Goal: Task Accomplishment & Management: Use online tool/utility

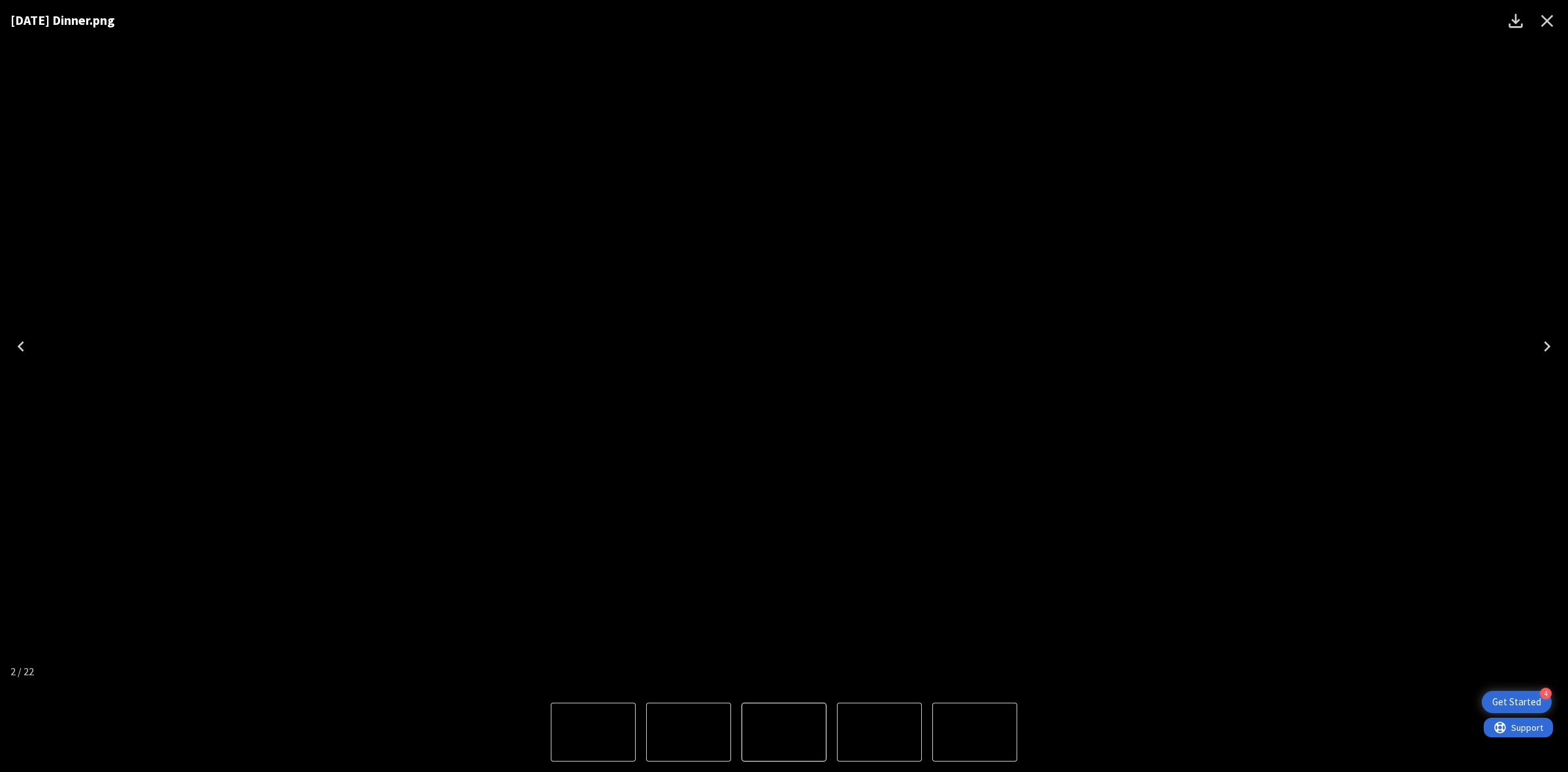
drag, startPoint x: 203, startPoint y: 161, endPoint x: 186, endPoint y: 51, distance: 111.3
click at [203, 161] on div "[DATE] Dinner.png" at bounding box center [784, 346] width 1568 height 693
click at [1272, 95] on div "[DATE] Dinner.png" at bounding box center [784, 346] width 1568 height 693
click at [1548, 32] on button "Close" at bounding box center [1546, 21] width 32 height 32
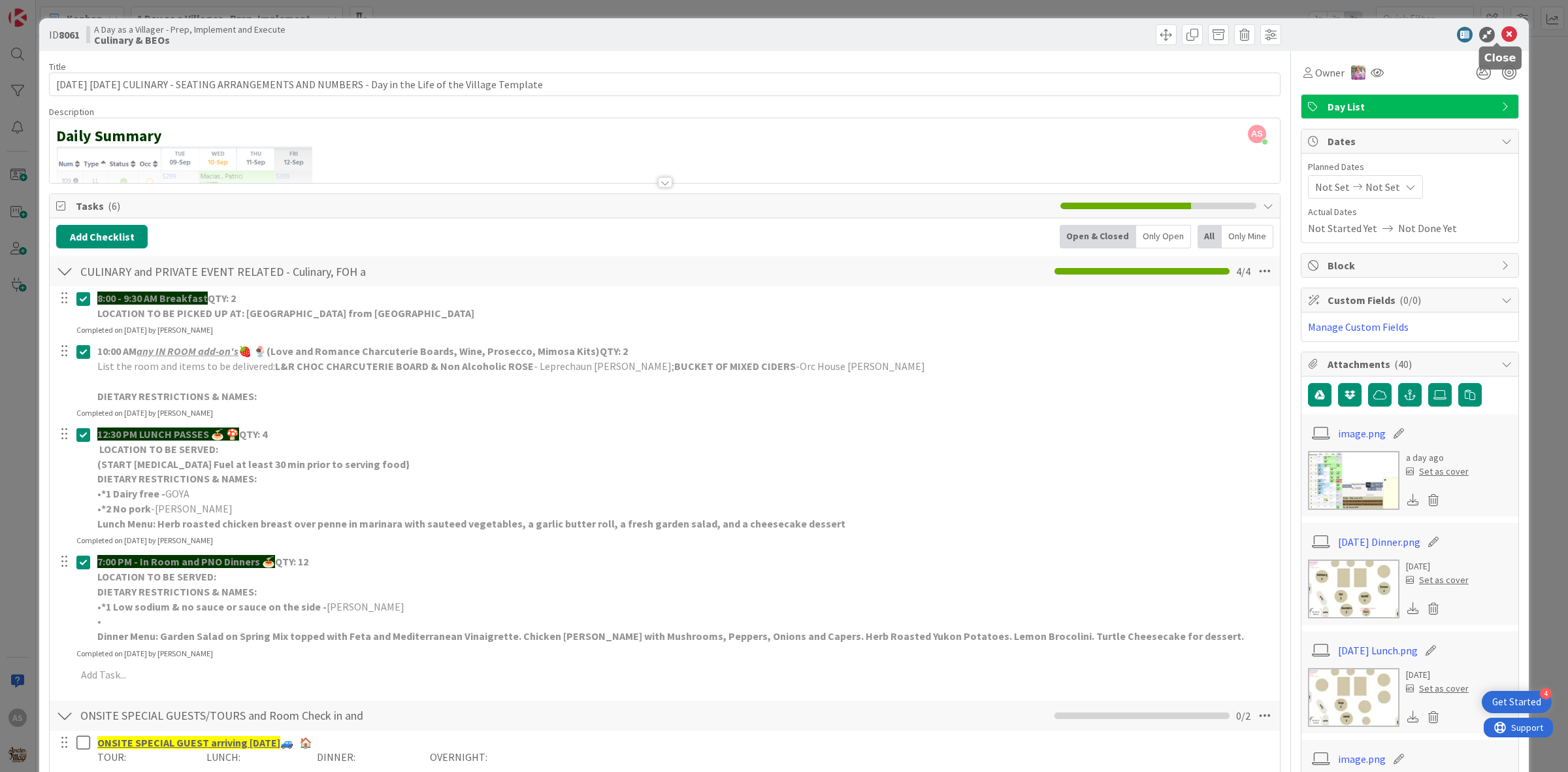
click at [1504, 32] on icon at bounding box center [1509, 34] width 15 height 15
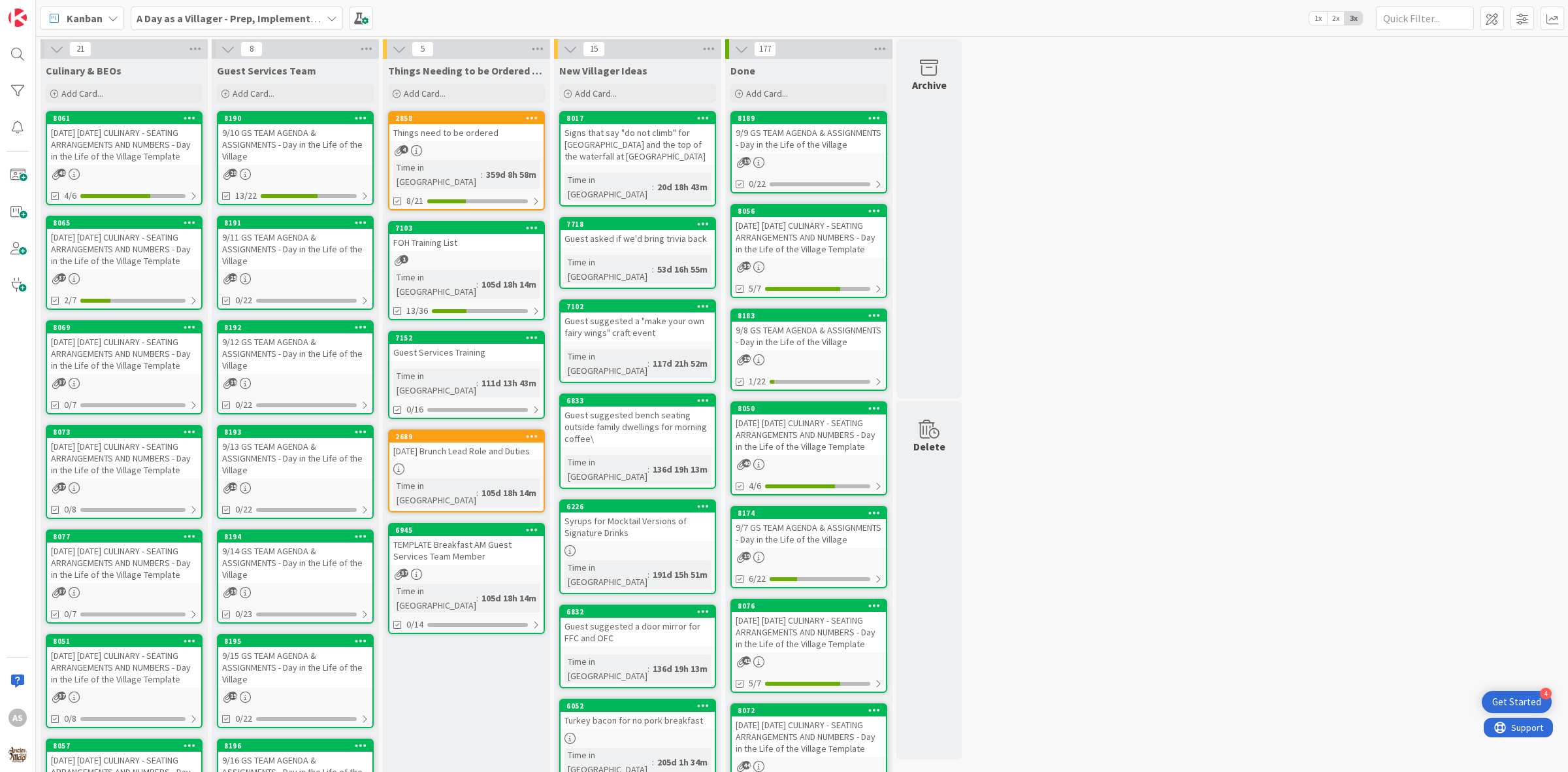
click at [308, 129] on div "9/10 GS TEAM AGENDA & ASSIGNMENTS - Day in the Life of the Village" at bounding box center [295, 144] width 154 height 40
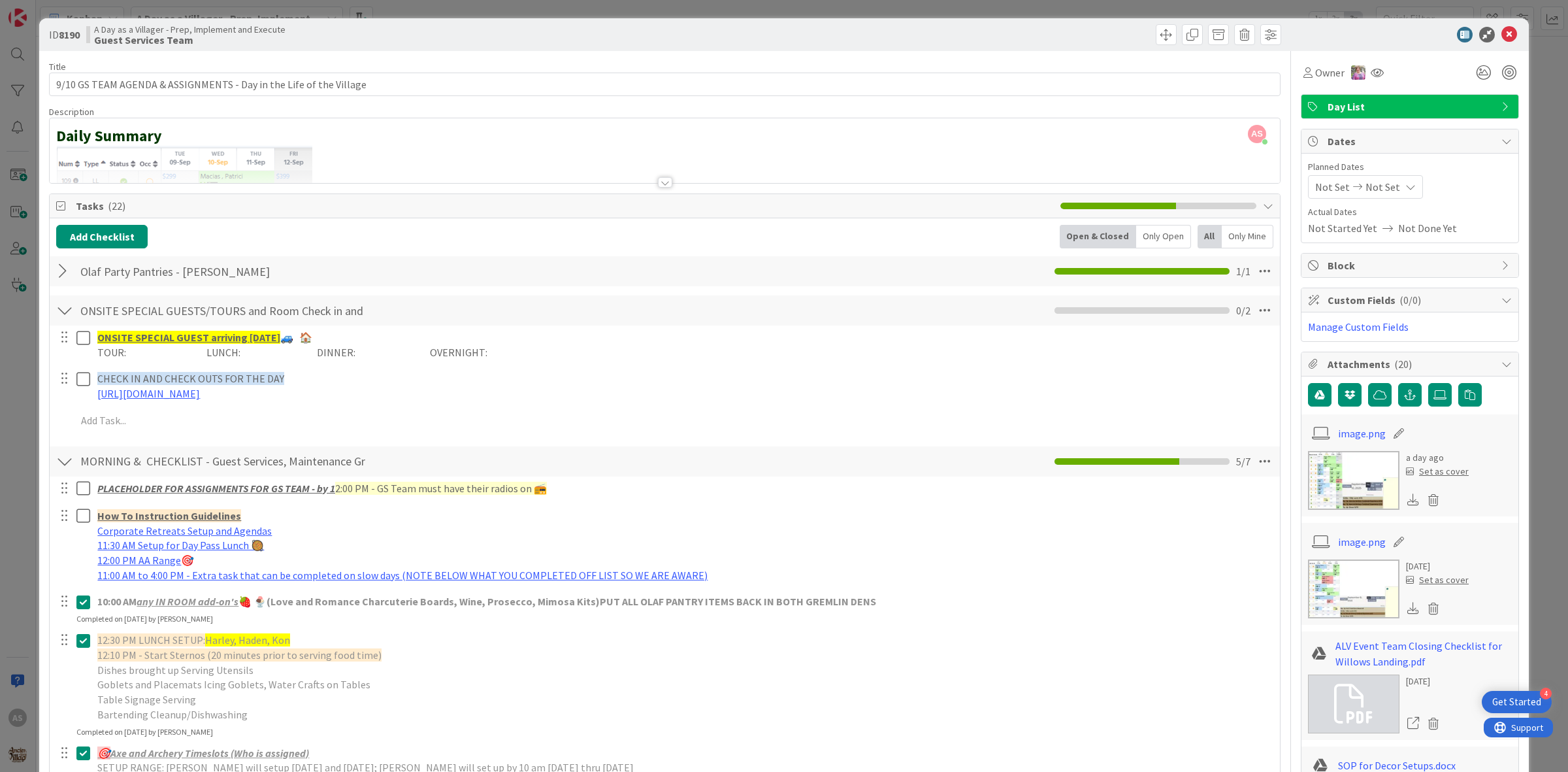
click at [60, 275] on div at bounding box center [64, 271] width 17 height 24
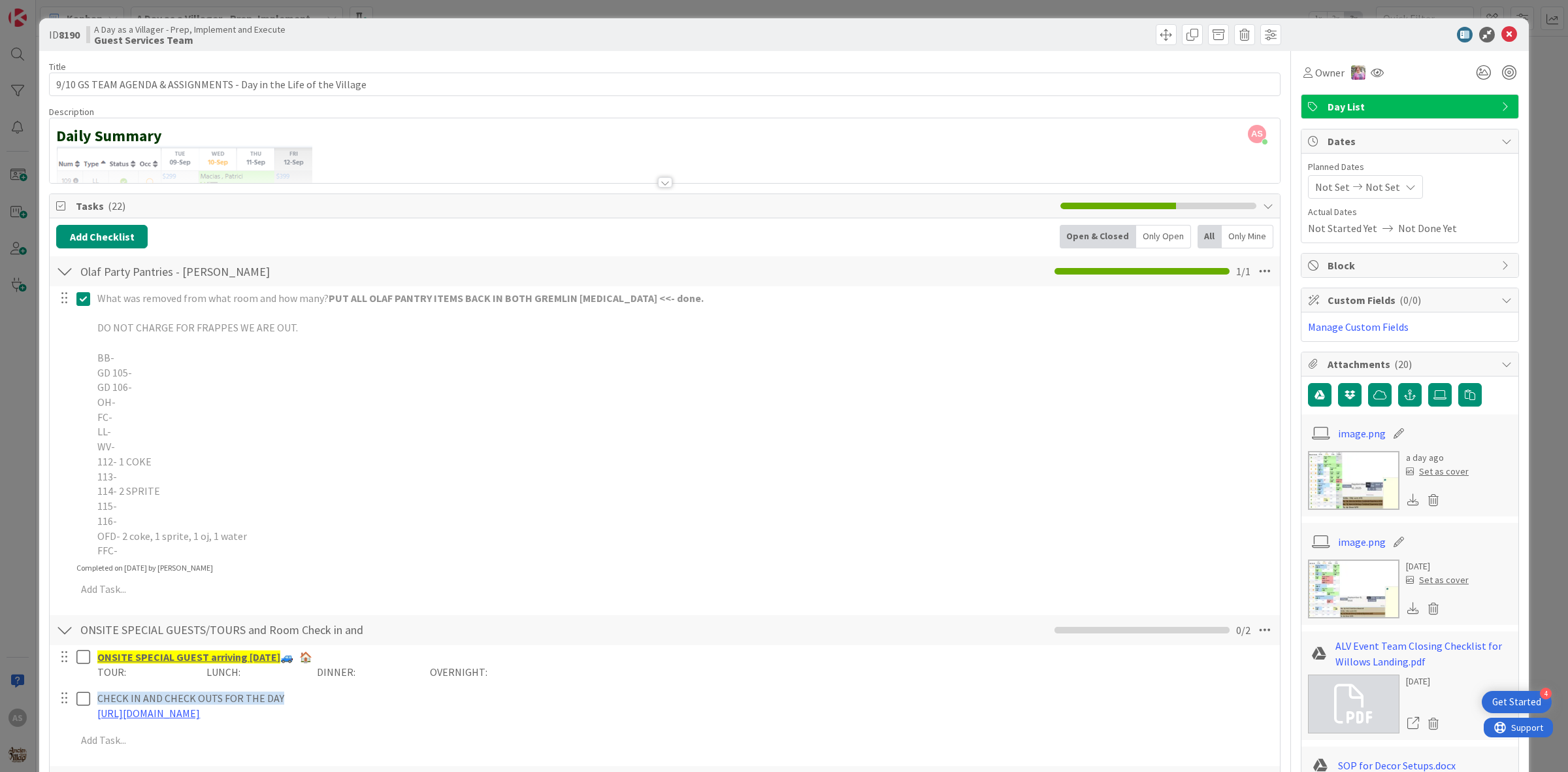
click at [83, 298] on icon at bounding box center [83, 298] width 13 height 15
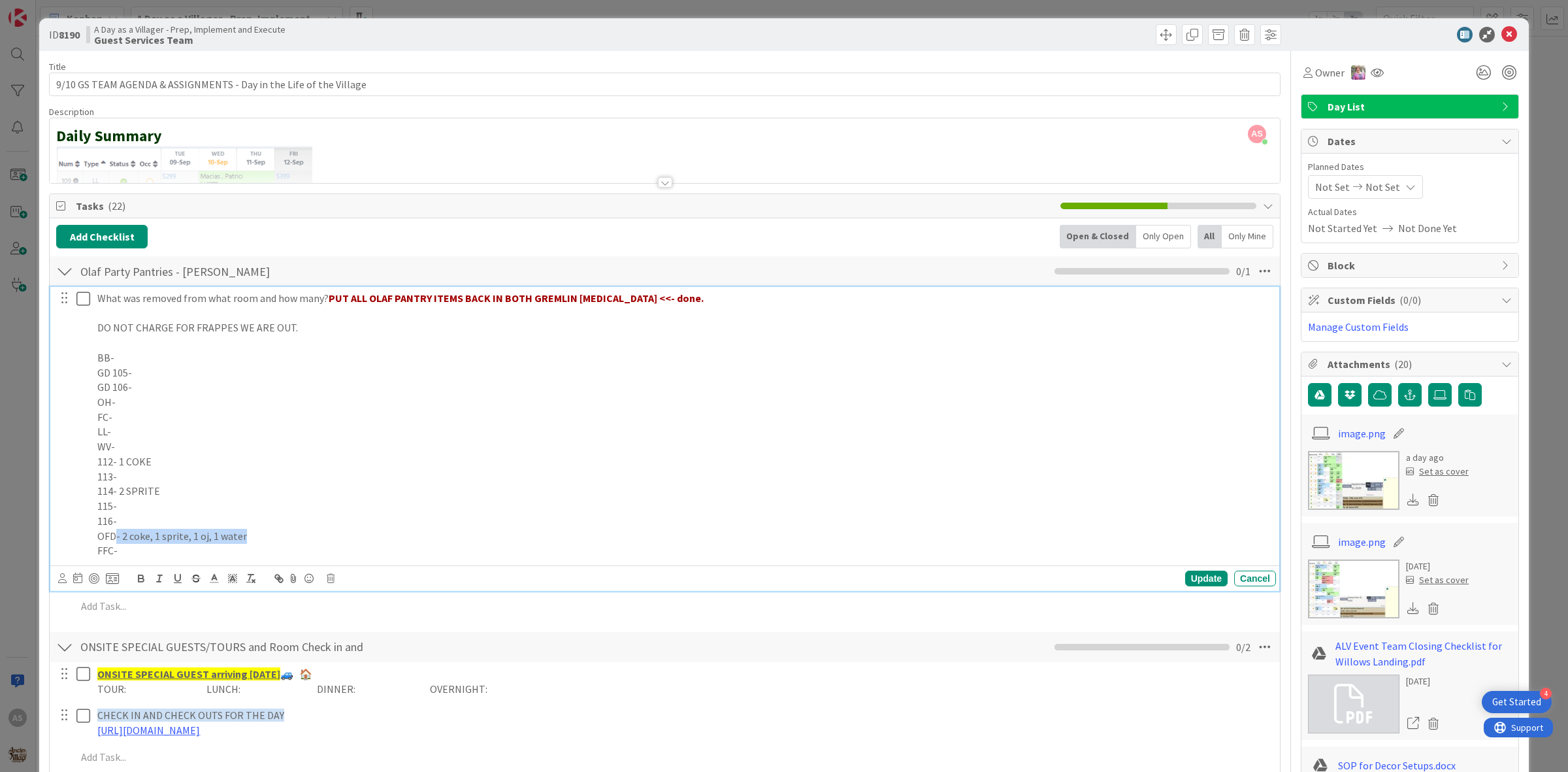
drag, startPoint x: 252, startPoint y: 539, endPoint x: 116, endPoint y: 540, distance: 136.0
click at [116, 540] on p "OFD- 2 coke, 1 sprite, 1 oj, 1 water" at bounding box center [684, 536] width 1173 height 15
copy p "- 2 coke, 1 sprite, 1 oj, 1 water"
click at [83, 292] on icon at bounding box center [83, 298] width 13 height 15
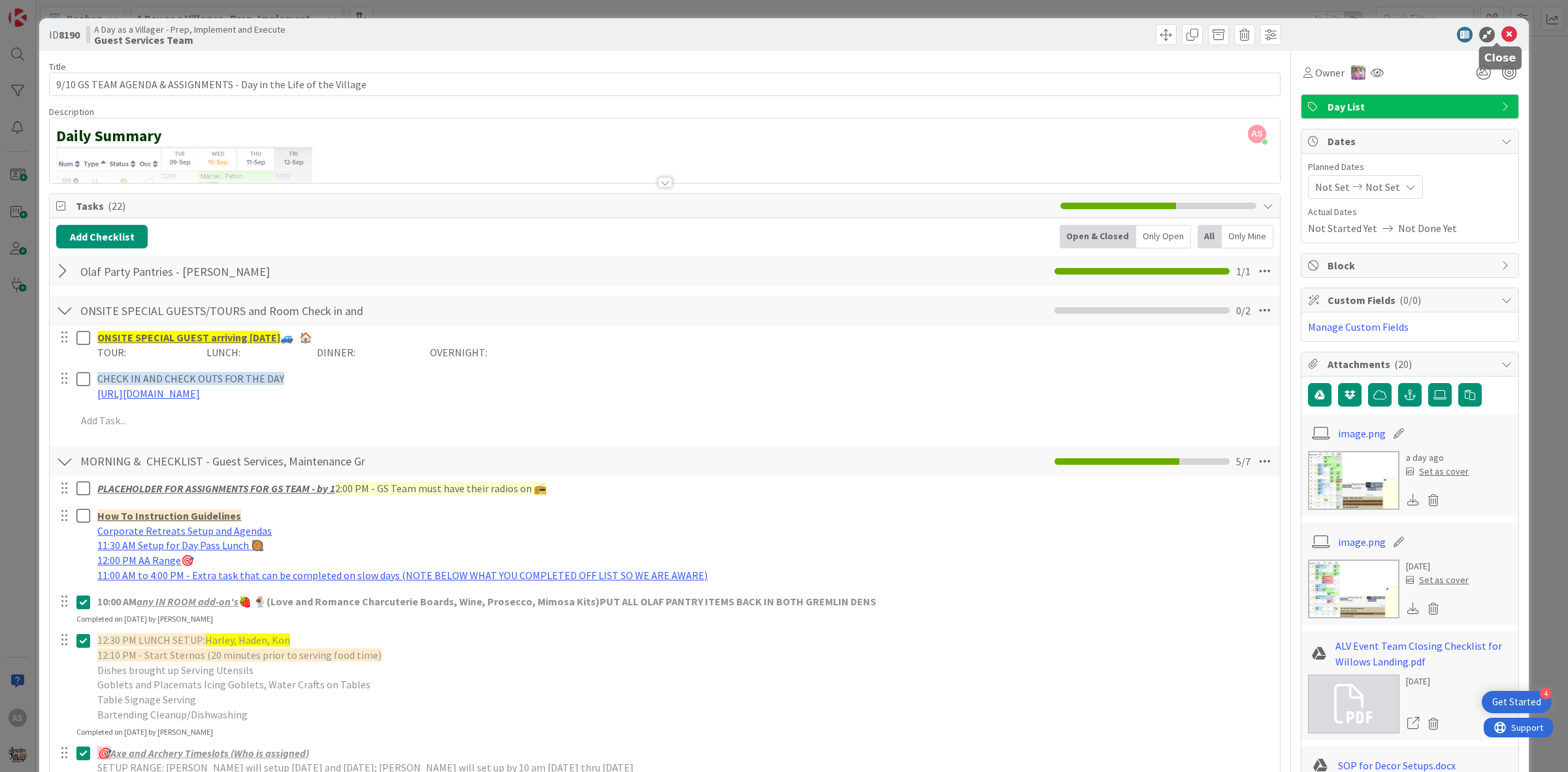
click at [1501, 34] on icon at bounding box center [1509, 34] width 15 height 15
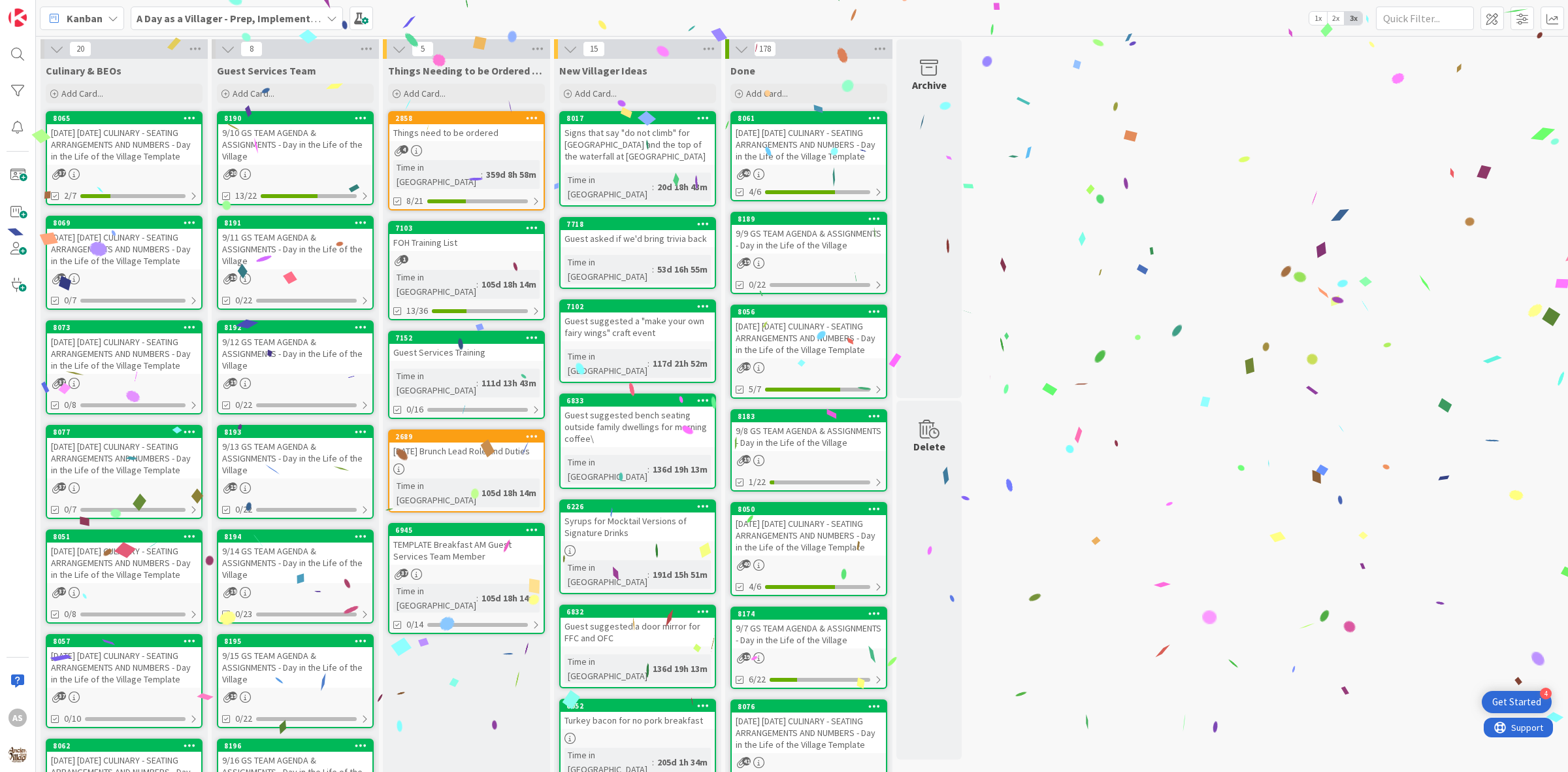
click at [96, 160] on div "[DATE] [DATE] CULINARY - SEATING ARRANGEMENTS AND NUMBERS - Day in the Life of …" at bounding box center [124, 144] width 154 height 40
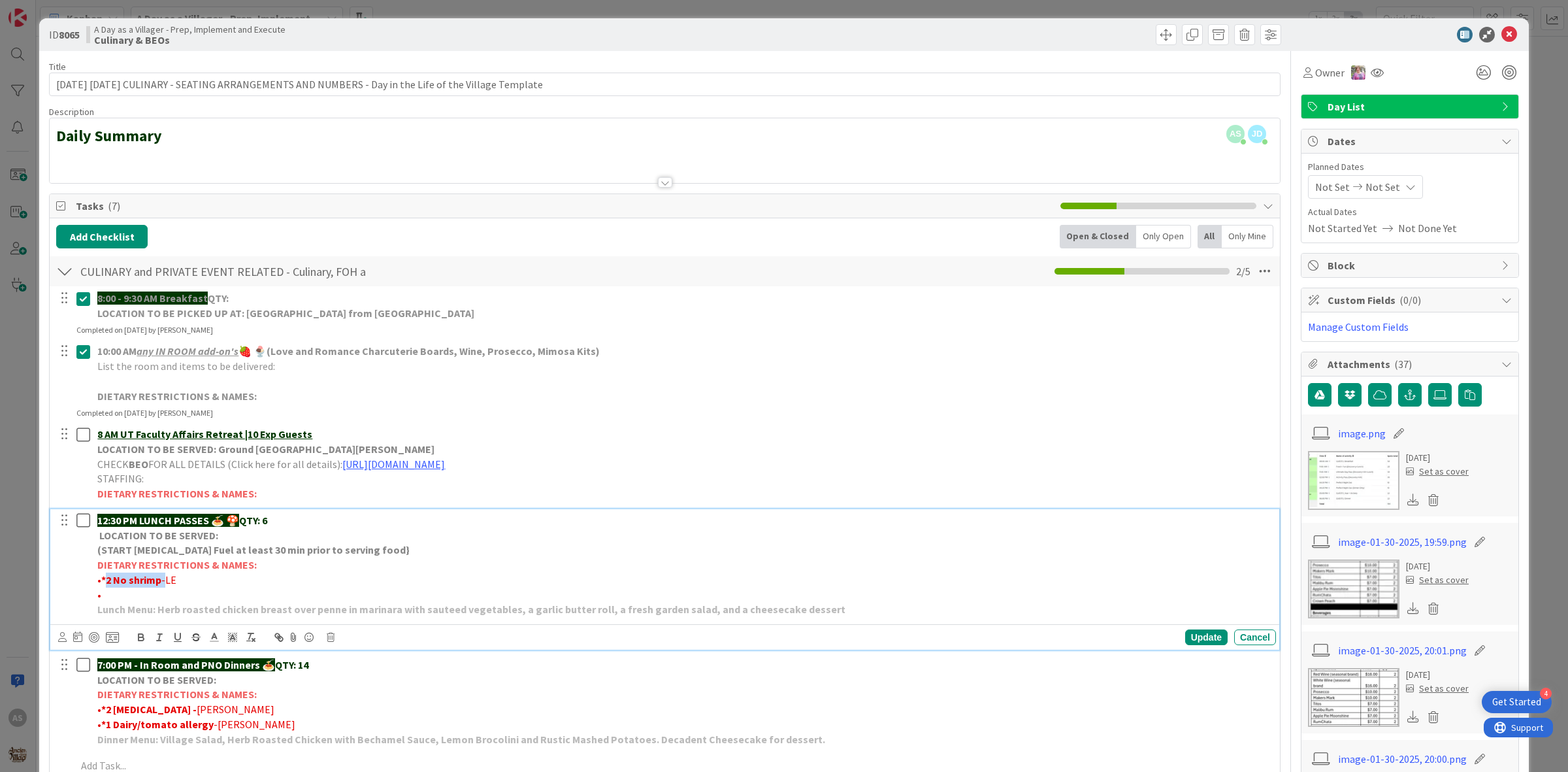
drag, startPoint x: 162, startPoint y: 585, endPoint x: 104, endPoint y: 585, distance: 58.0
click at [104, 585] on p "• *2 No shrimp -LE" at bounding box center [684, 580] width 1173 height 15
copy p "2 No shrimp"
click at [1433, 397] on icon at bounding box center [1439, 395] width 13 height 11
click at [1428, 383] on input "file" at bounding box center [1428, 383] width 0 height 0
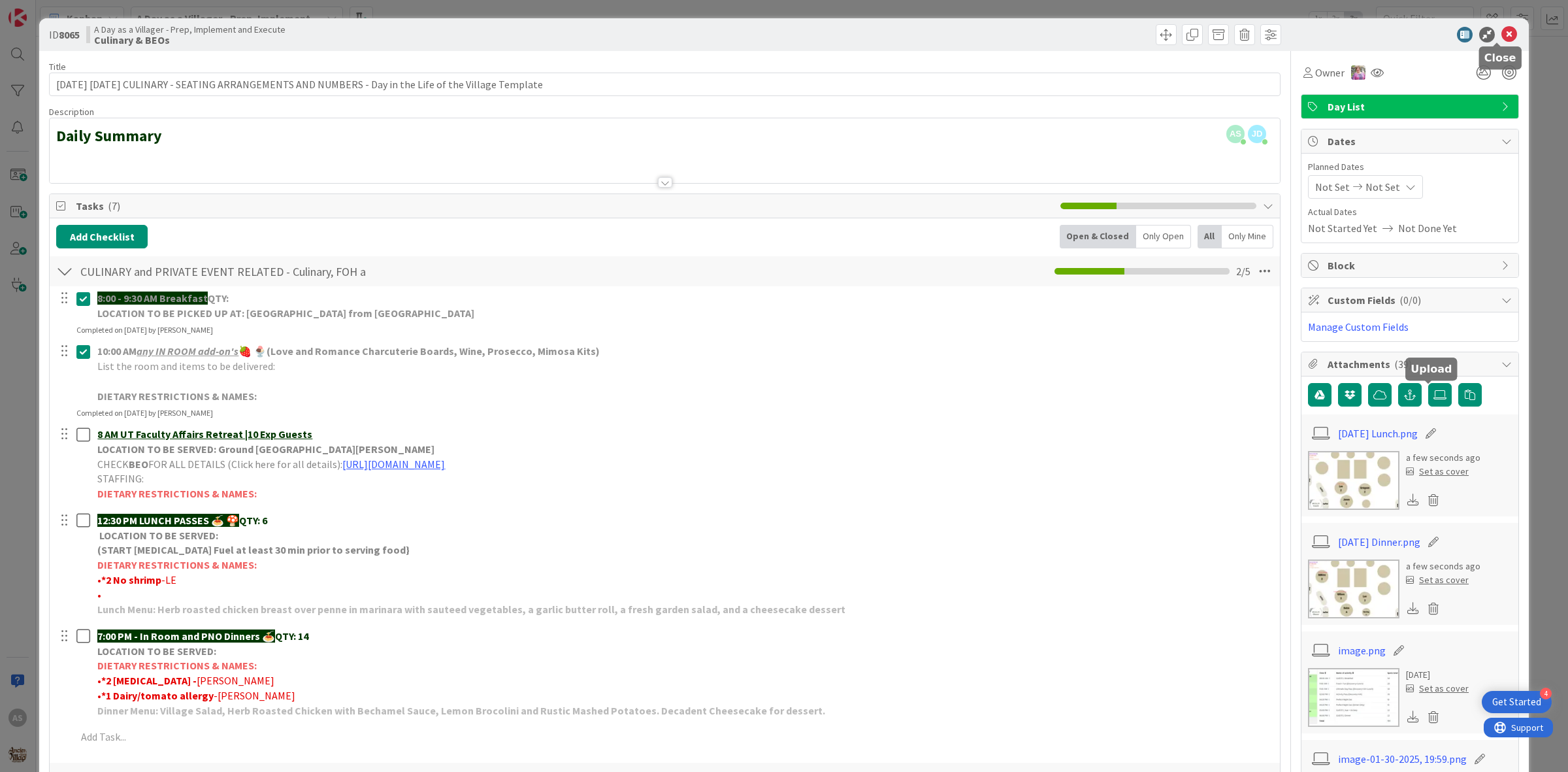
click at [1501, 38] on icon at bounding box center [1509, 34] width 15 height 15
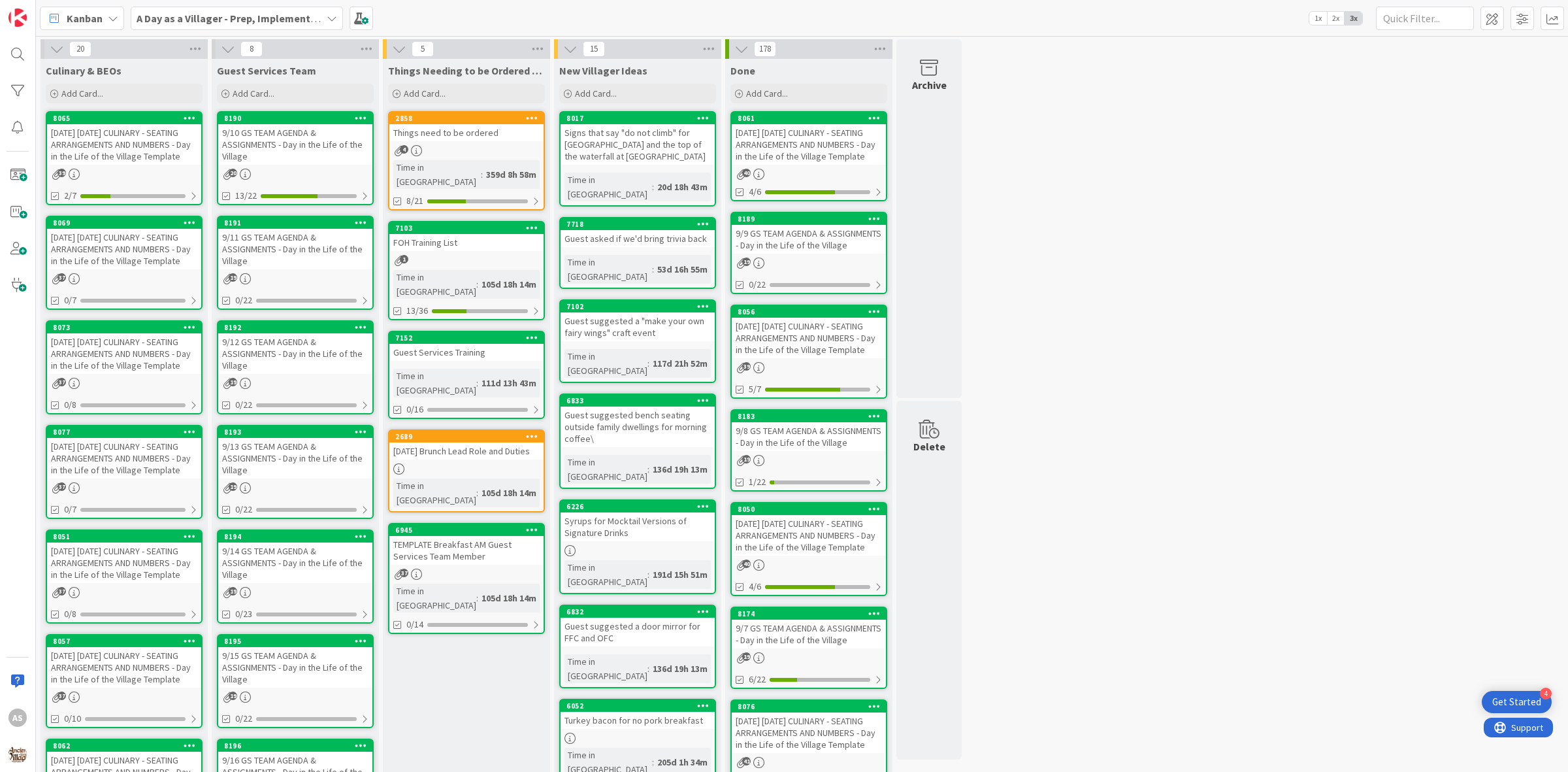
click at [118, 255] on div "[DATE] [DATE] CULINARY - SEATING ARRANGEMENTS AND NUMBERS - Day in the Life of …" at bounding box center [124, 249] width 154 height 40
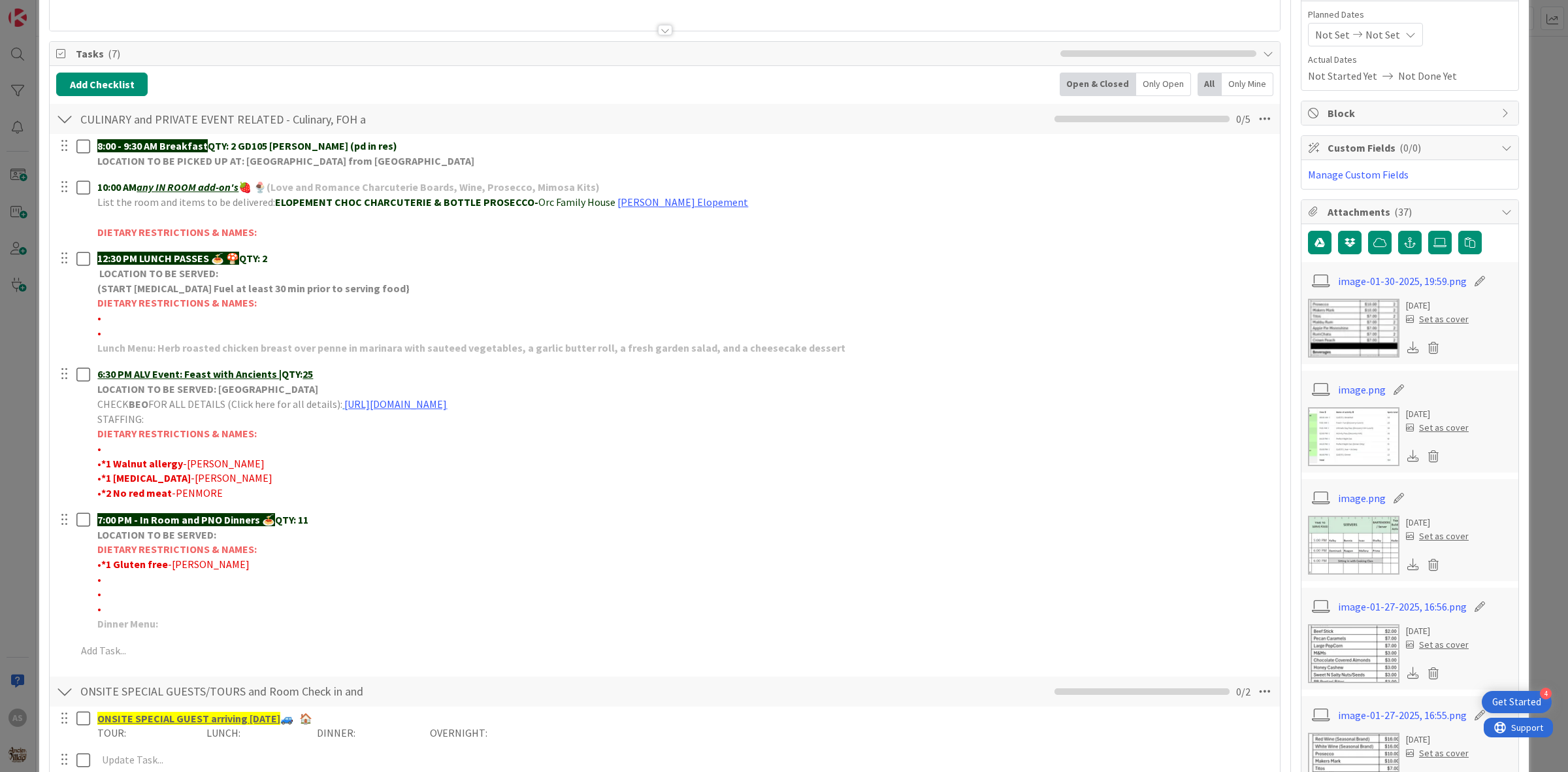
scroll to position [164, 0]
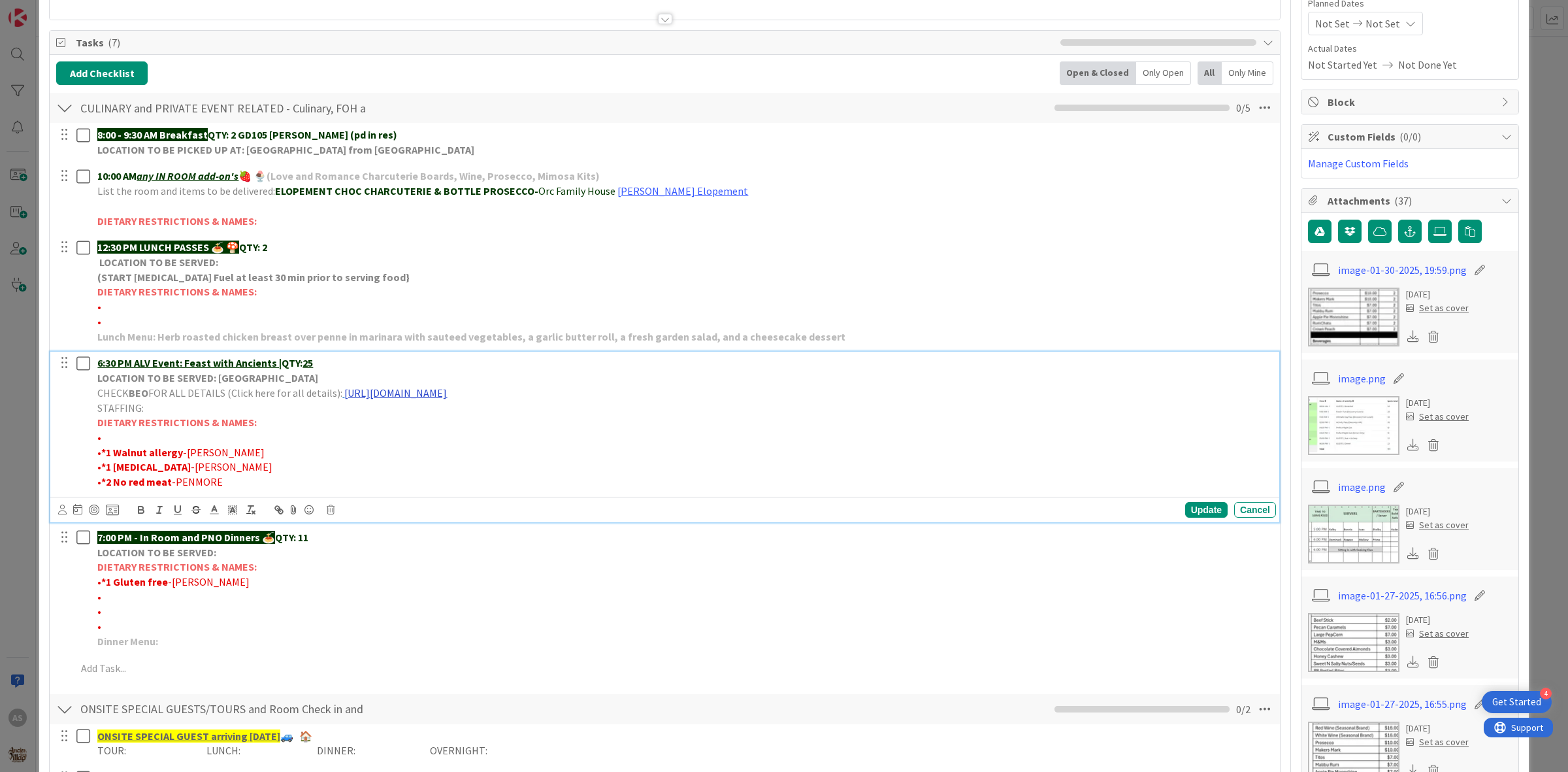
click at [447, 396] on link "[URL][DOMAIN_NAME]" at bounding box center [395, 392] width 102 height 13
click at [534, 418] on link "[URL][DOMAIN_NAME]" at bounding box center [498, 418] width 90 height 17
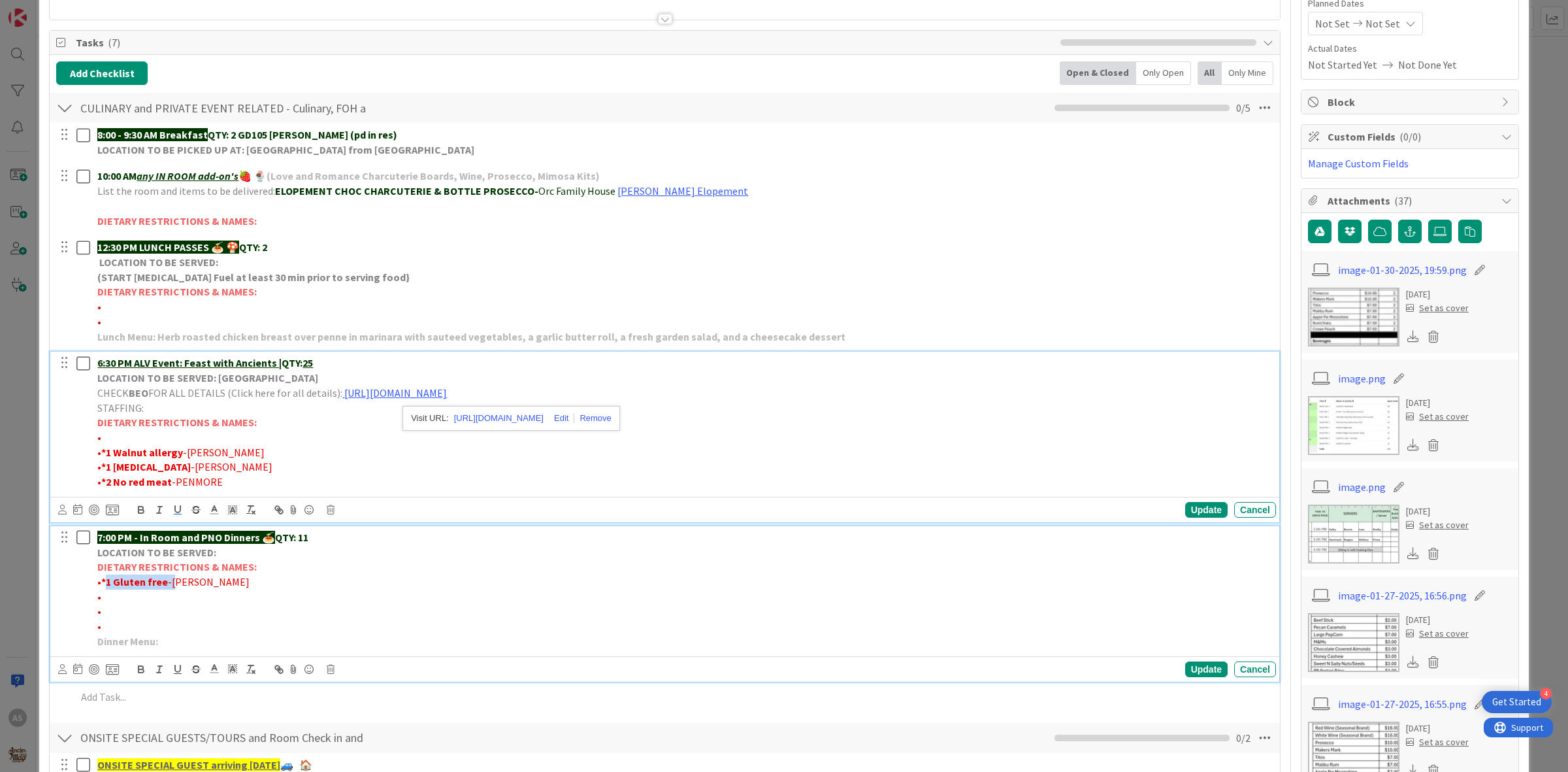
drag, startPoint x: 167, startPoint y: 580, endPoint x: 106, endPoint y: 589, distance: 61.7
click at [106, 589] on p "• *1 Gluten free -[PERSON_NAME]" at bounding box center [684, 582] width 1173 height 15
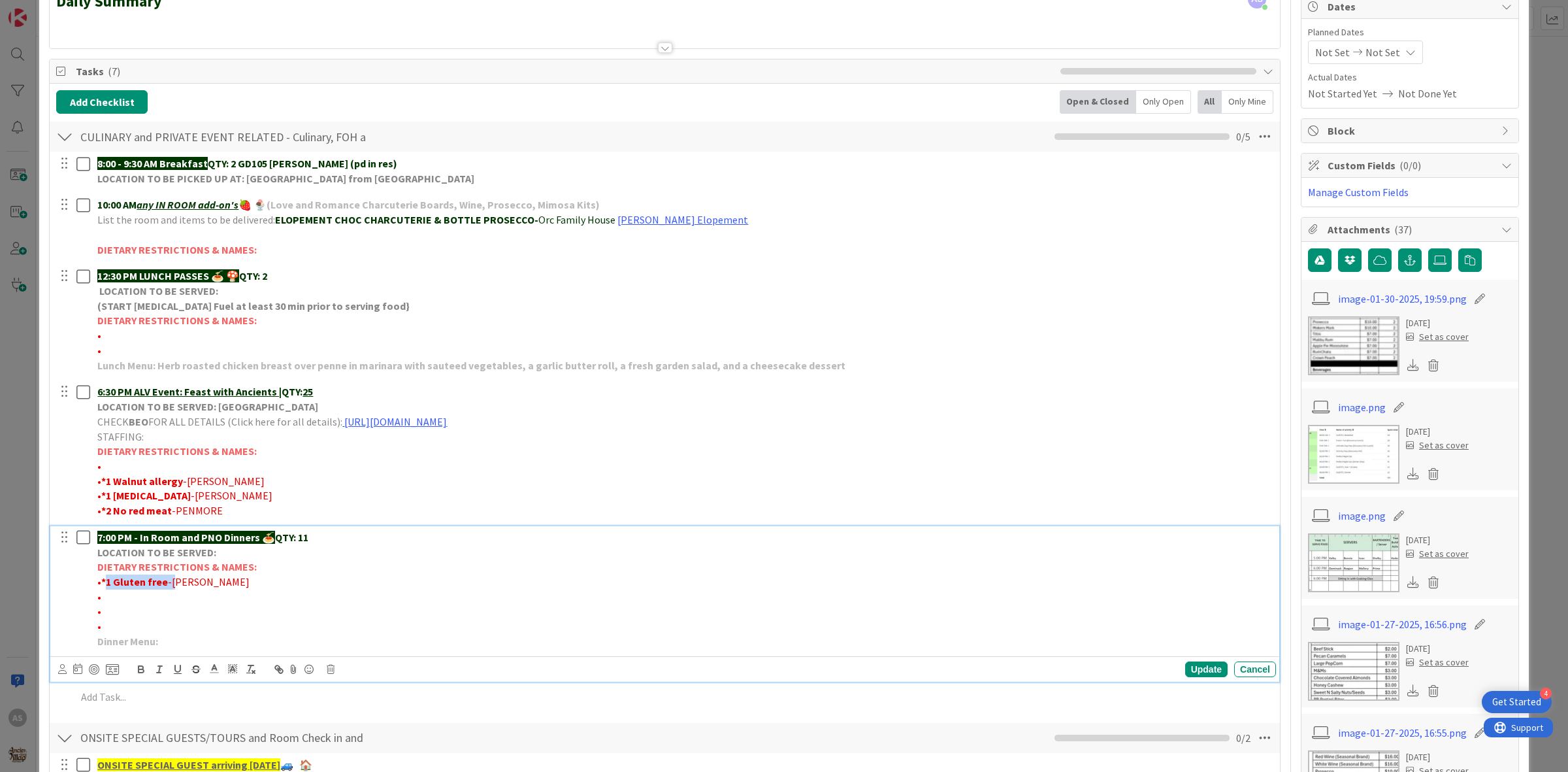
copy p "1 Gluten free -"
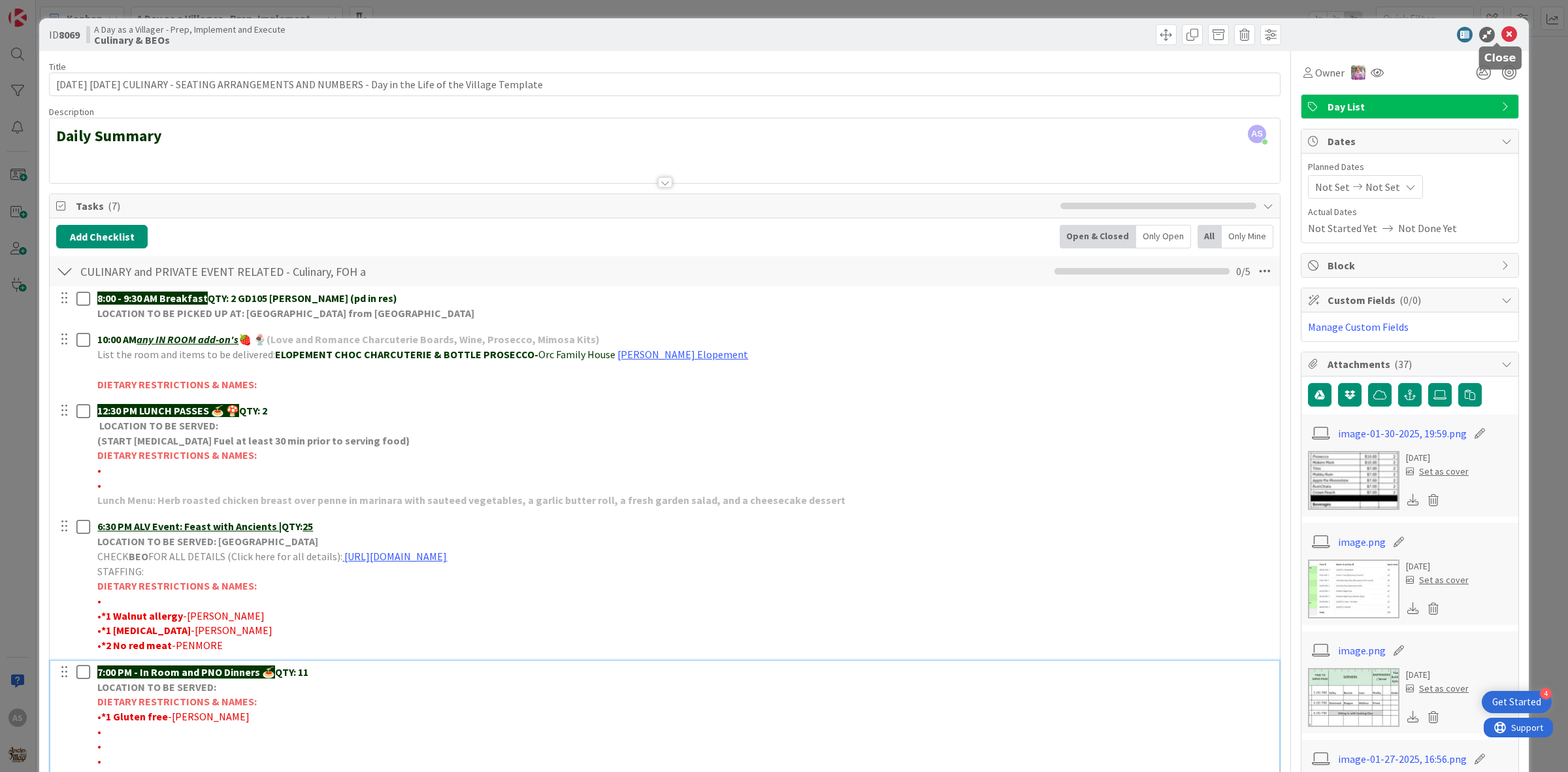
click at [1501, 36] on icon at bounding box center [1509, 34] width 15 height 15
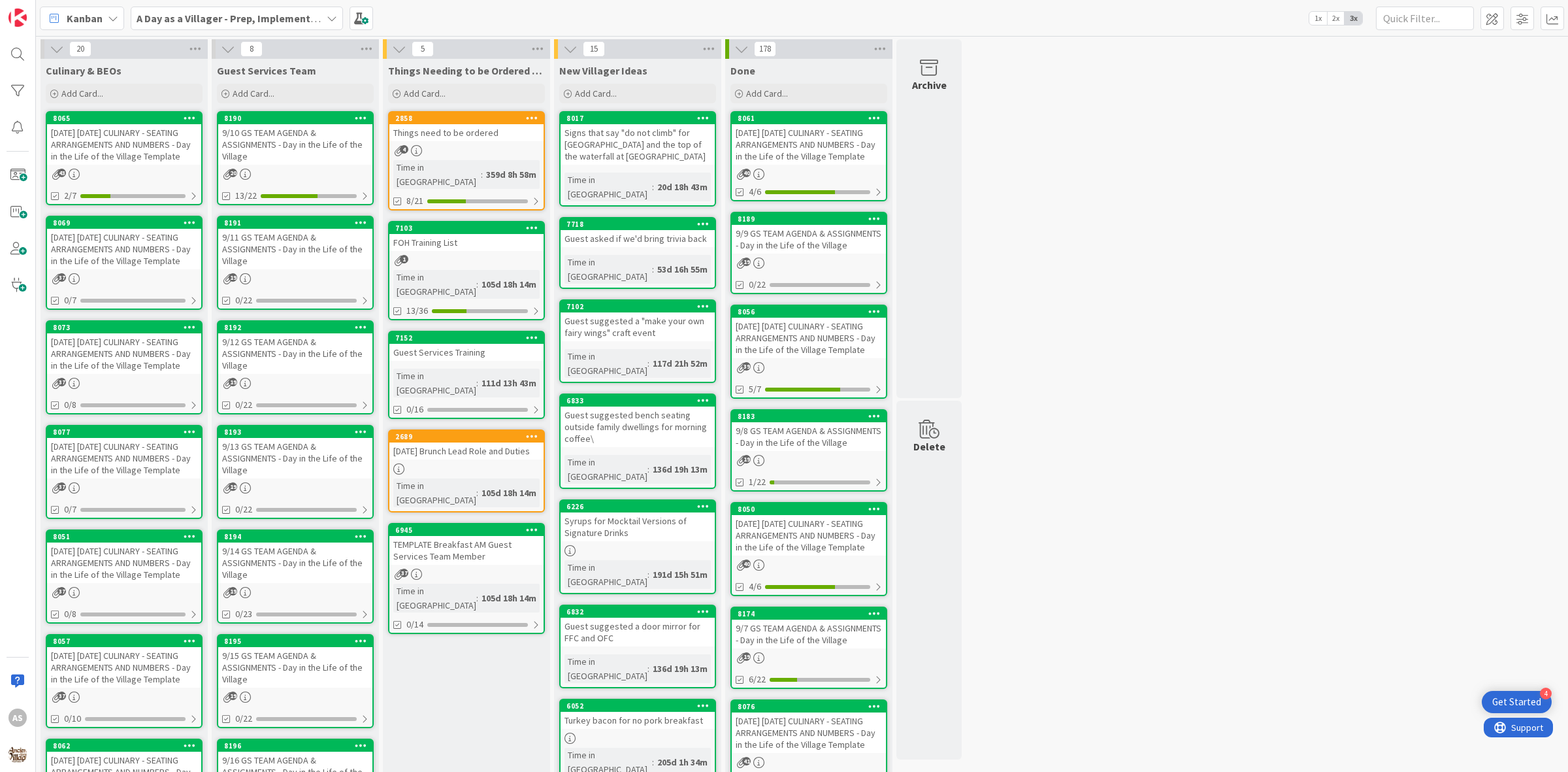
click at [97, 374] on div "[DATE] [DATE] CULINARY - SEATING ARRANGEMENTS AND NUMBERS - Day in the Life of …" at bounding box center [124, 354] width 154 height 40
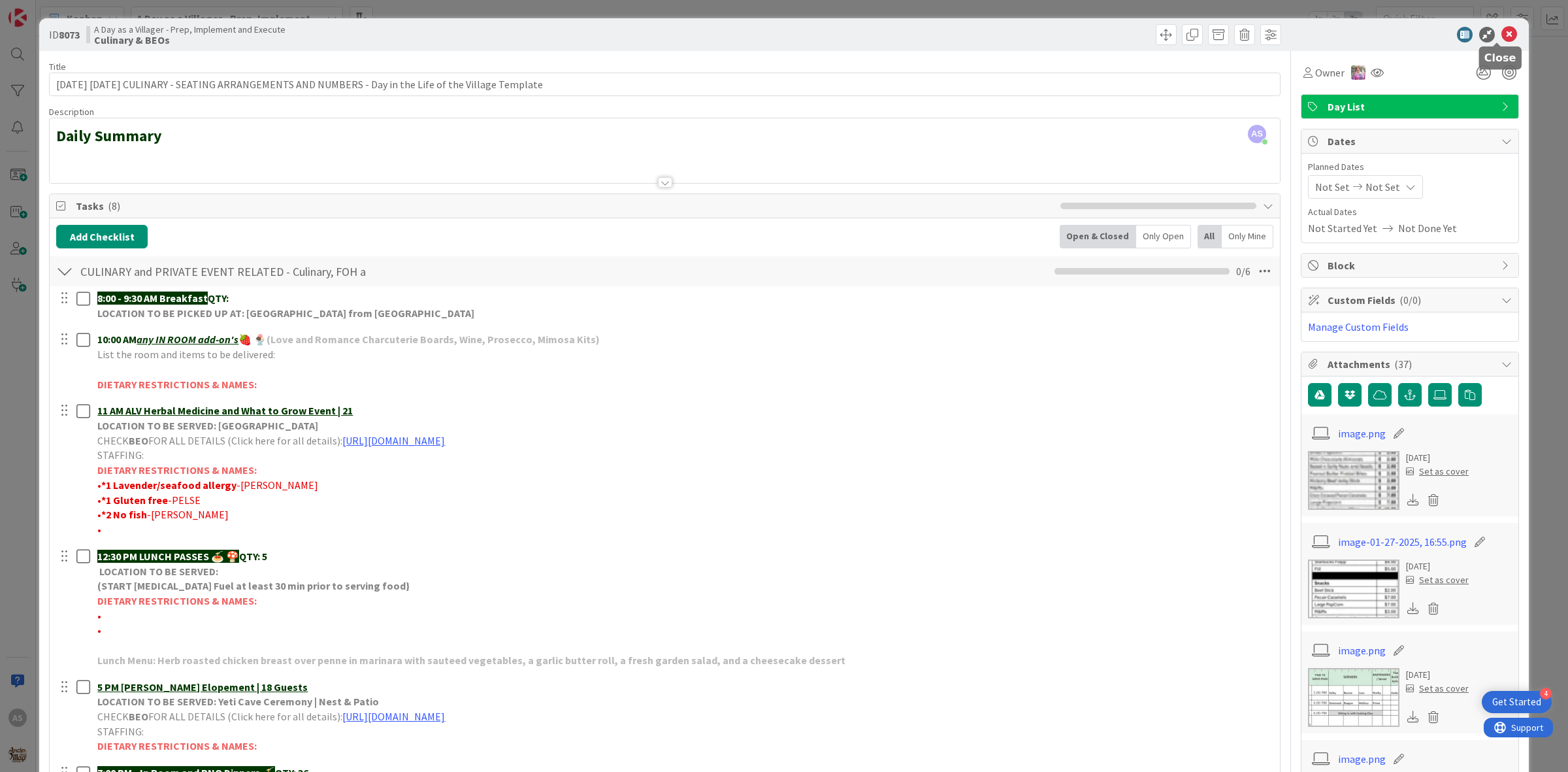
click at [1501, 32] on icon at bounding box center [1509, 34] width 15 height 15
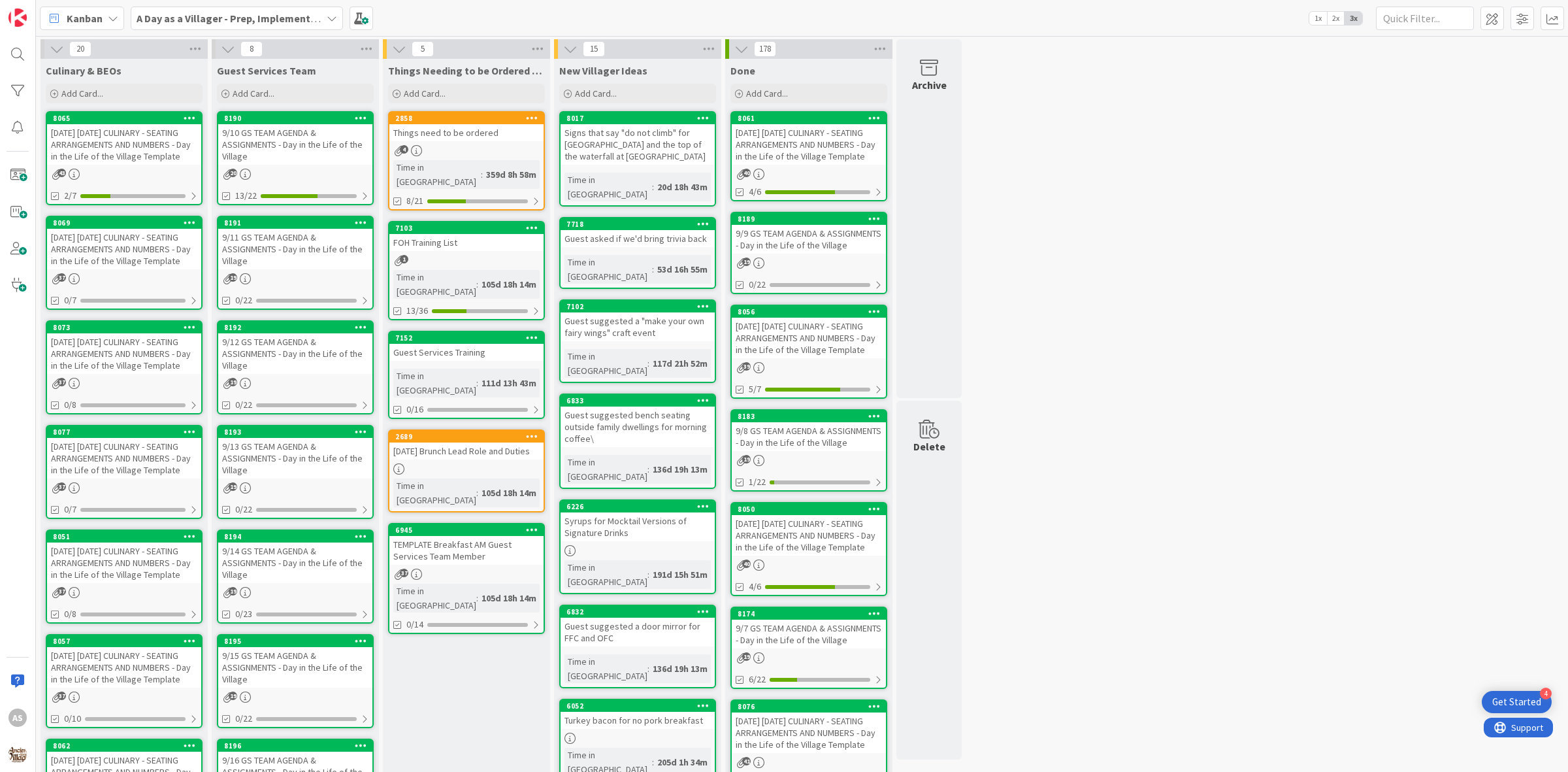
click at [101, 374] on div "[DATE] [DATE] CULINARY - SEATING ARRANGEMENTS AND NUMBERS - Day in the Life of …" at bounding box center [124, 354] width 154 height 40
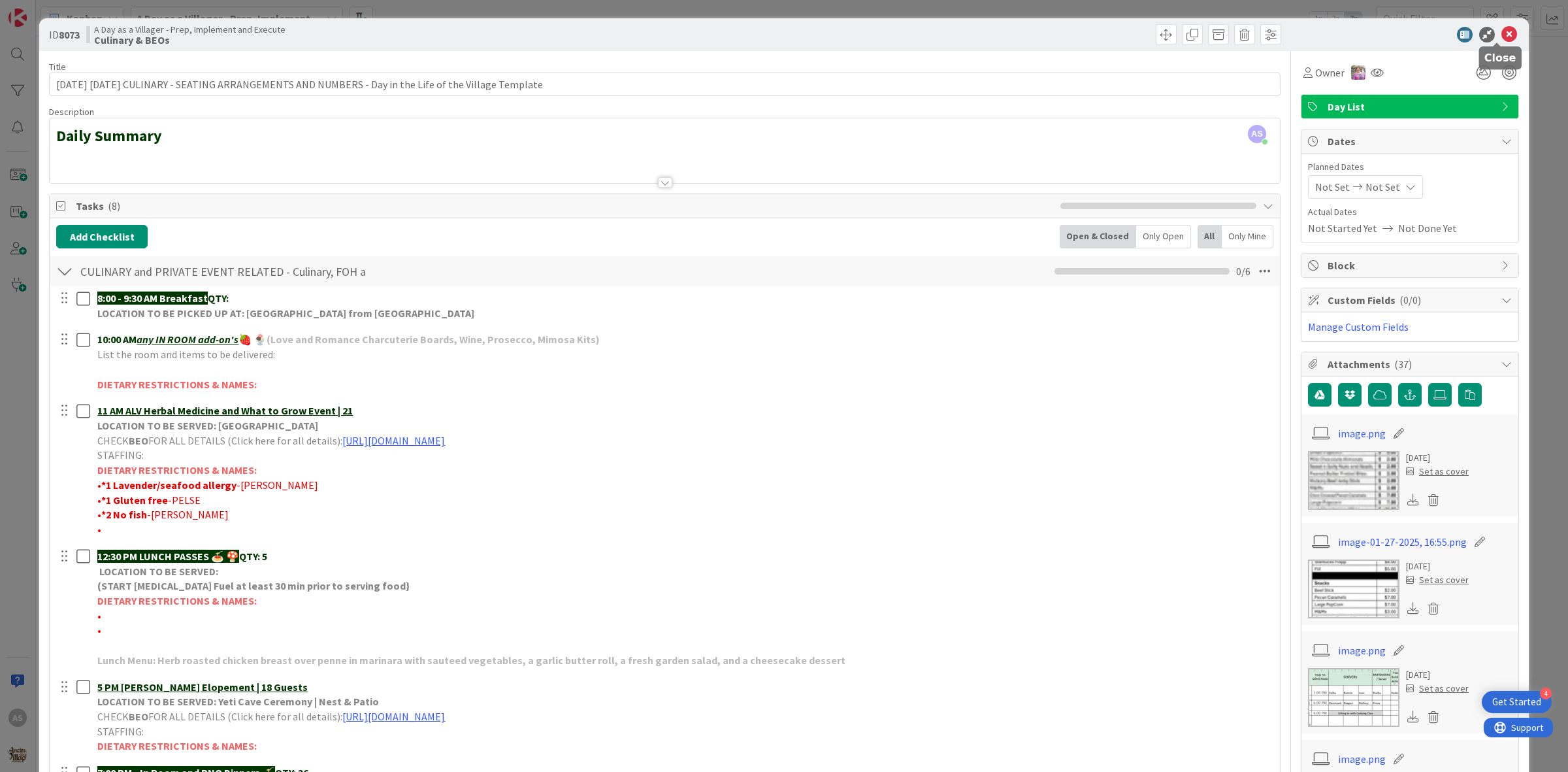
click at [1498, 43] on div "ID 8073 A Day as a Villager - Prep, Implement and Execute Culinary & BEOs" at bounding box center [784, 34] width 1489 height 33
click at [1501, 40] on icon at bounding box center [1509, 34] width 15 height 15
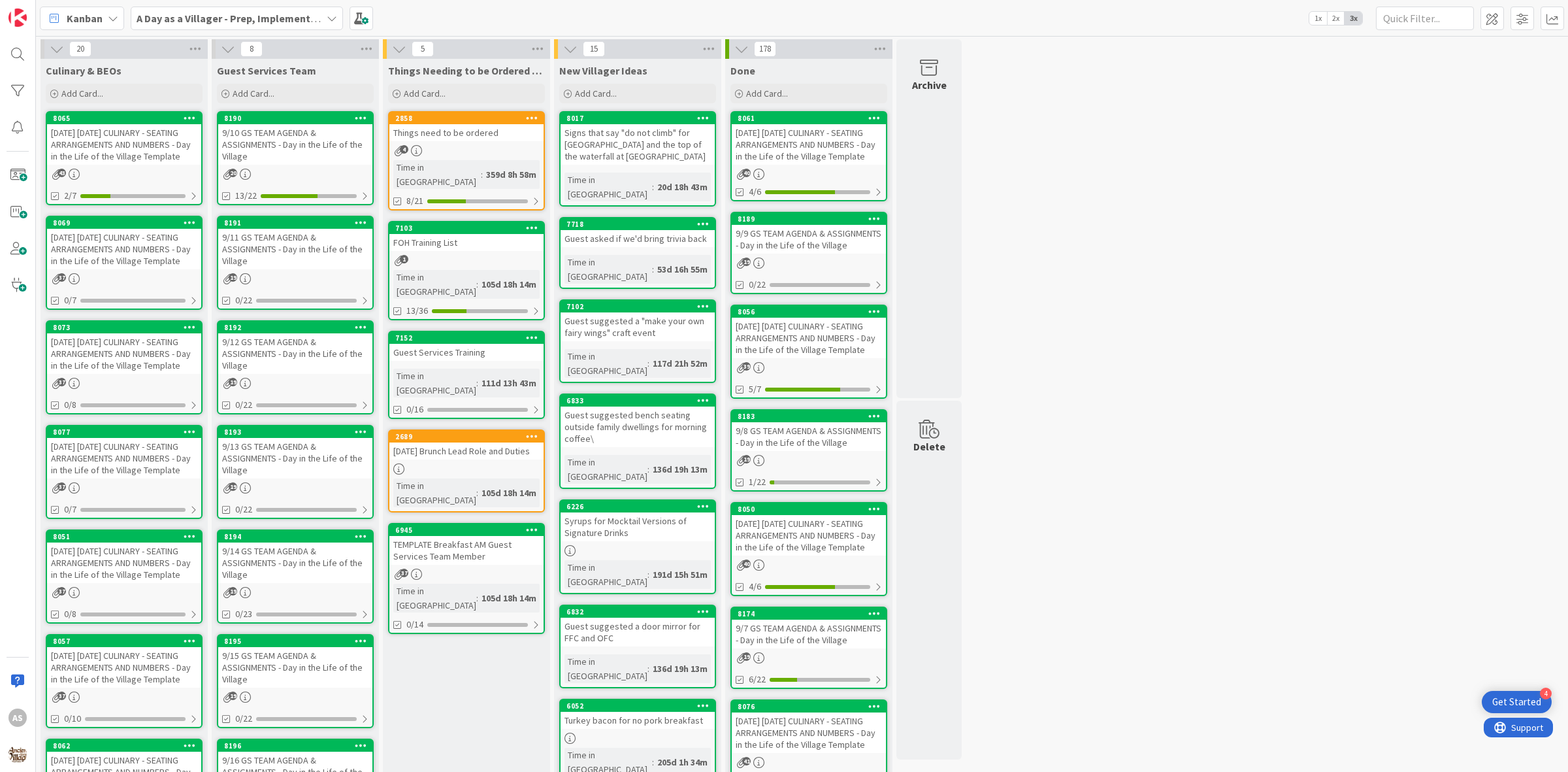
click at [170, 261] on div "[DATE] [DATE] CULINARY - SEATING ARRANGEMENTS AND NUMBERS - Day in the Life of …" at bounding box center [124, 249] width 154 height 40
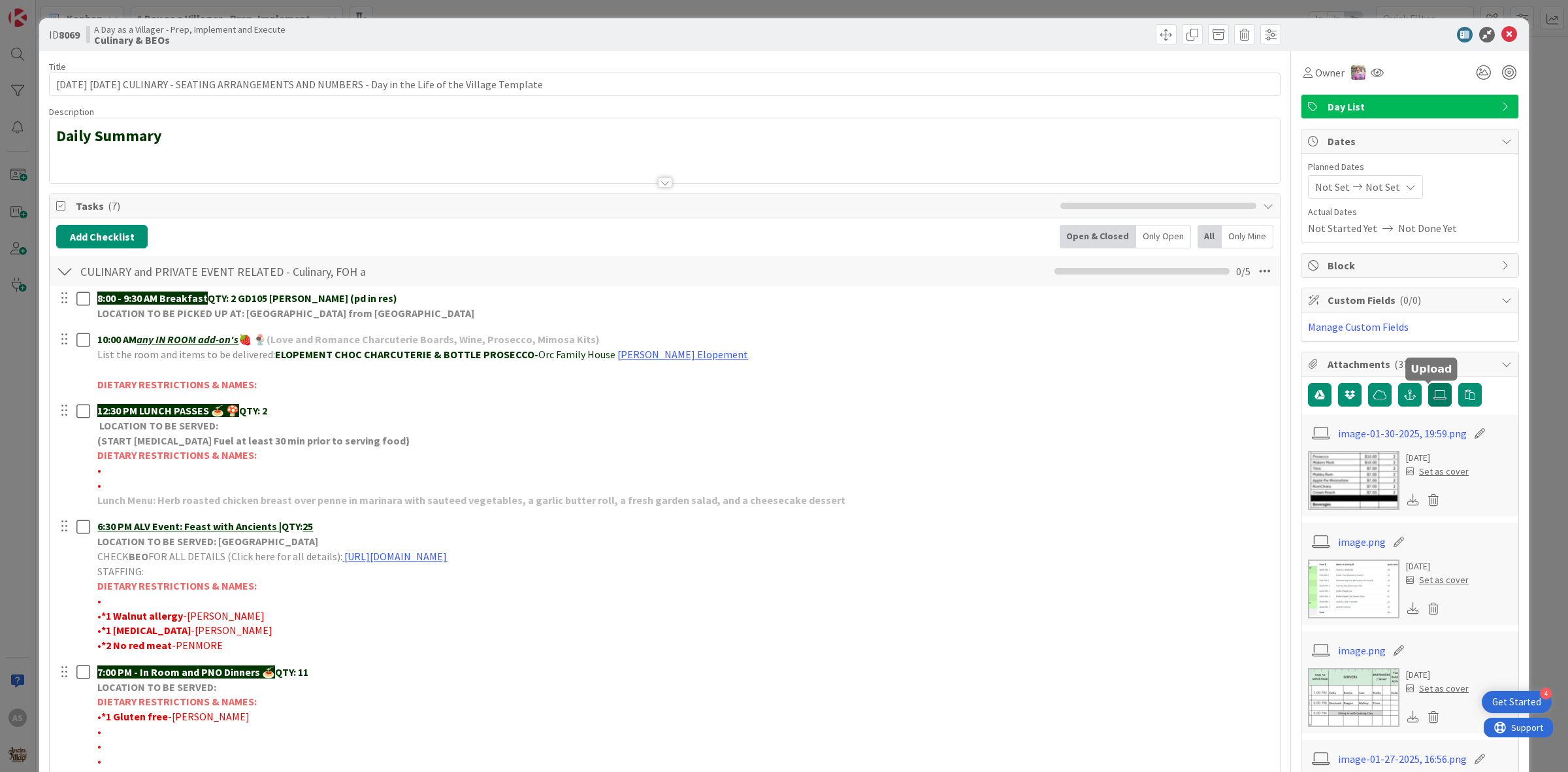
click at [1433, 403] on label at bounding box center [1439, 395] width 24 height 24
click at [1428, 383] on input "file" at bounding box center [1428, 383] width 0 height 0
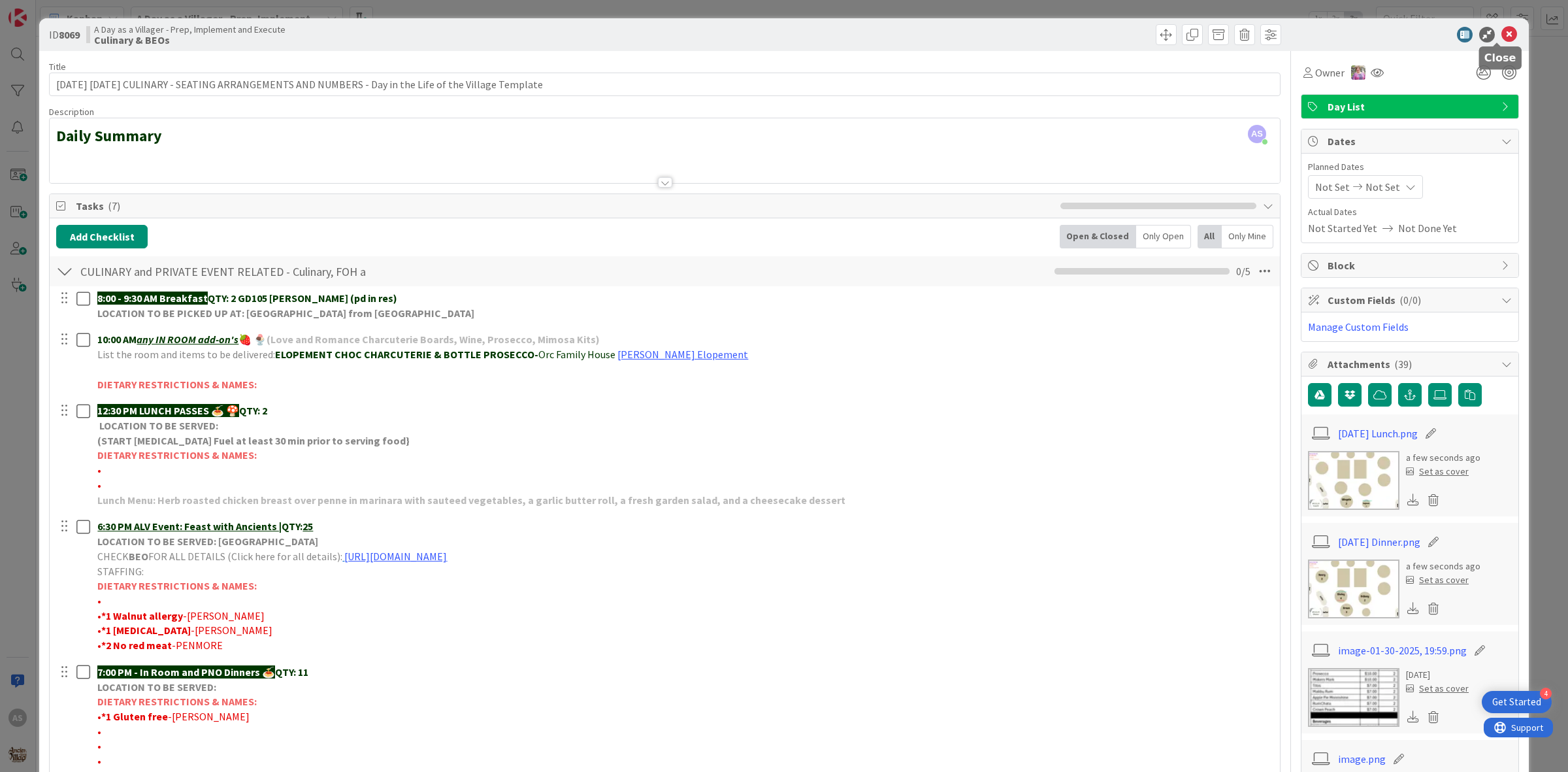
click at [1501, 37] on icon at bounding box center [1509, 34] width 15 height 15
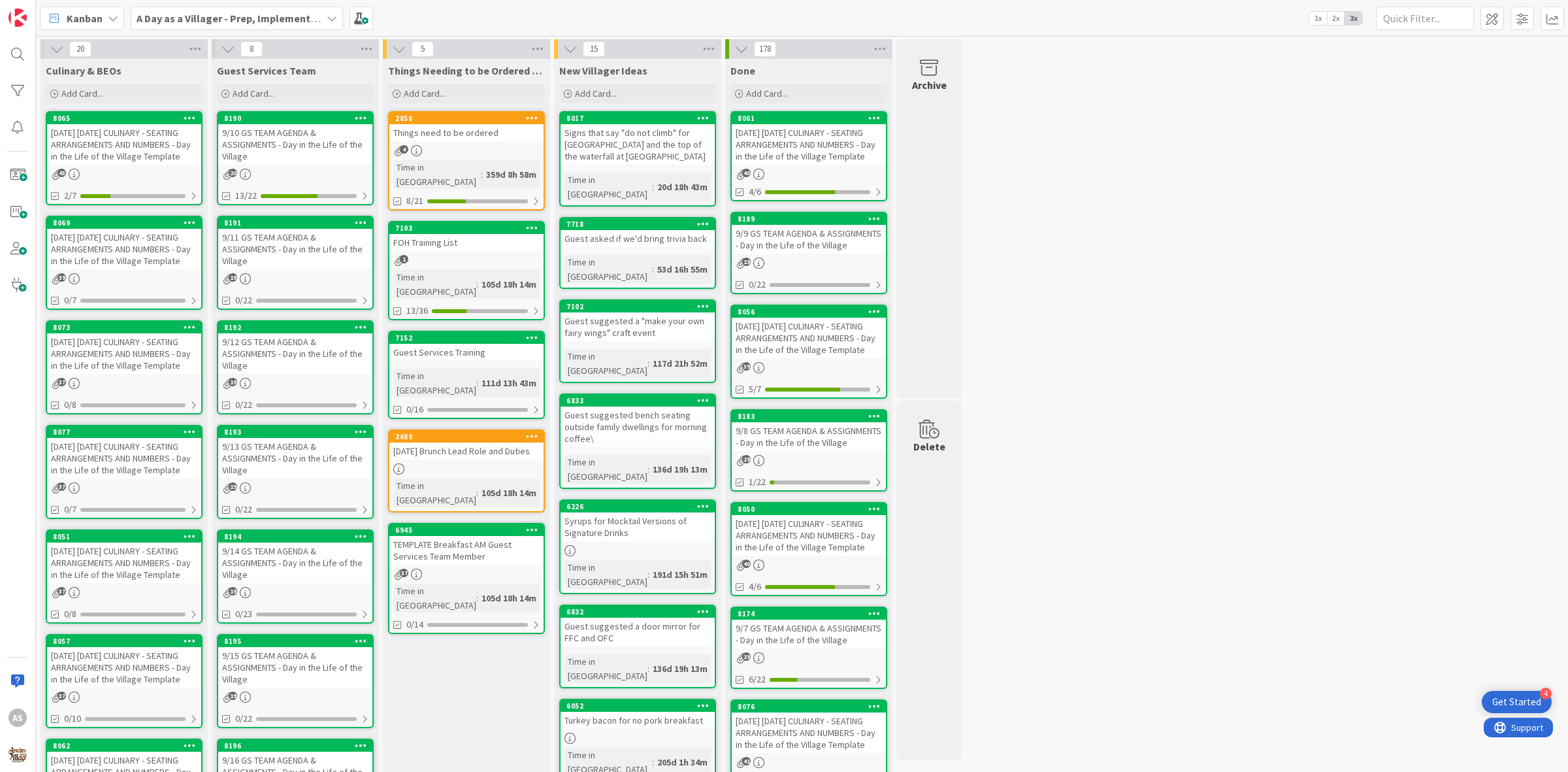
click at [132, 253] on div "[DATE] [DATE] CULINARY - SEATING ARRANGEMENTS AND NUMBERS - Day in the Life of …" at bounding box center [124, 249] width 154 height 40
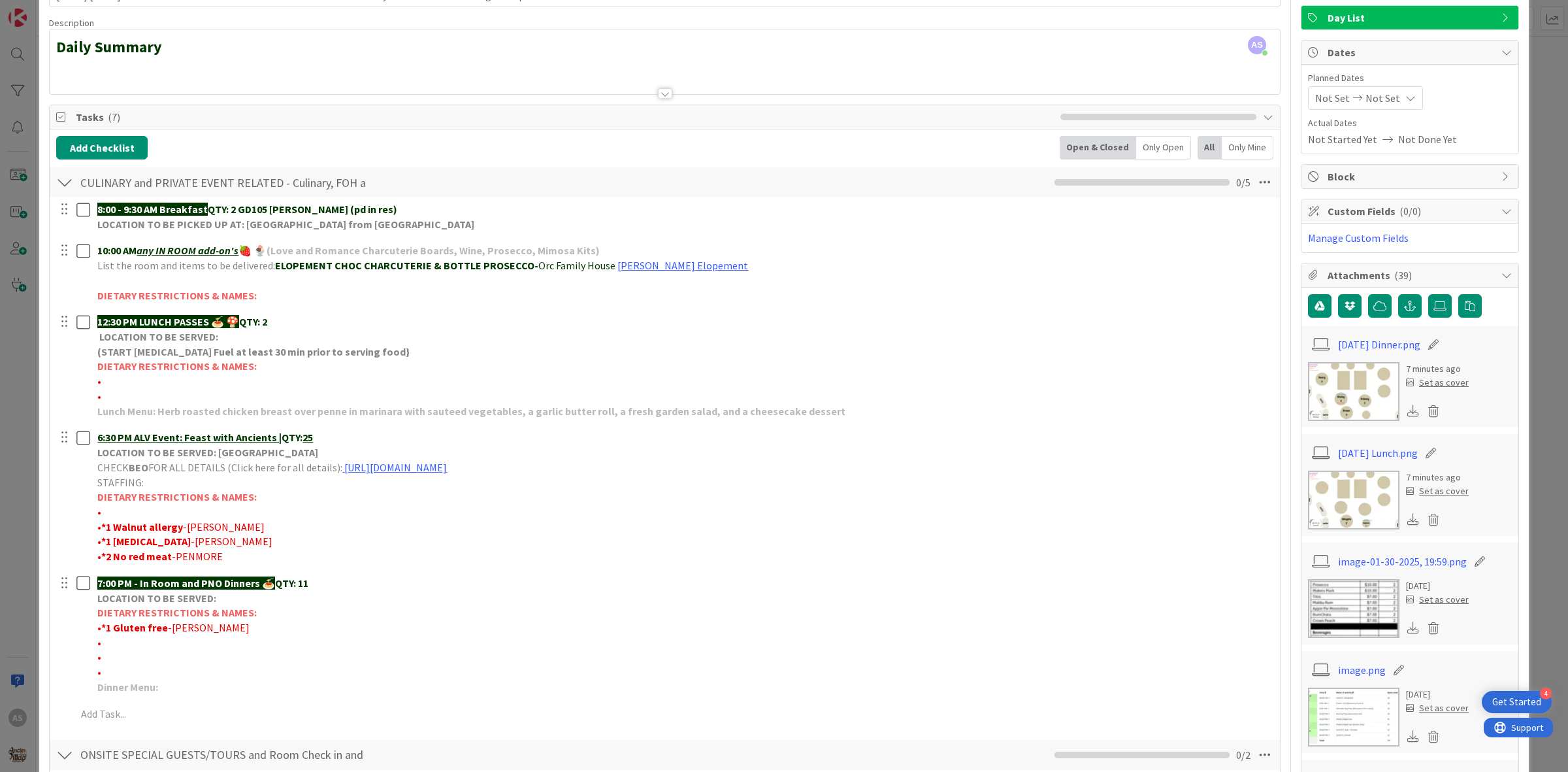
scroll to position [245, 0]
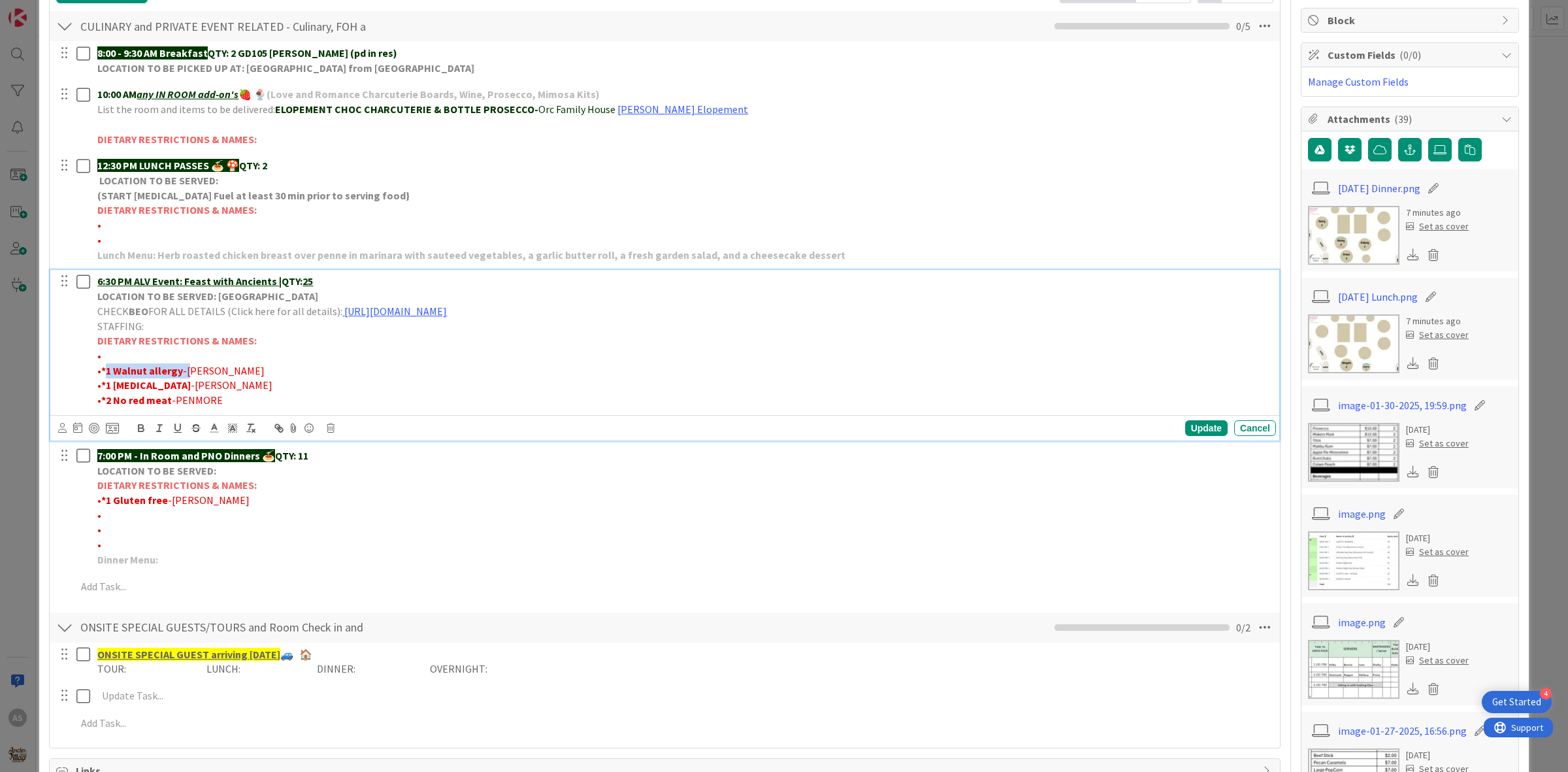
drag, startPoint x: 184, startPoint y: 368, endPoint x: 108, endPoint y: 377, distance: 76.5
click at [108, 377] on p "• *1 Walnut allergy -[PERSON_NAME]" at bounding box center [684, 371] width 1173 height 15
copy p "1 Walnut allergy -"
drag, startPoint x: 183, startPoint y: 389, endPoint x: 106, endPoint y: 385, distance: 77.1
click at [106, 385] on p "• *1 [MEDICAL_DATA] -[GEOGRAPHIC_DATA]" at bounding box center [684, 385] width 1173 height 15
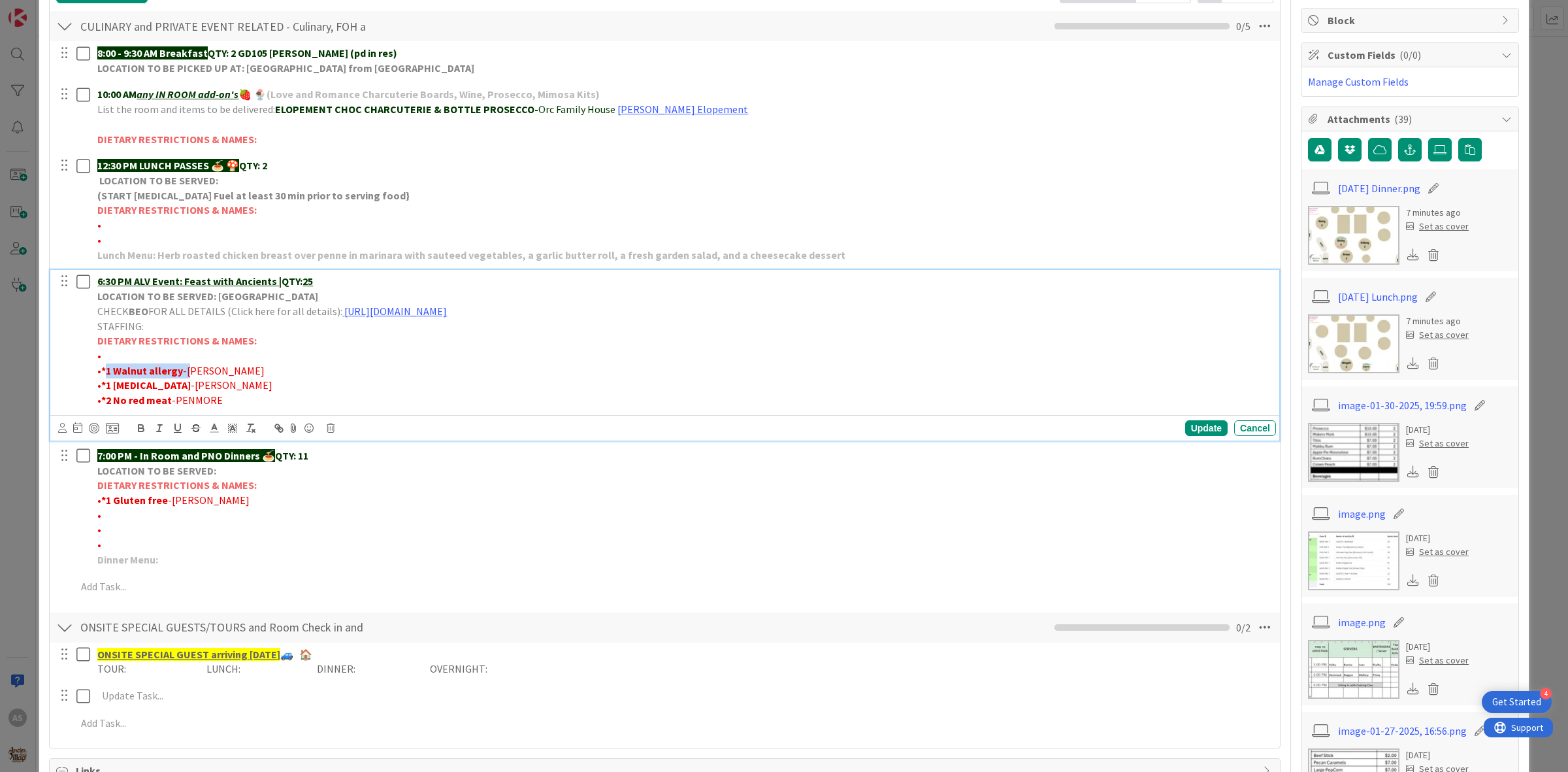
copy strong "1 [MEDICAL_DATA]"
drag, startPoint x: 168, startPoint y: 404, endPoint x: 116, endPoint y: 402, distance: 52.0
click at [109, 406] on p "• *2 No red meat -PENMORE" at bounding box center [684, 400] width 1173 height 15
copy strong "No red meat"
drag, startPoint x: 232, startPoint y: 409, endPoint x: 99, endPoint y: 410, distance: 133.0
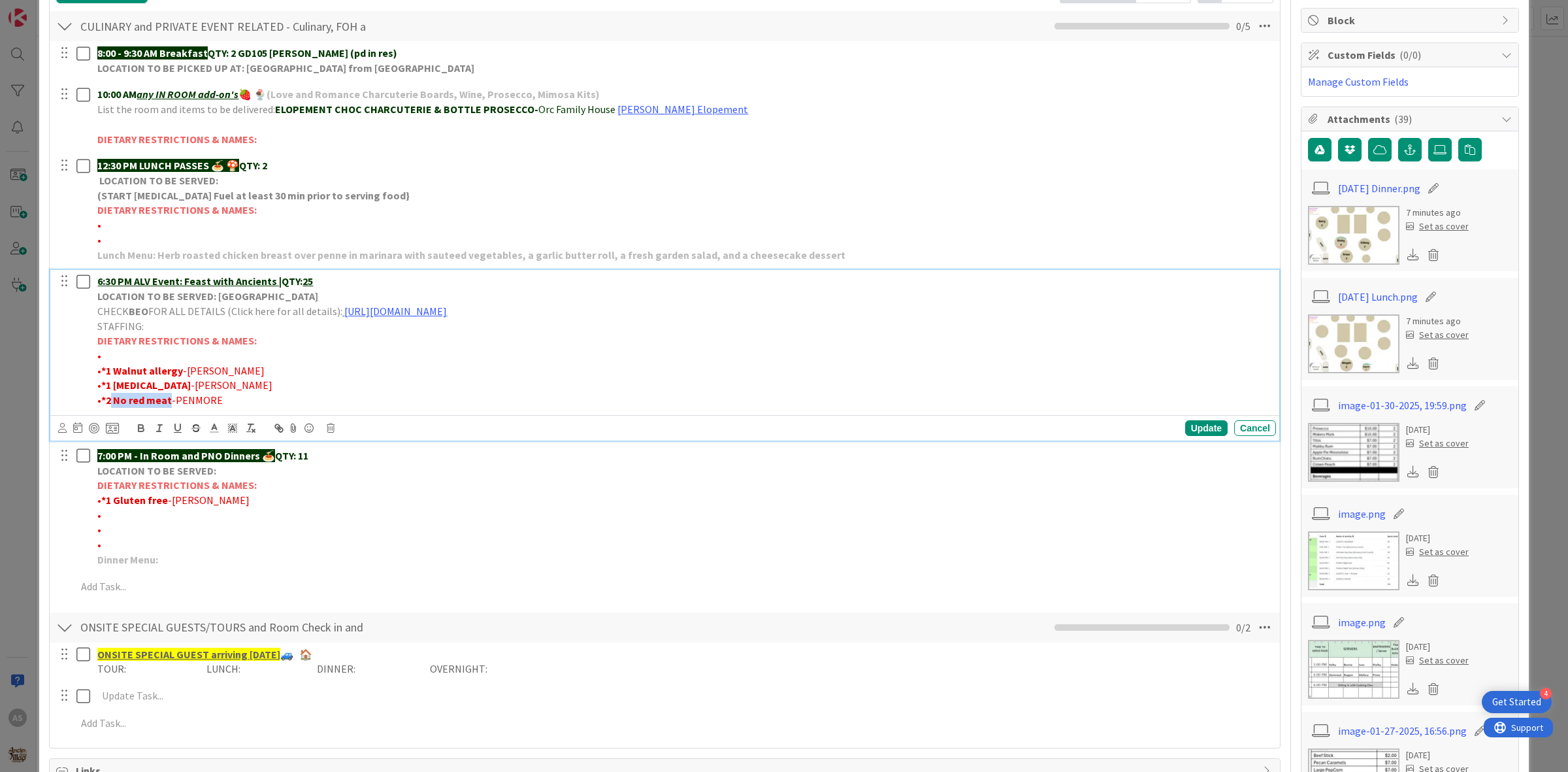
click at [99, 410] on div "6:30 PM ALV Event: Feast with Ancients | QTY: 25 LOCATION TO BE SERVED: Village…" at bounding box center [684, 341] width 1184 height 141
copy p "• *2 No red meat -PENMORE"
click at [1433, 160] on label at bounding box center [1439, 150] width 24 height 24
click at [1428, 138] on input "file" at bounding box center [1428, 138] width 0 height 0
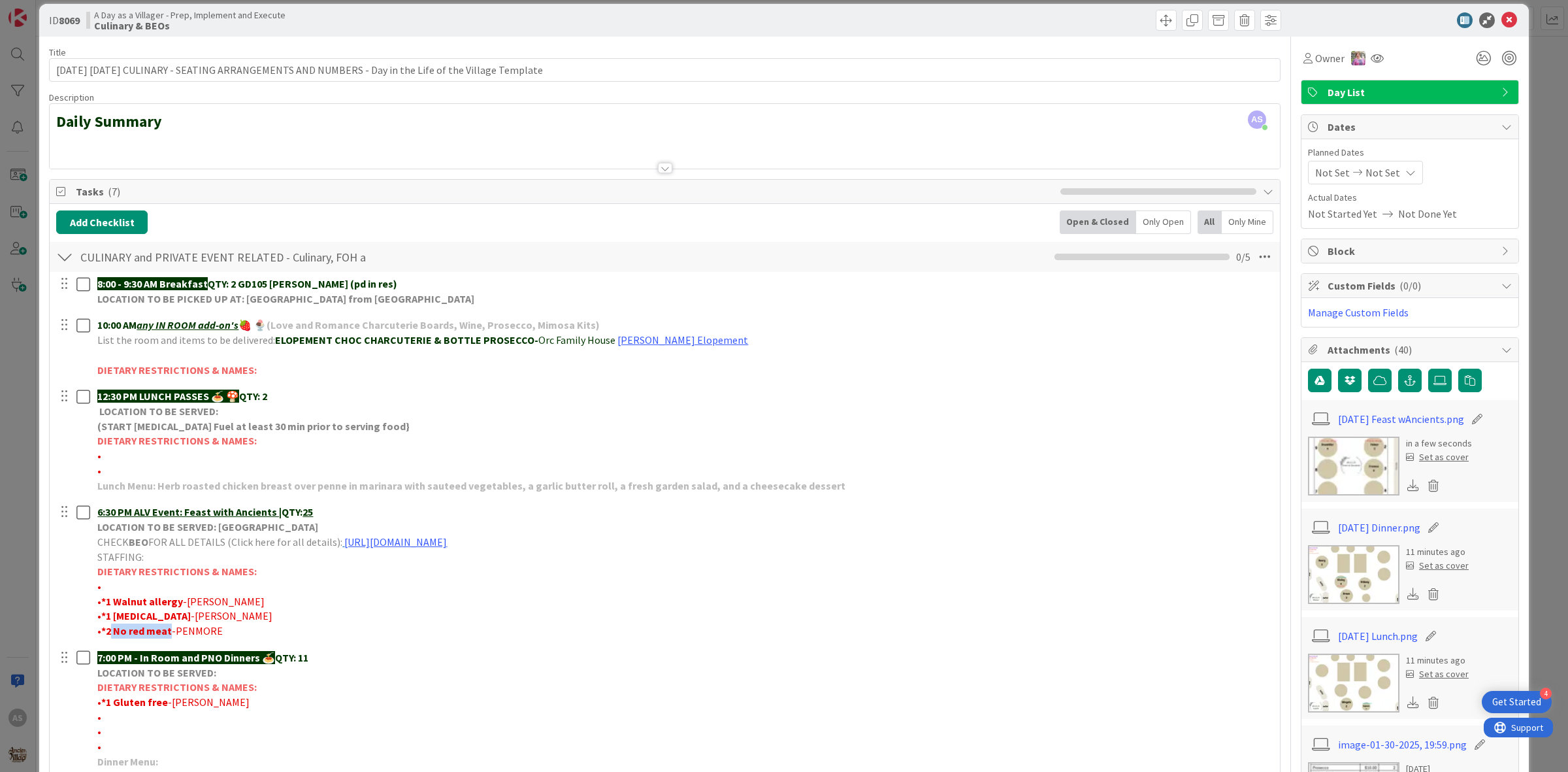
scroll to position [0, 0]
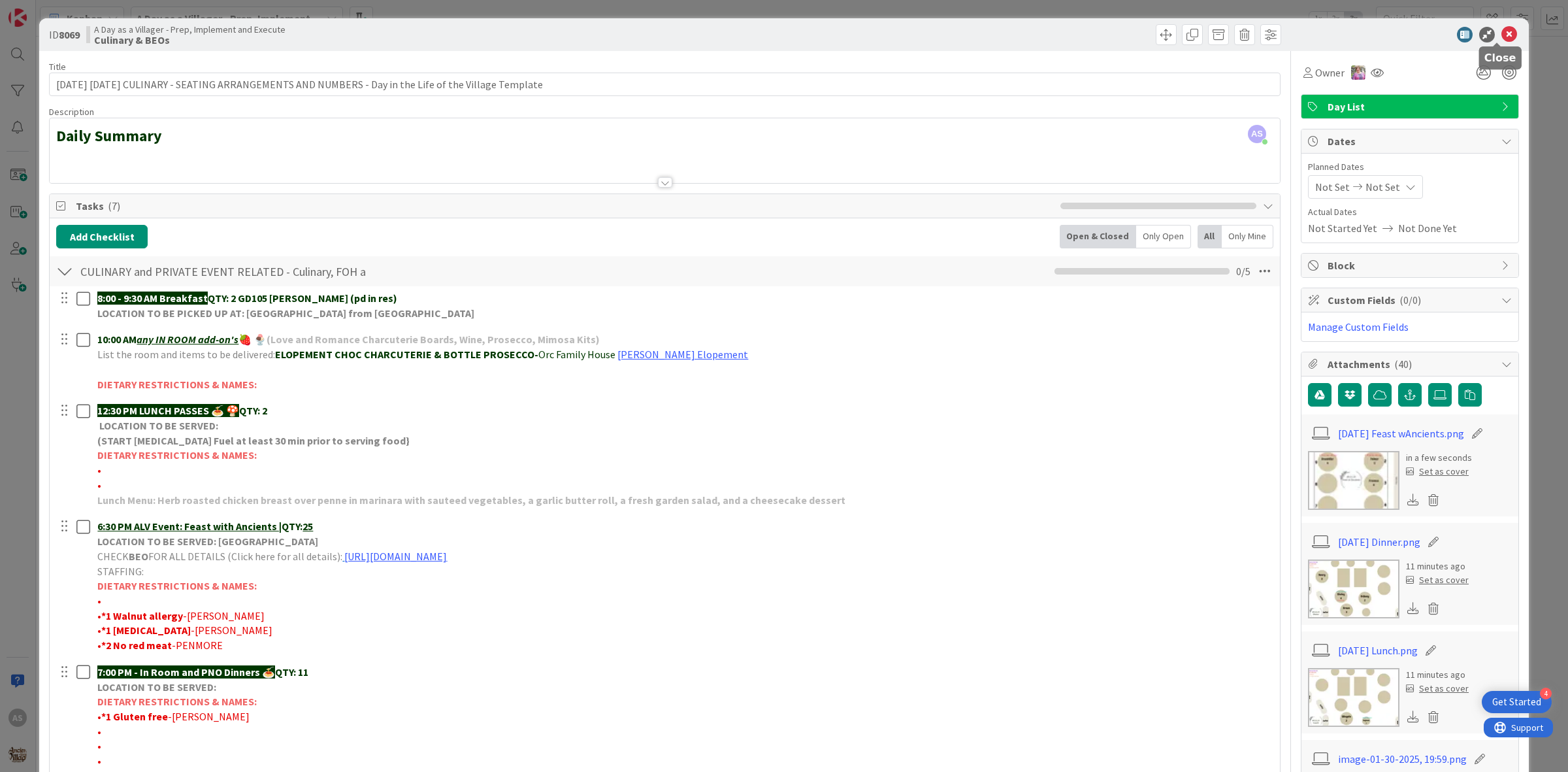
click at [1501, 34] on icon at bounding box center [1509, 34] width 15 height 15
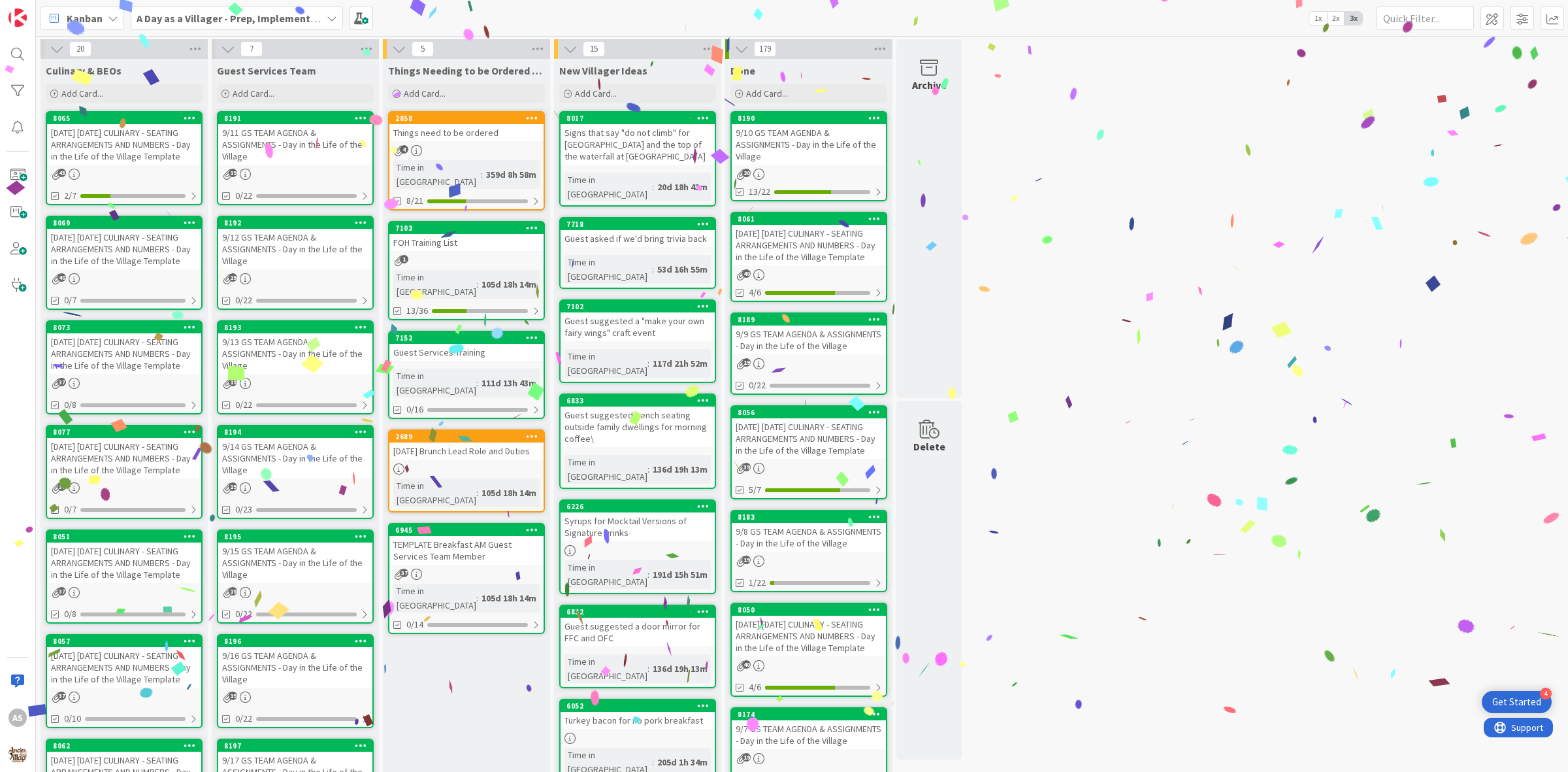
click at [239, 23] on b "A Day as a Villager - Prep, Implement and Execute" at bounding box center [253, 18] width 233 height 13
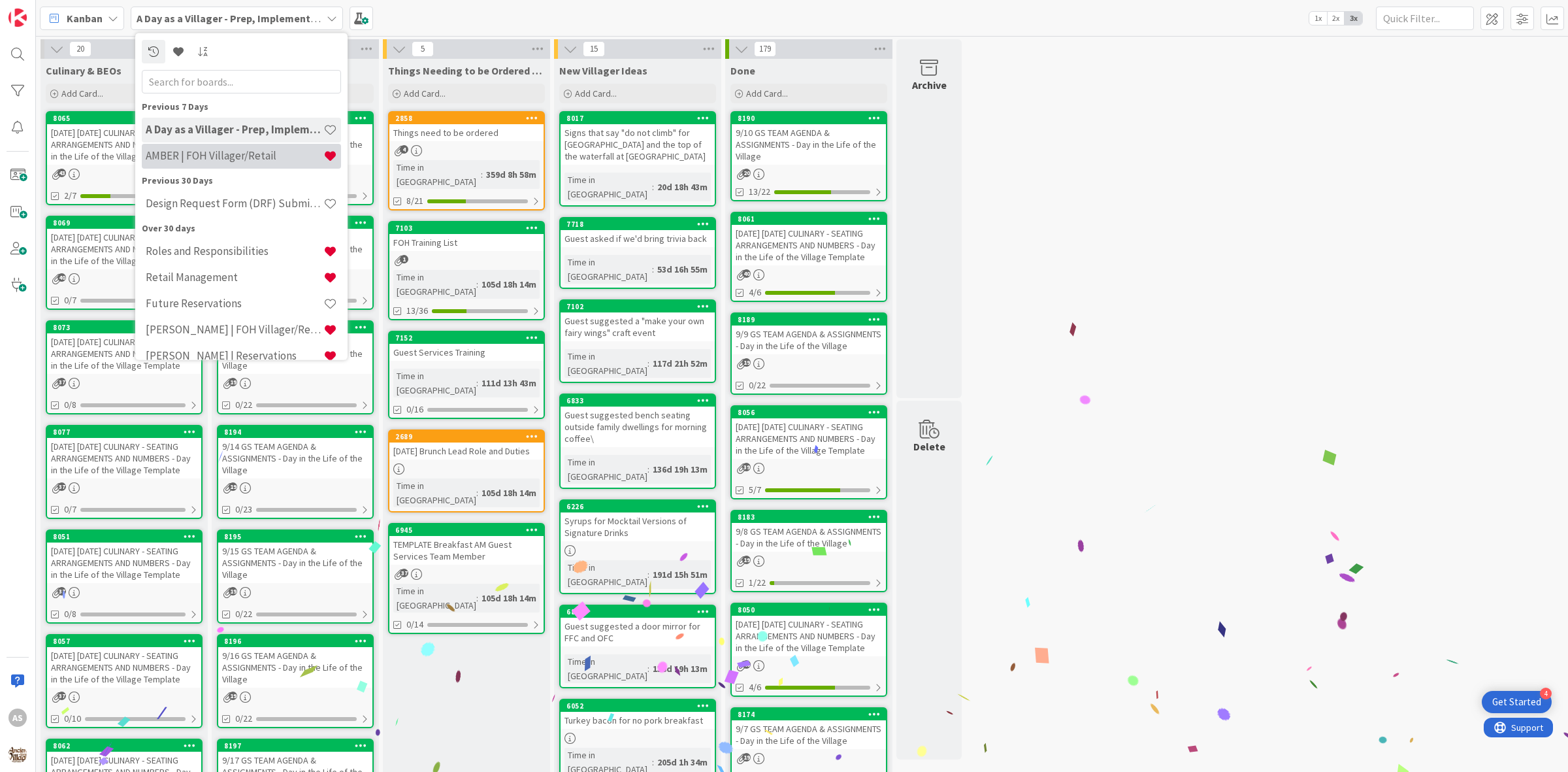
click at [210, 149] on h4 "AMBER | FOH Villager/Retail" at bounding box center [234, 155] width 178 height 13
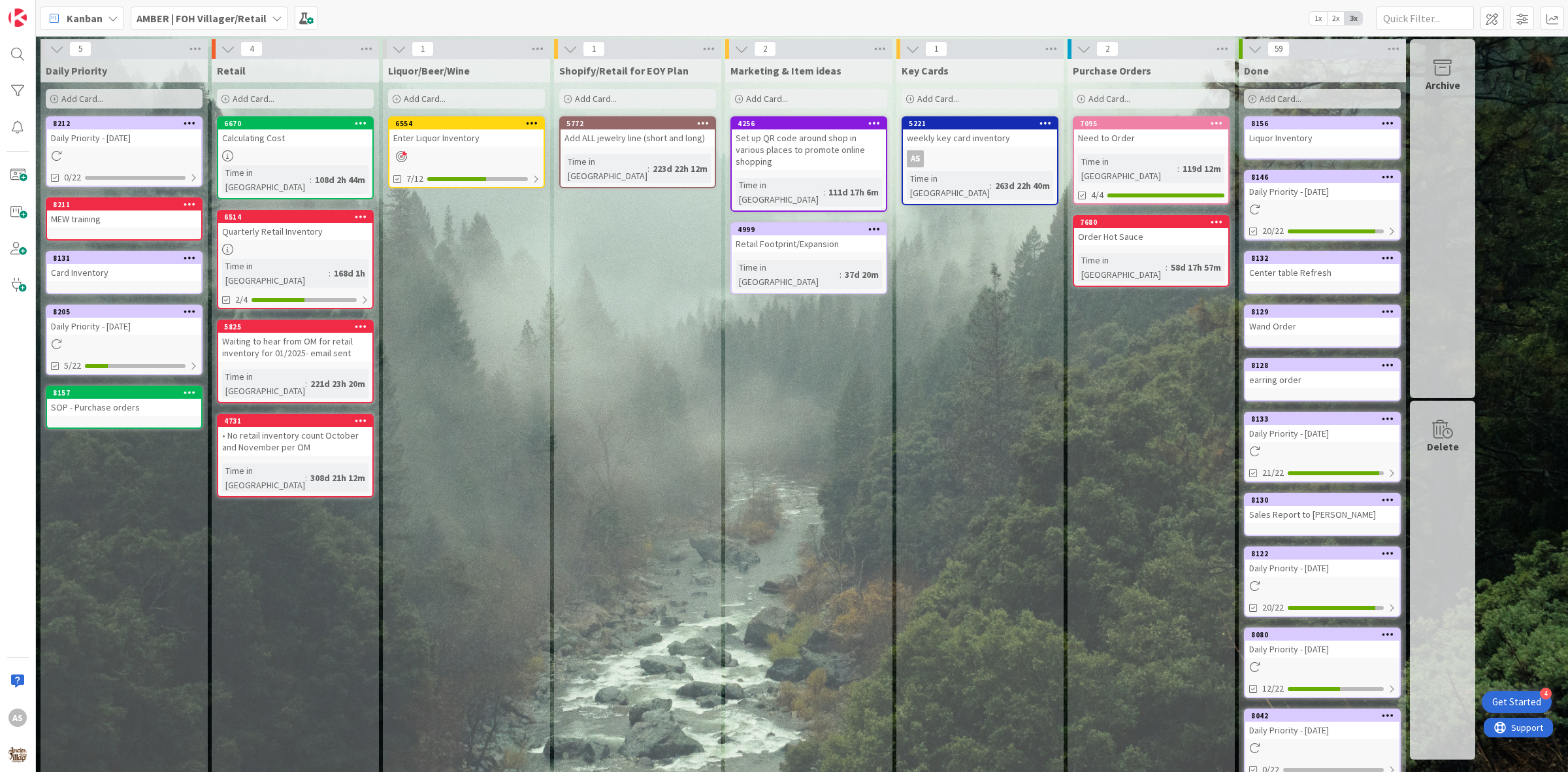
click at [112, 339] on div at bounding box center [124, 344] width 154 height 11
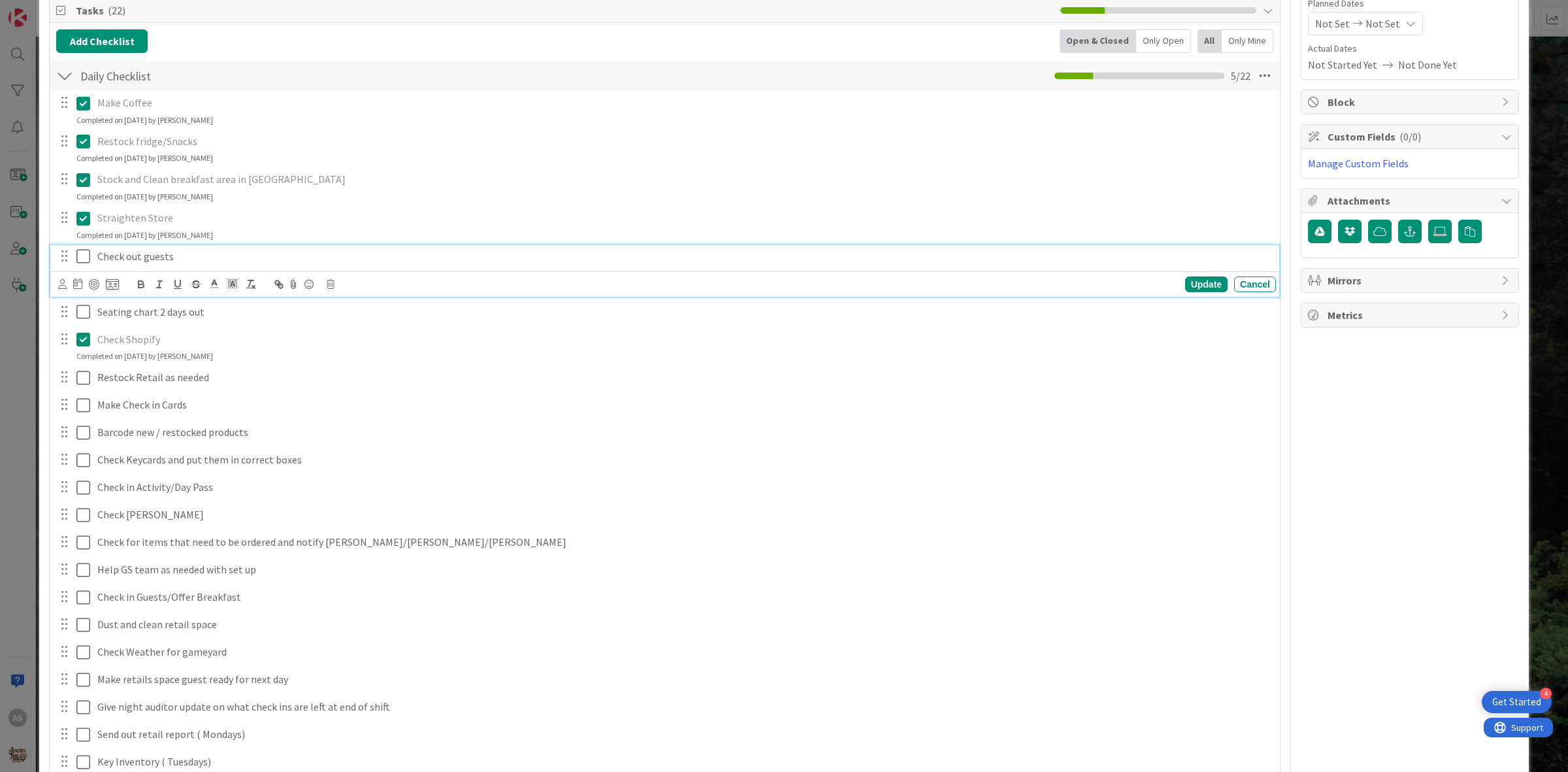
click at [85, 251] on icon at bounding box center [83, 256] width 13 height 15
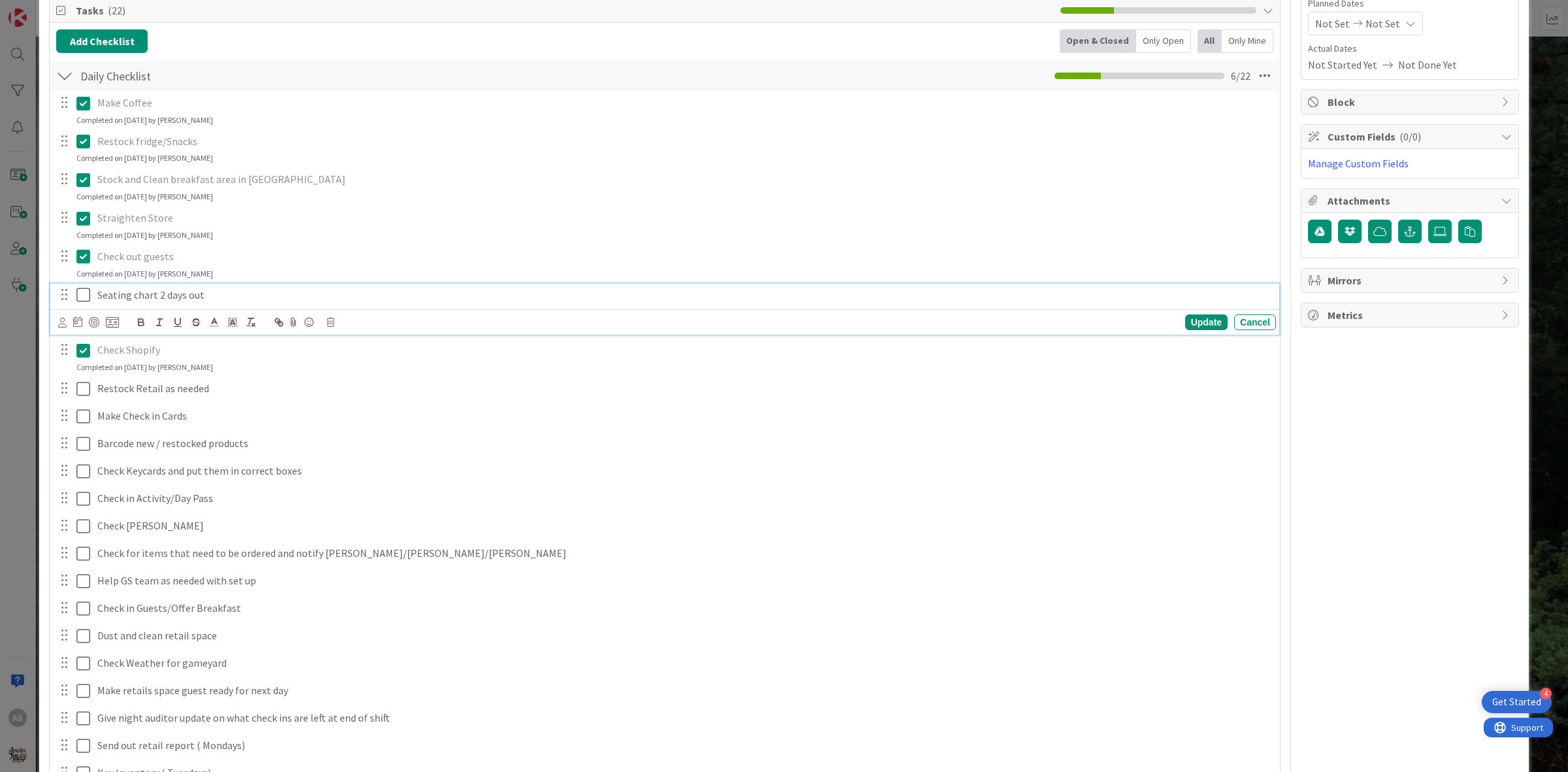
click at [85, 300] on icon at bounding box center [83, 294] width 13 height 15
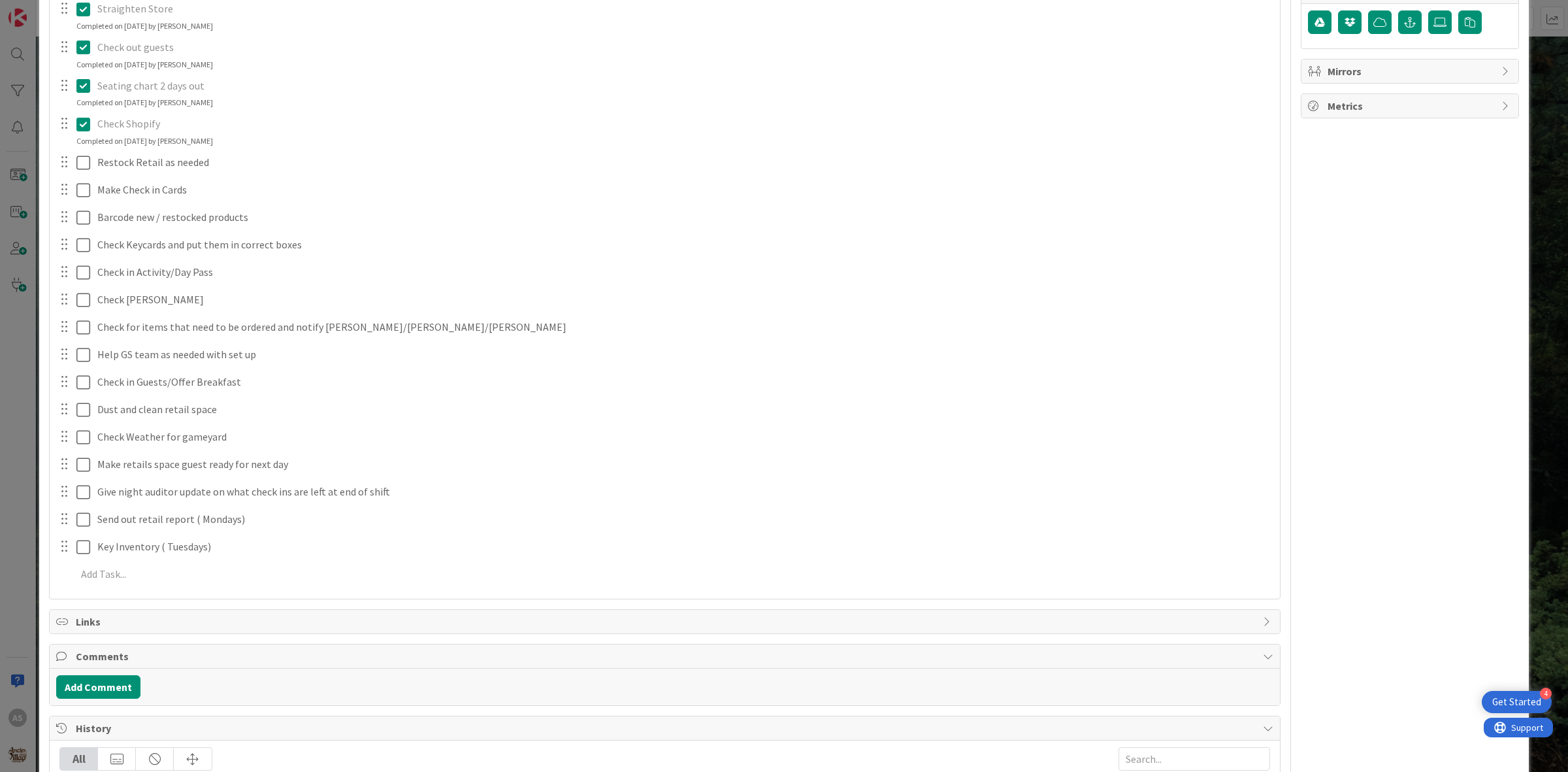
scroll to position [408, 0]
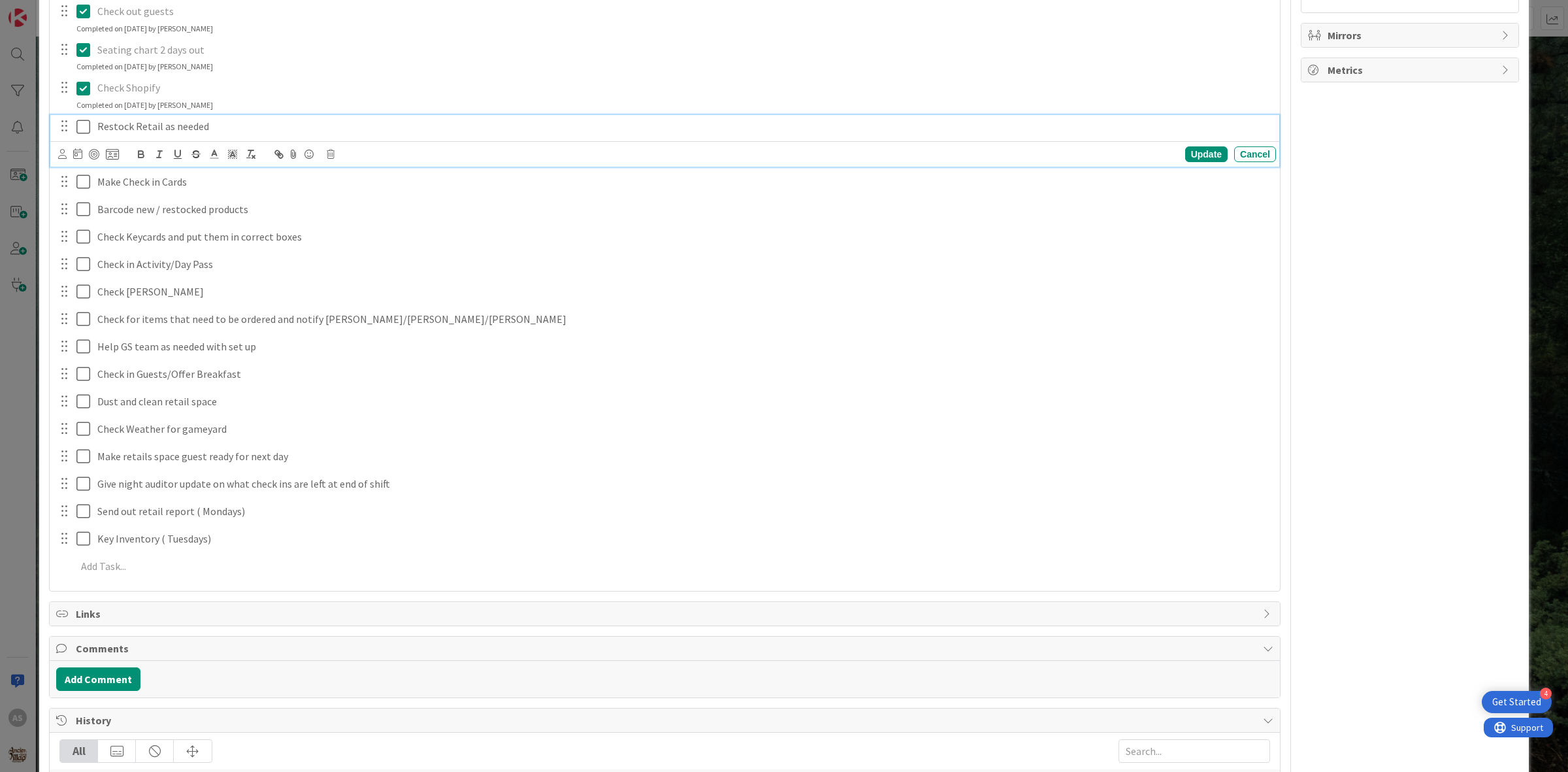
click at [81, 124] on icon at bounding box center [83, 127] width 13 height 15
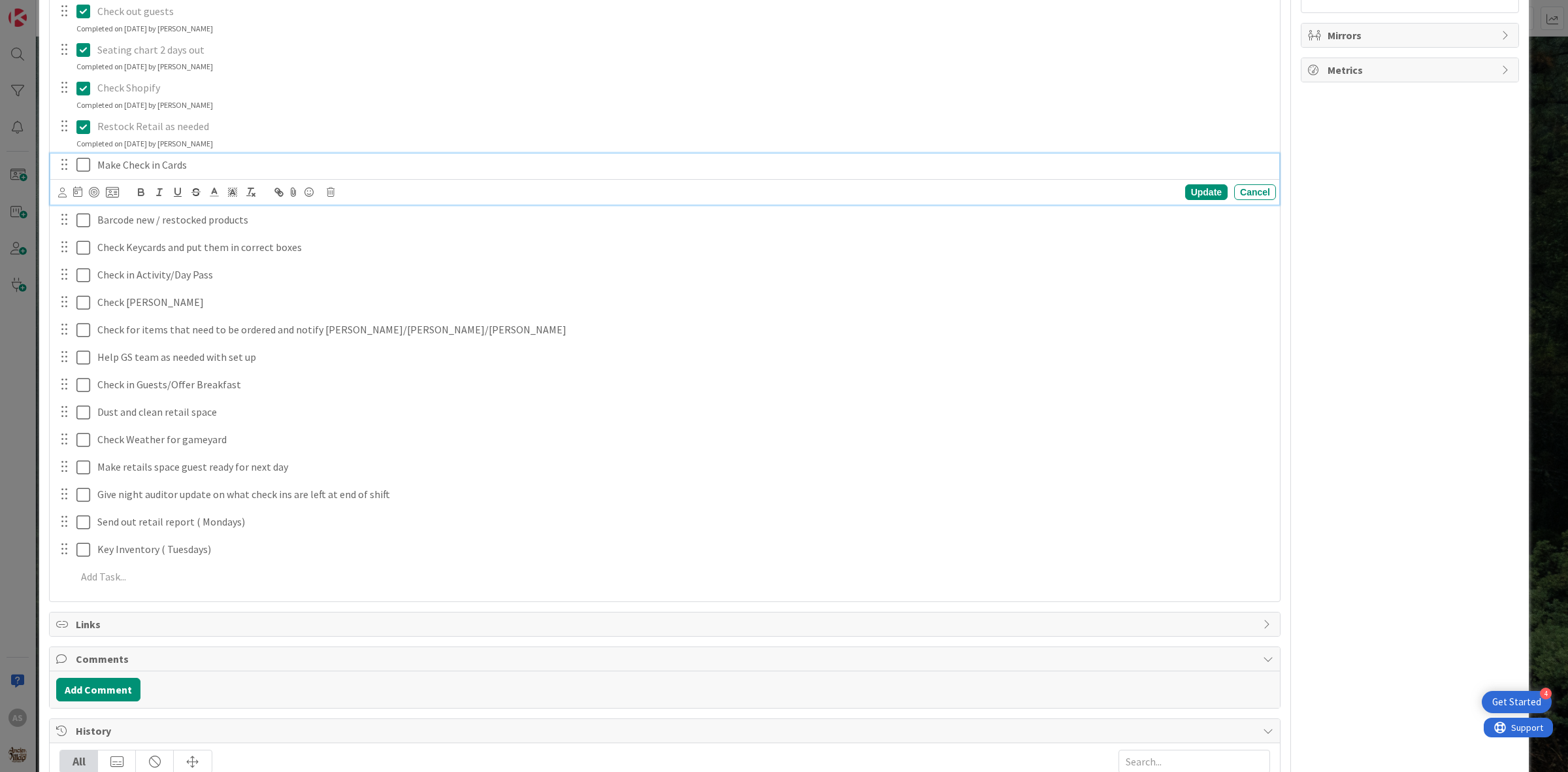
click at [87, 161] on icon at bounding box center [83, 164] width 13 height 15
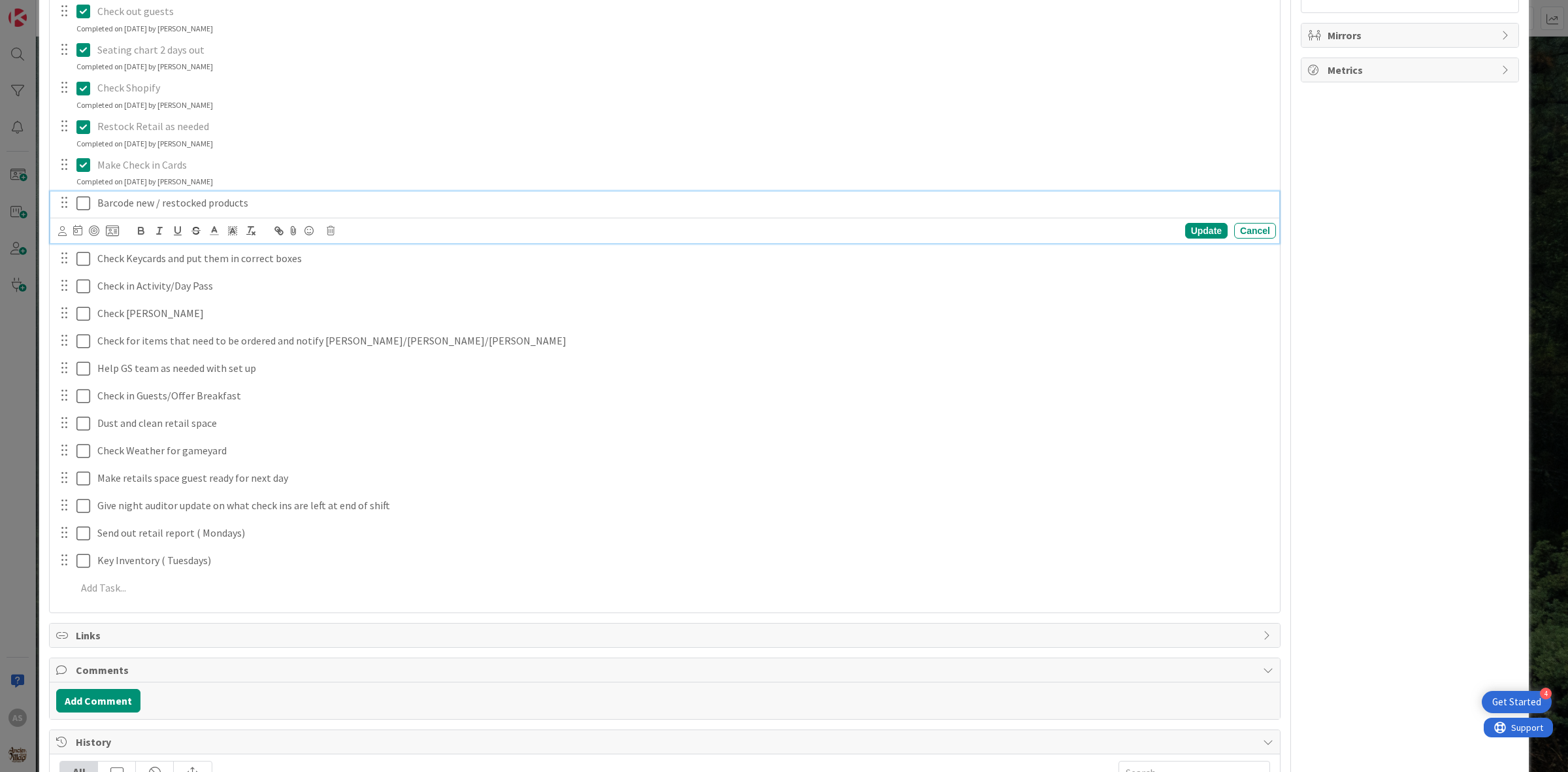
click at [80, 207] on icon at bounding box center [83, 203] width 13 height 15
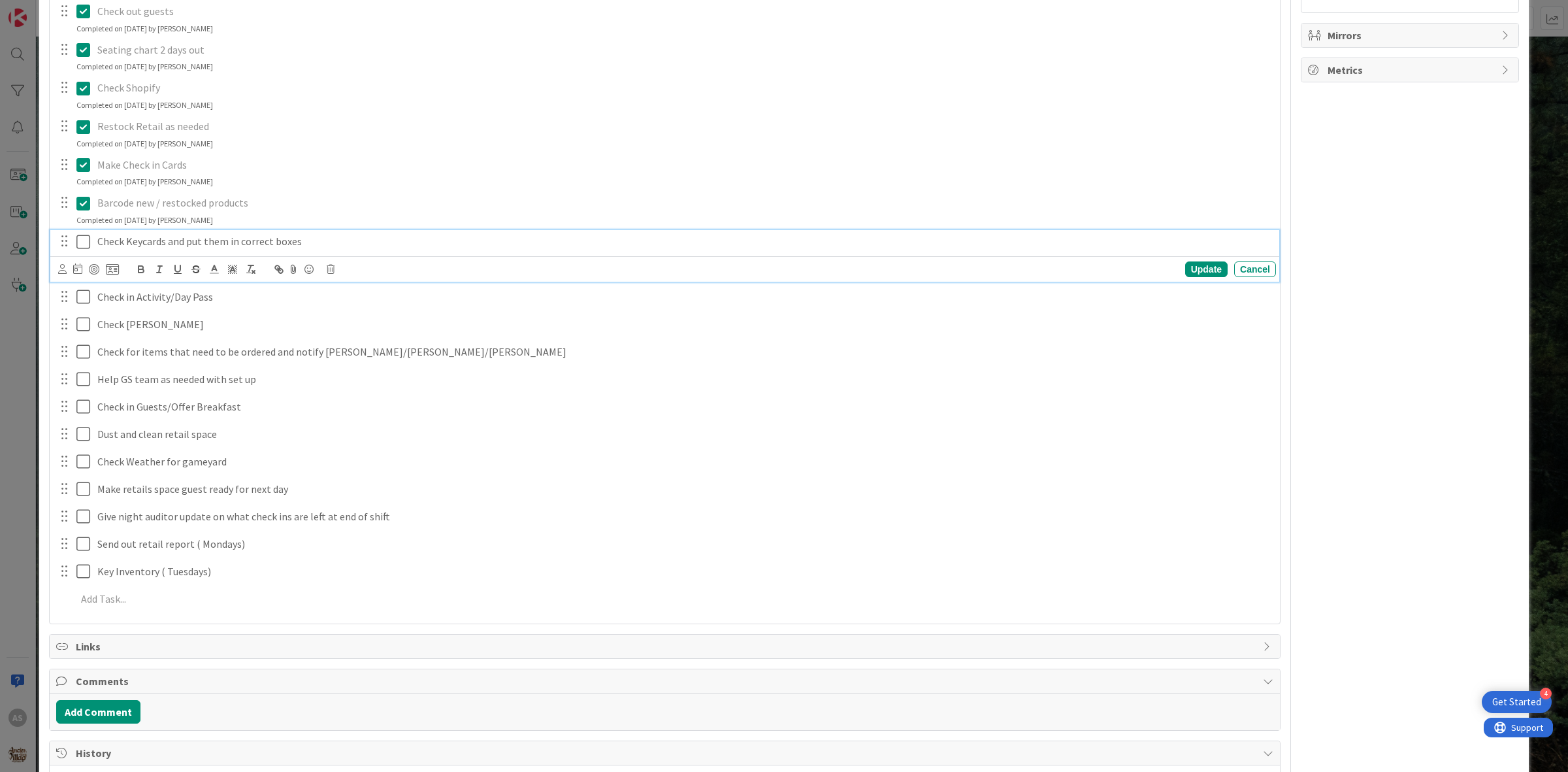
drag, startPoint x: 82, startPoint y: 242, endPoint x: 83, endPoint y: 249, distance: 7.1
click at [82, 243] on icon at bounding box center [83, 241] width 13 height 15
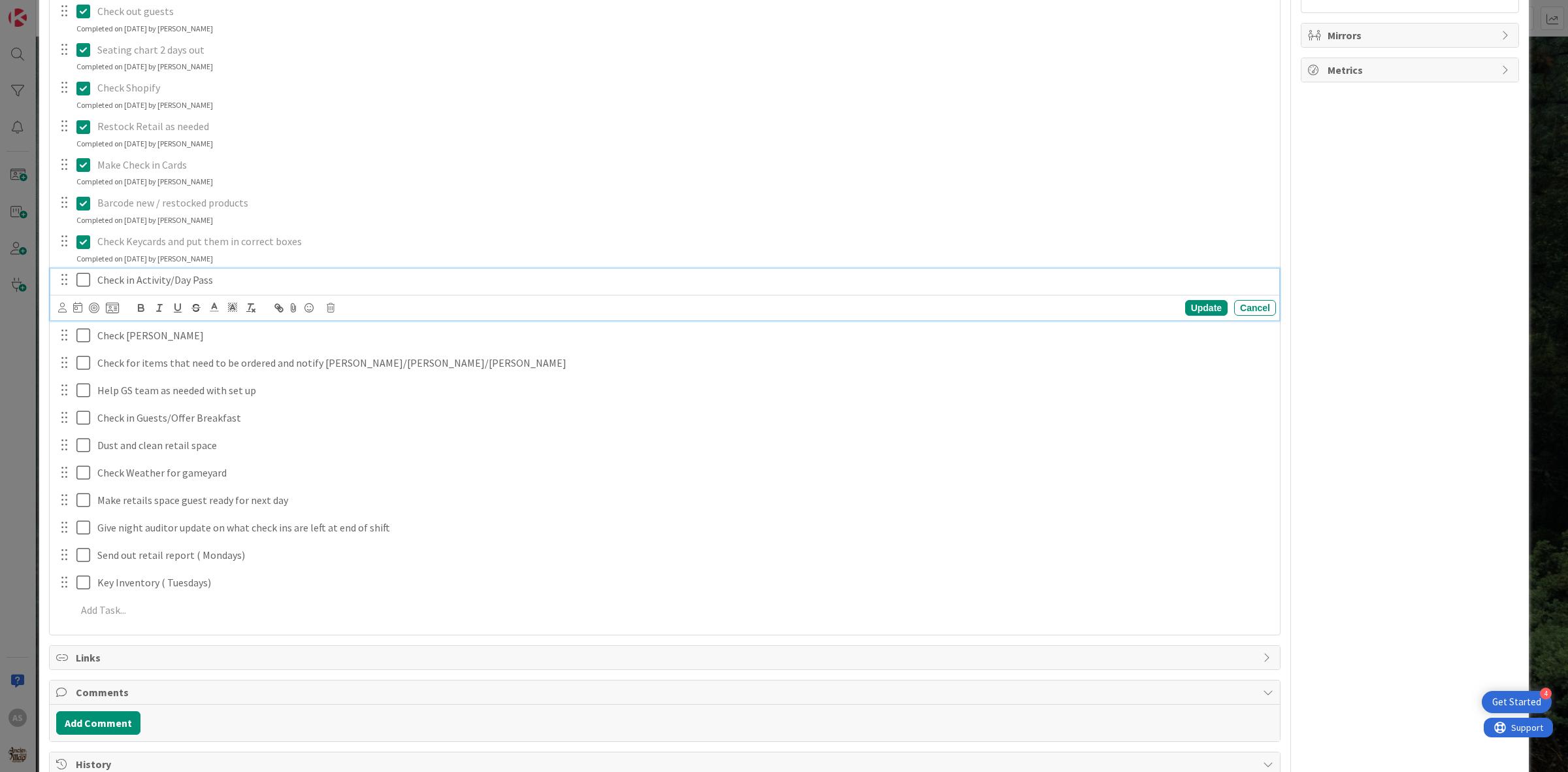
click at [86, 288] on icon at bounding box center [83, 280] width 13 height 15
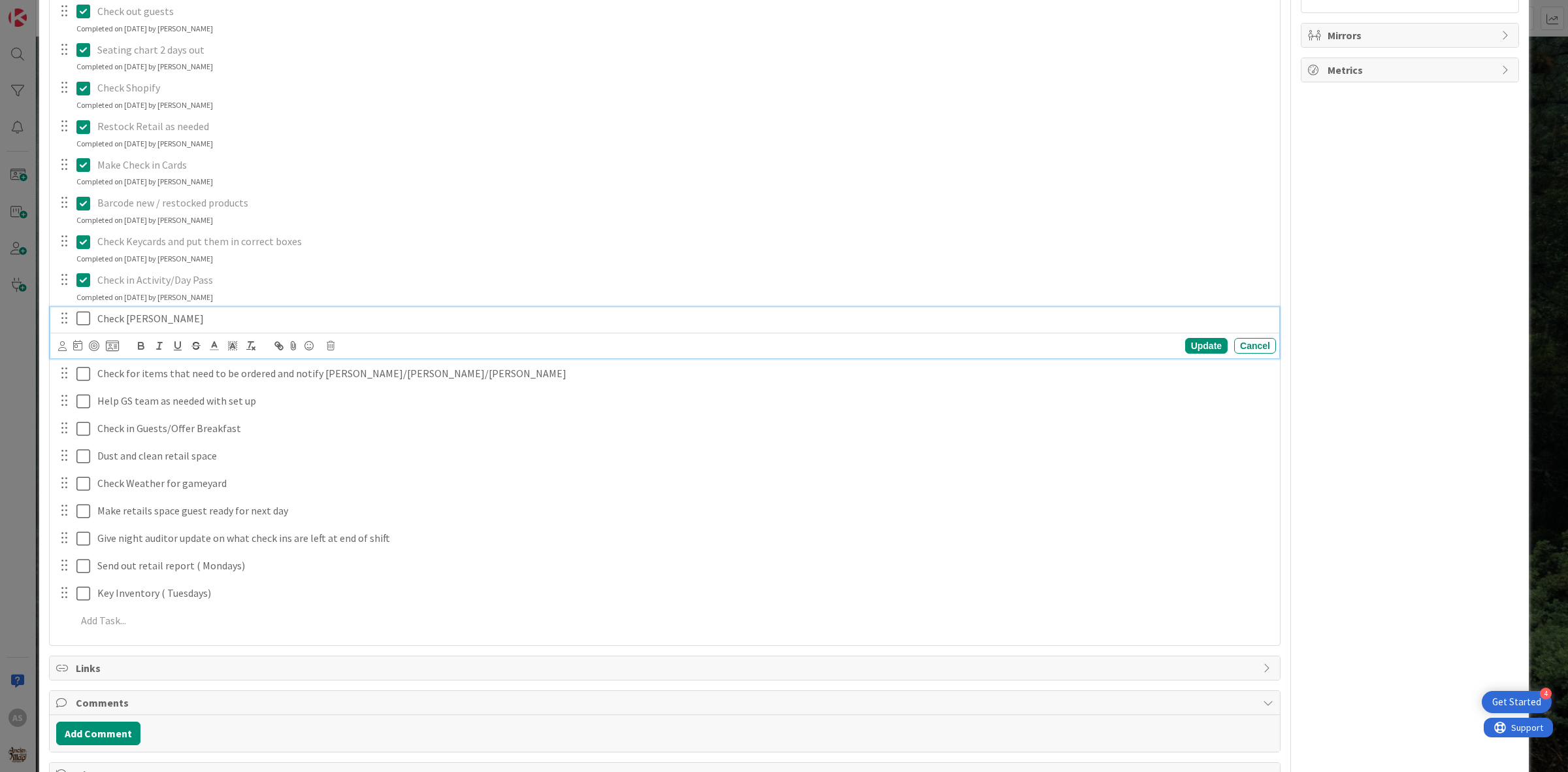
drag, startPoint x: 78, startPoint y: 321, endPoint x: 78, endPoint y: 344, distance: 23.0
click at [78, 325] on icon at bounding box center [83, 318] width 13 height 15
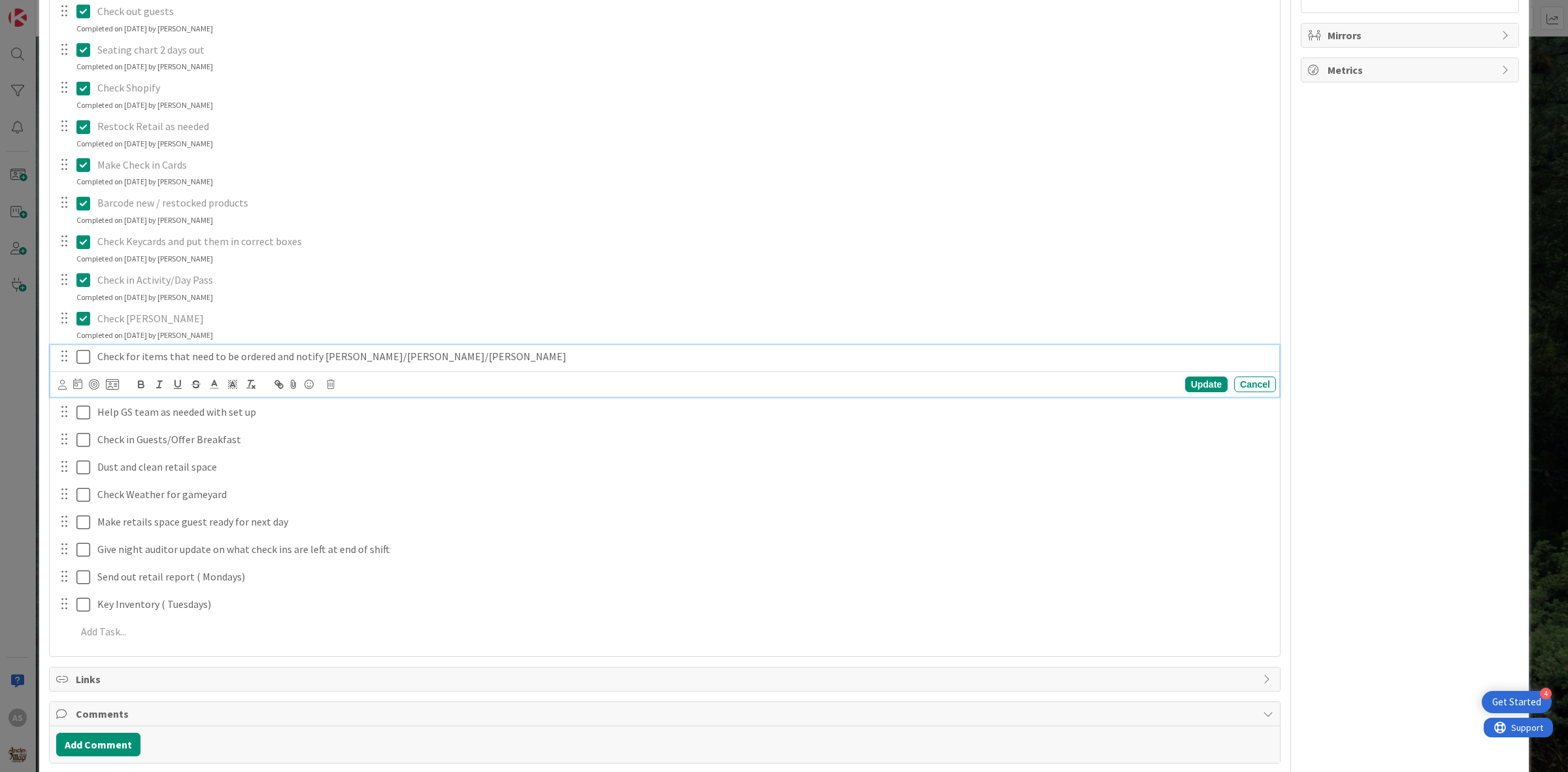
click at [80, 367] on button at bounding box center [84, 356] width 15 height 21
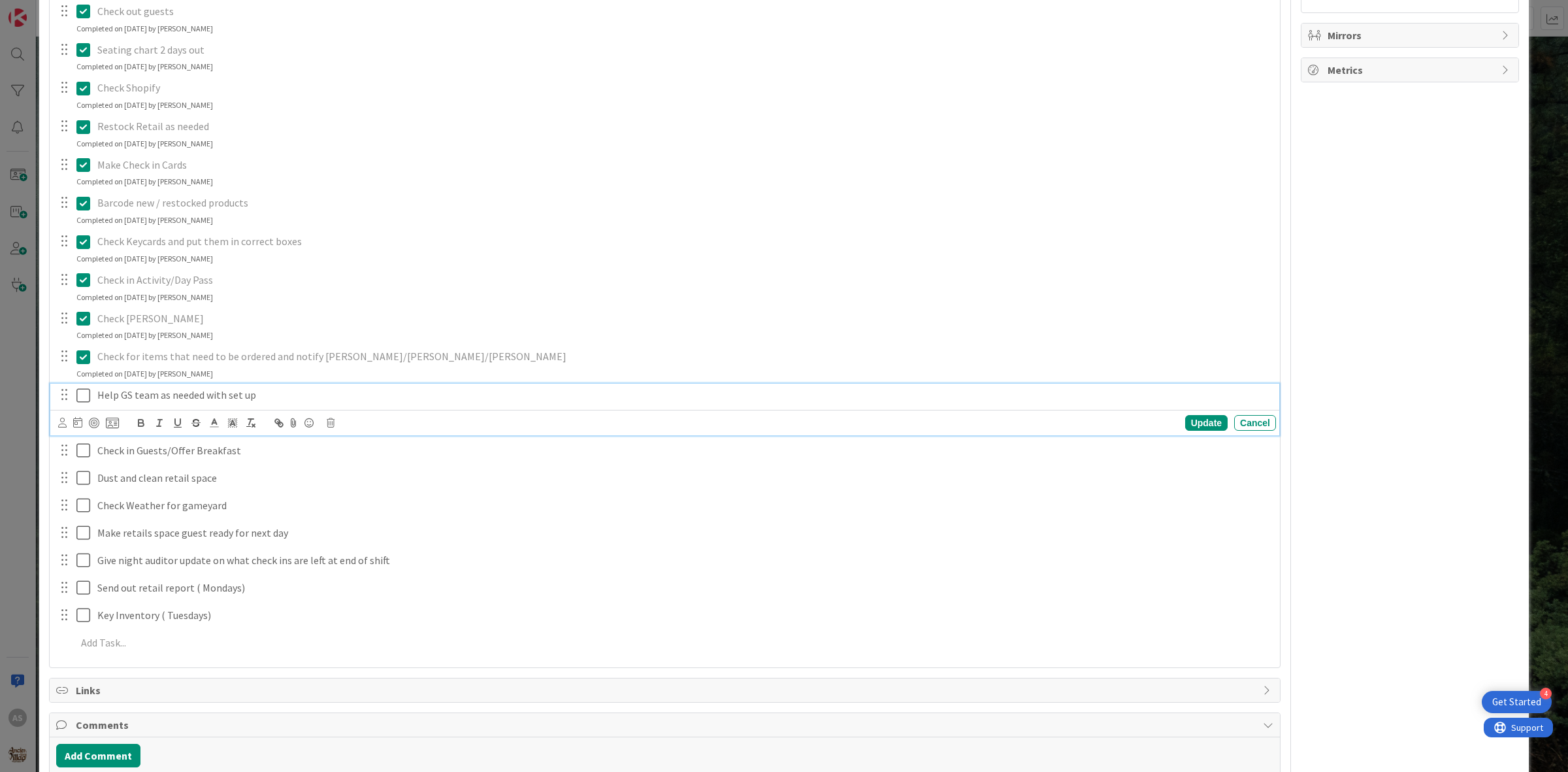
click at [85, 385] on button at bounding box center [84, 395] width 15 height 21
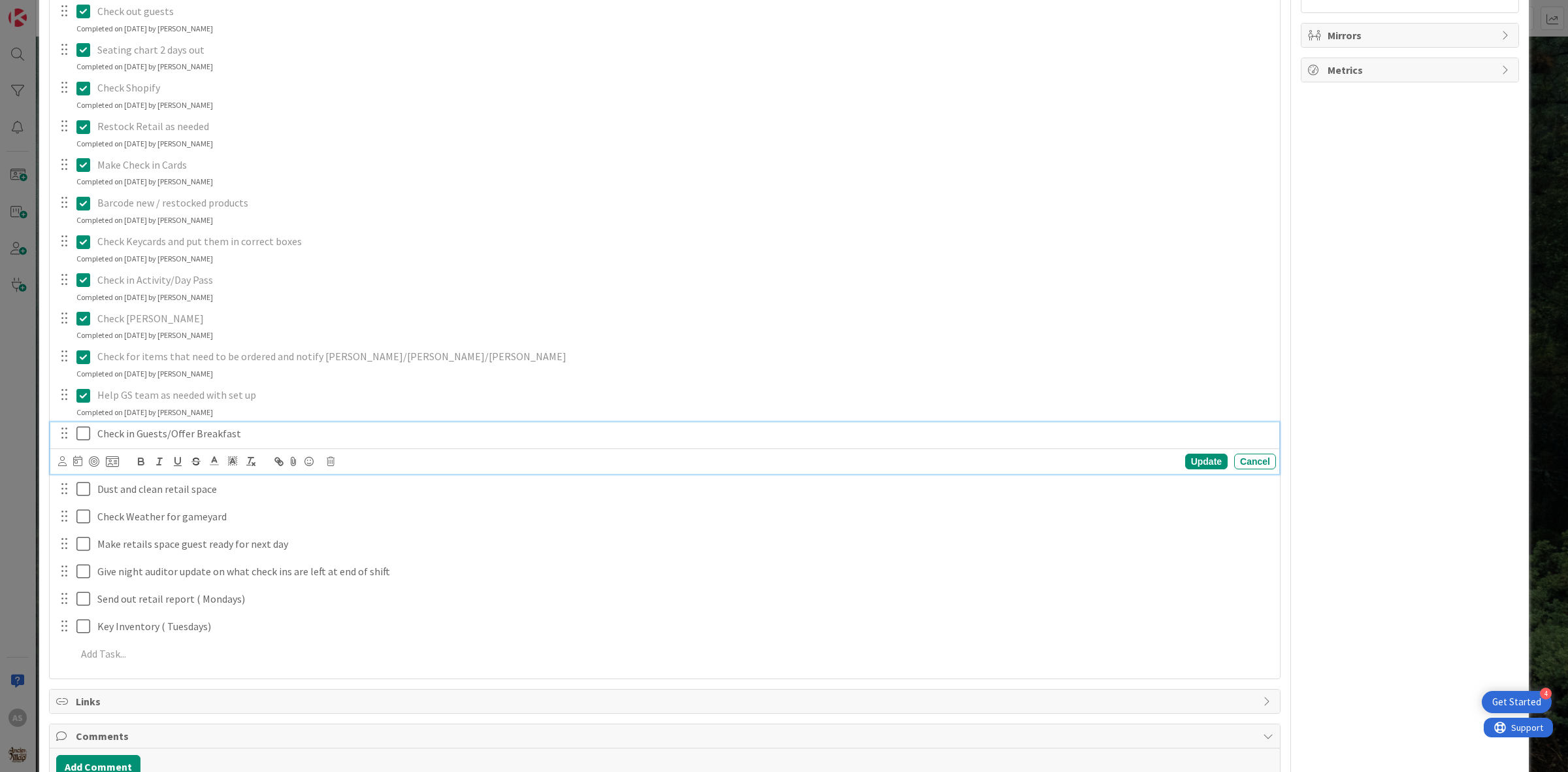
click at [82, 439] on icon at bounding box center [83, 433] width 13 height 15
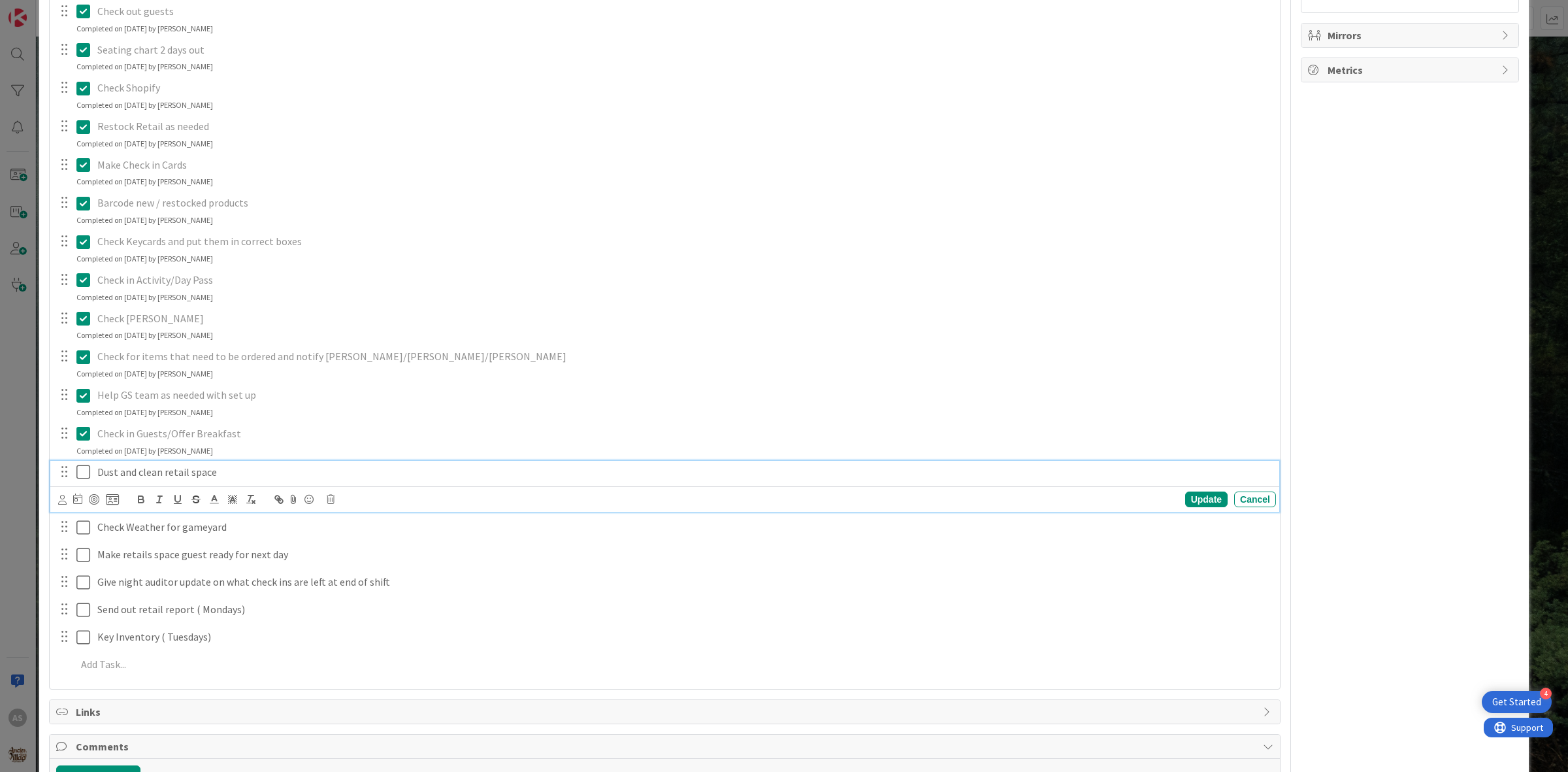
click at [83, 478] on icon at bounding box center [83, 472] width 13 height 15
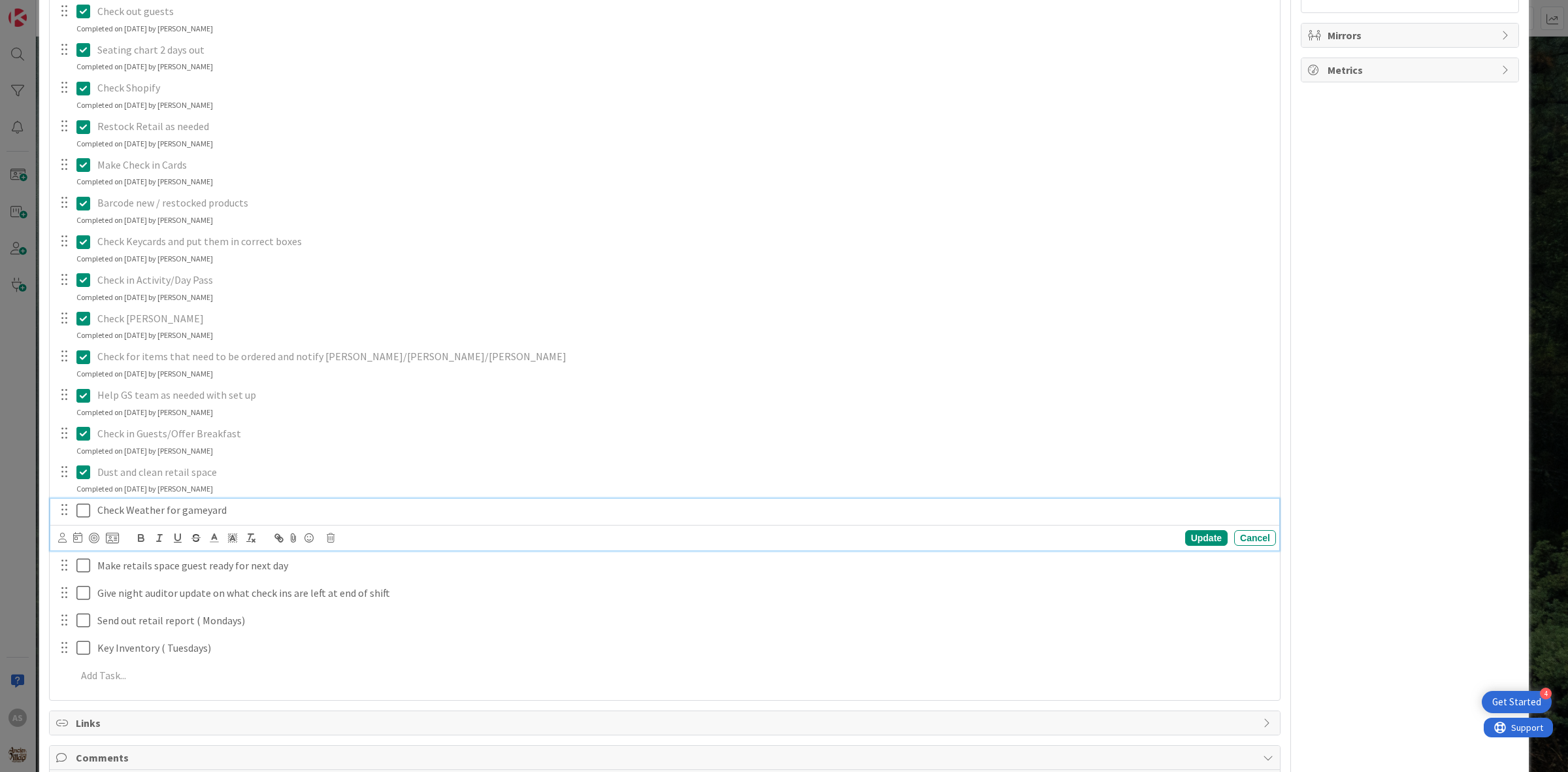
click at [77, 517] on icon at bounding box center [83, 510] width 13 height 15
click at [81, 553] on icon at bounding box center [83, 548] width 13 height 15
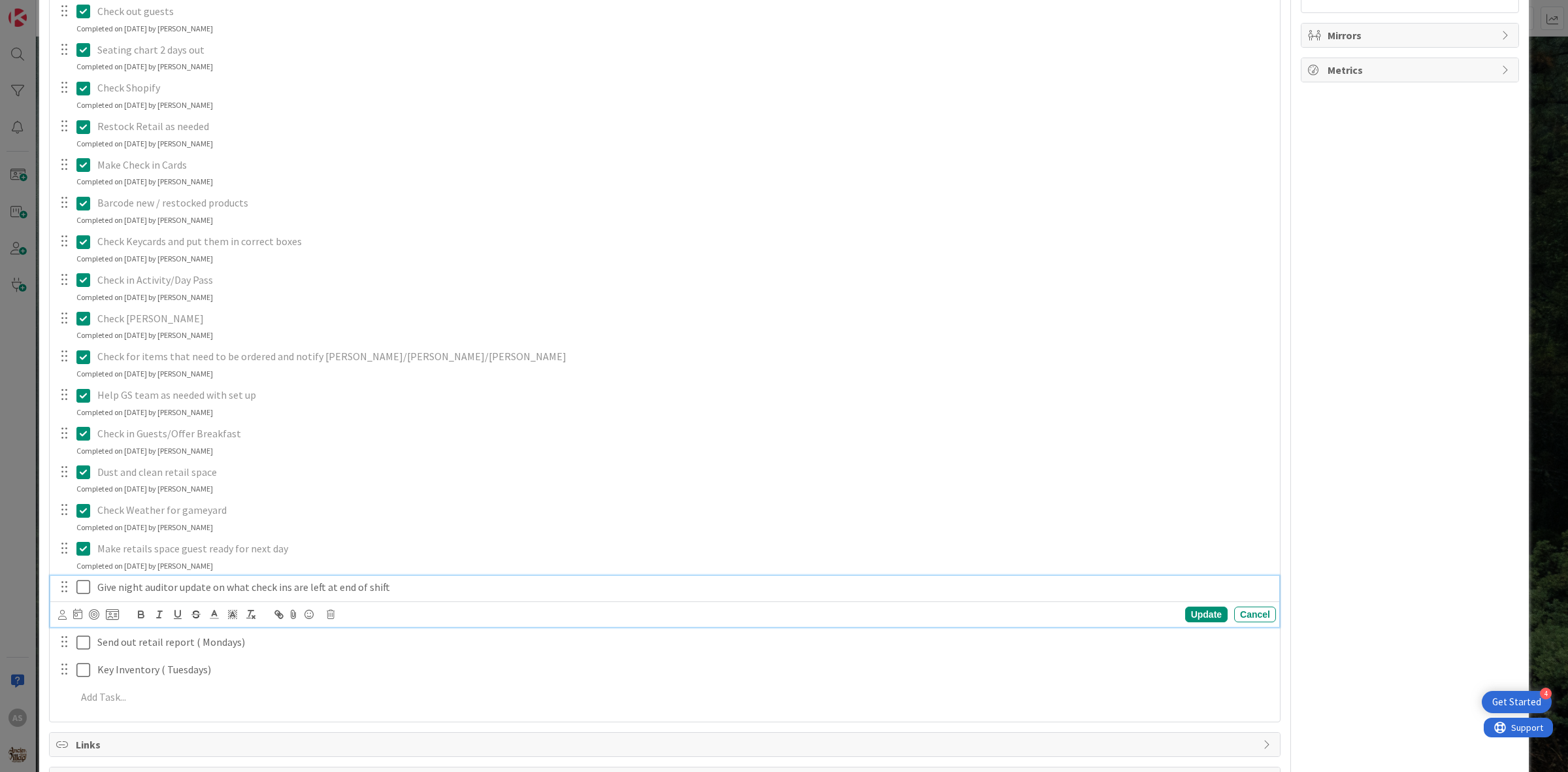
click at [83, 593] on icon at bounding box center [83, 587] width 13 height 15
click at [79, 620] on icon at bounding box center [83, 625] width 13 height 15
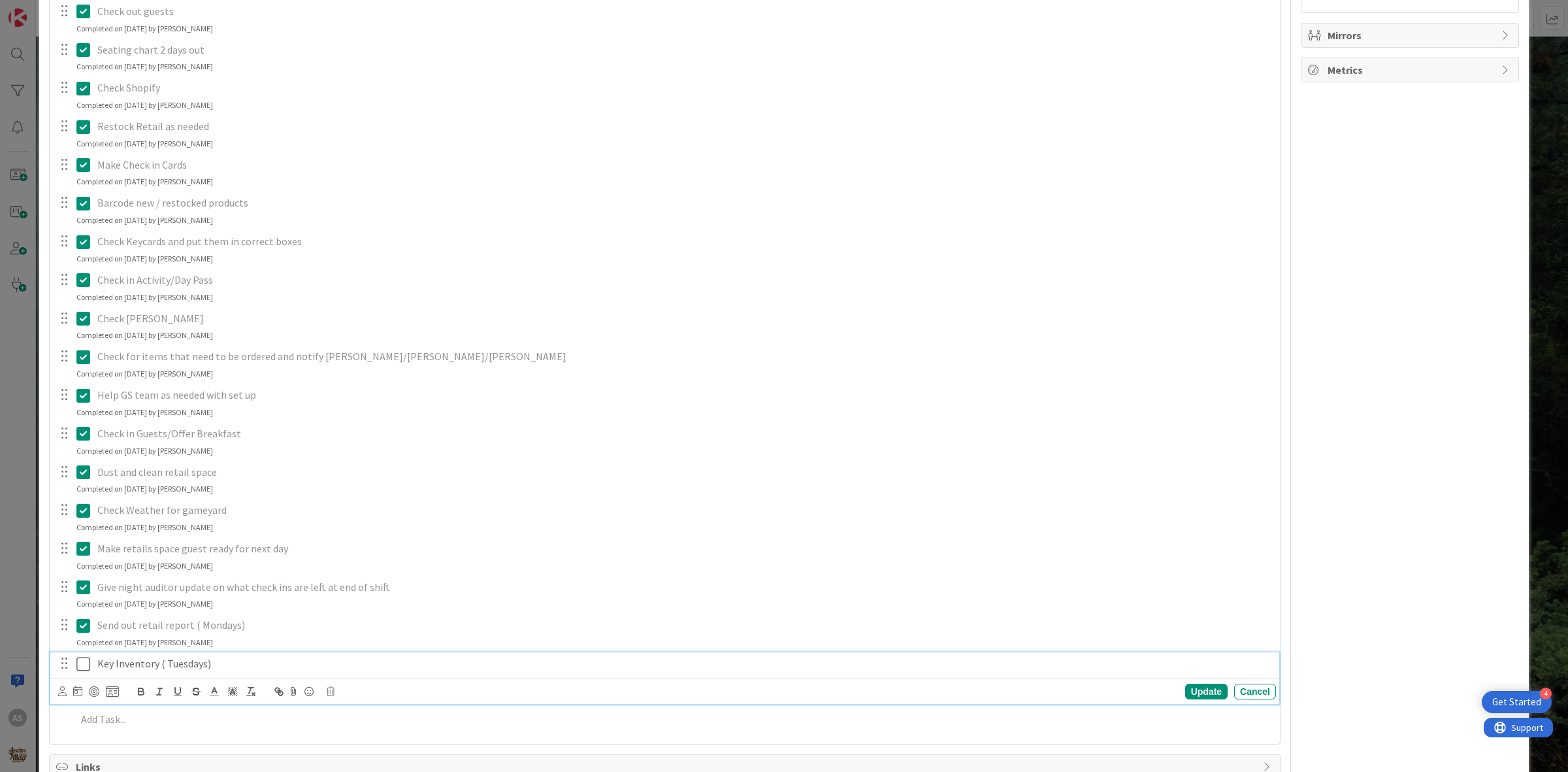
click at [87, 666] on icon at bounding box center [83, 664] width 13 height 15
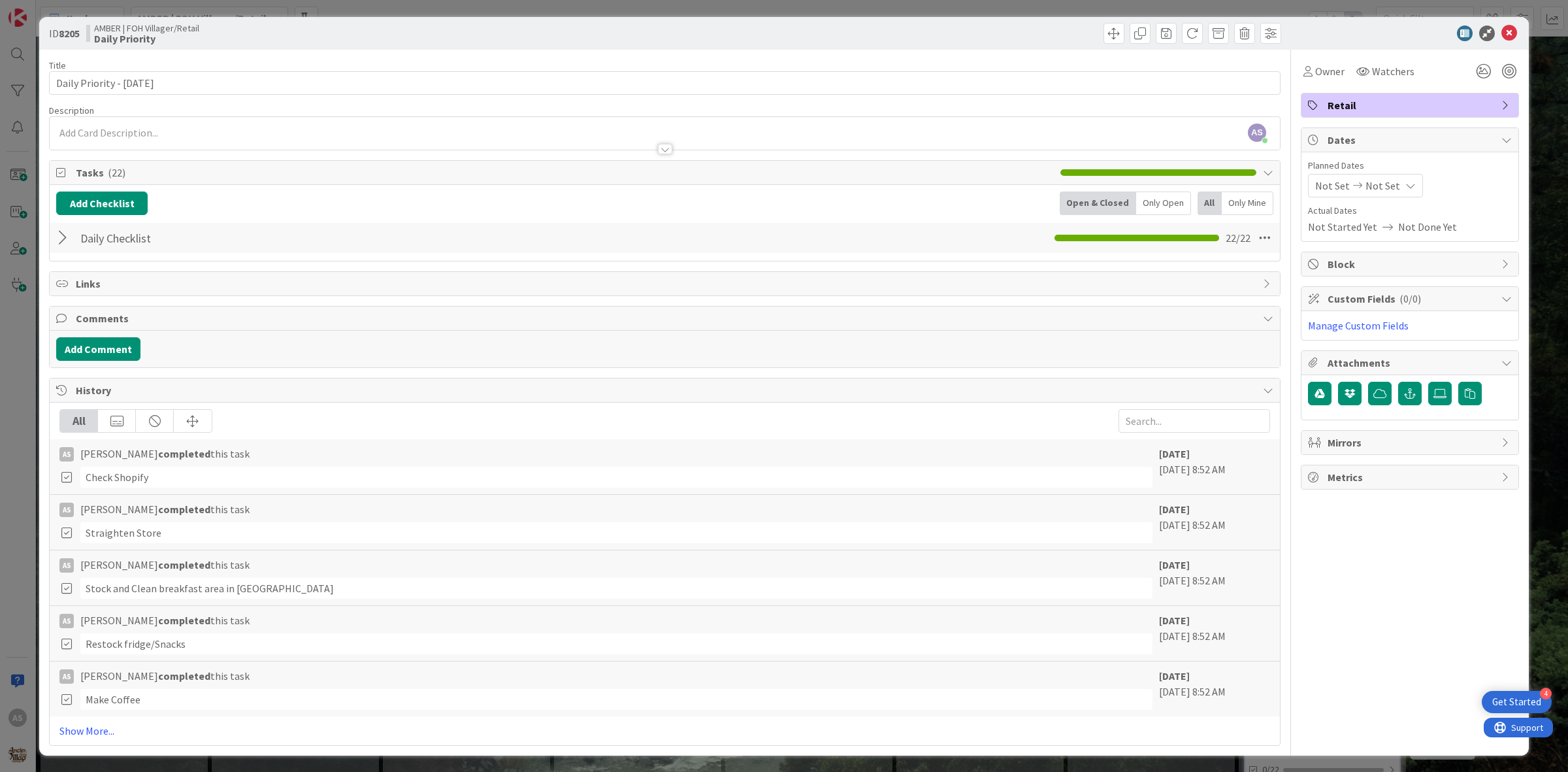
scroll to position [0, 0]
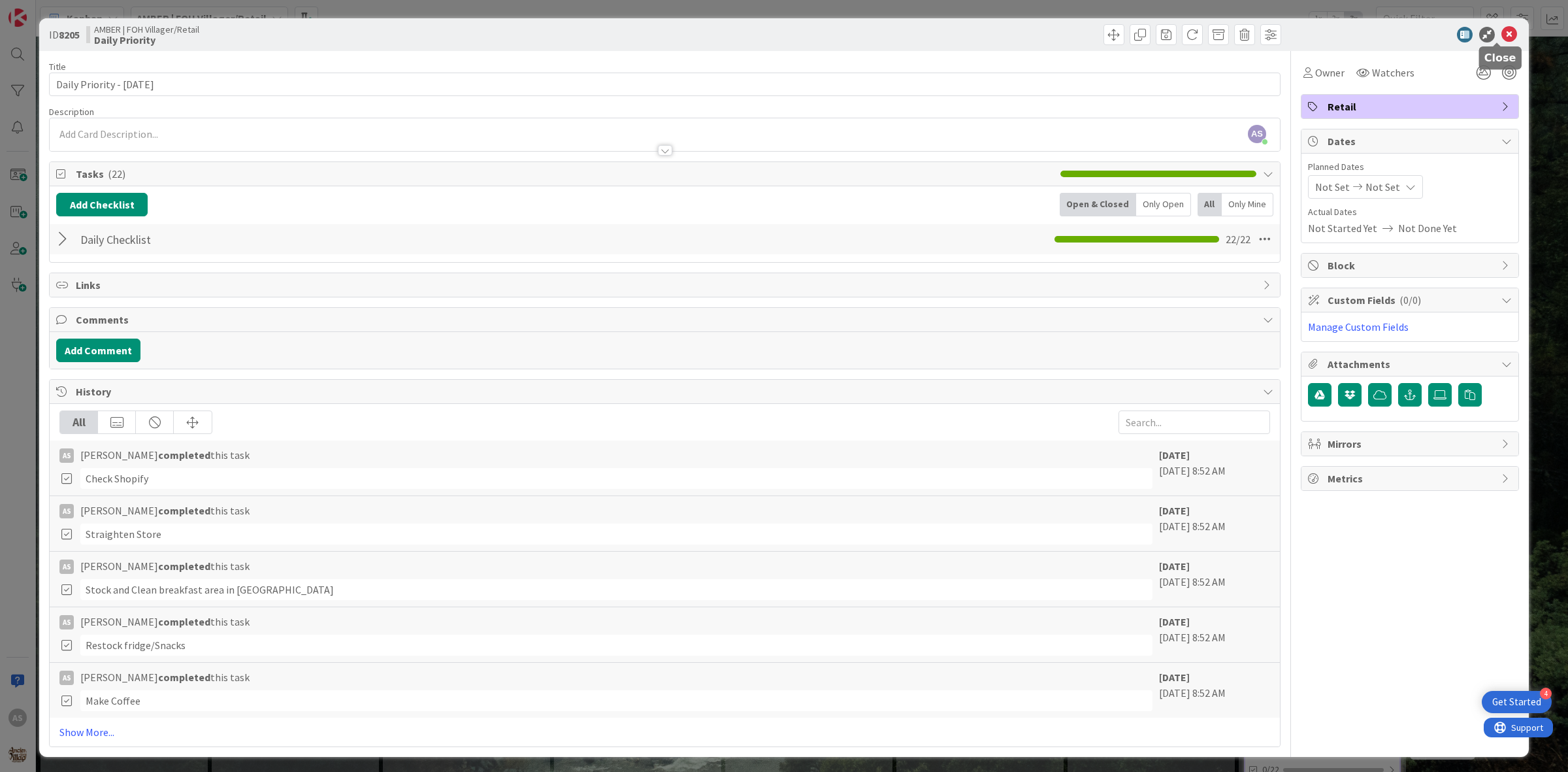
click at [1506, 40] on div at bounding box center [1402, 34] width 231 height 15
click at [1501, 40] on icon at bounding box center [1509, 34] width 15 height 15
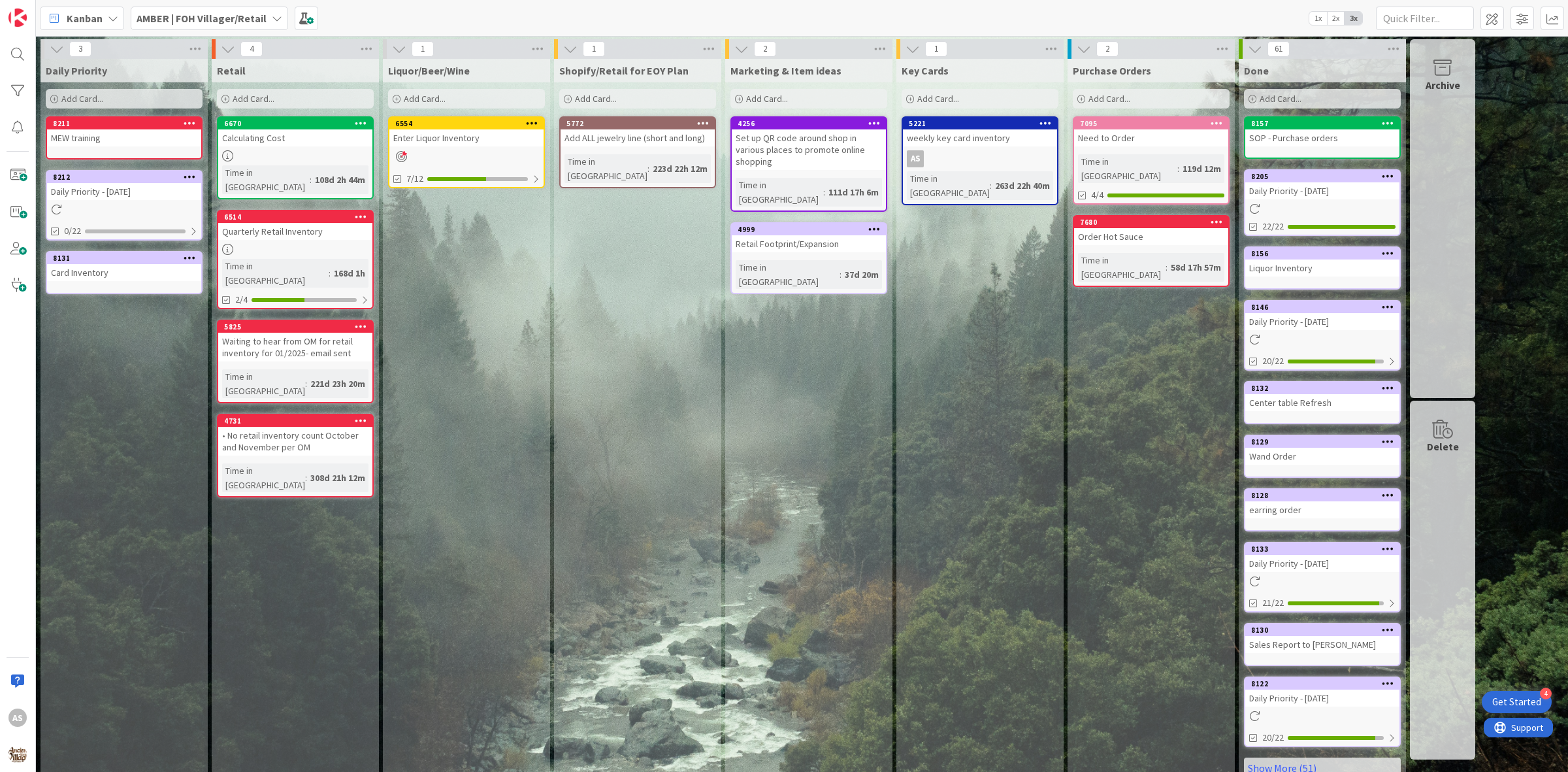
click at [108, 193] on div "Daily Priority - [DATE]" at bounding box center [124, 191] width 154 height 17
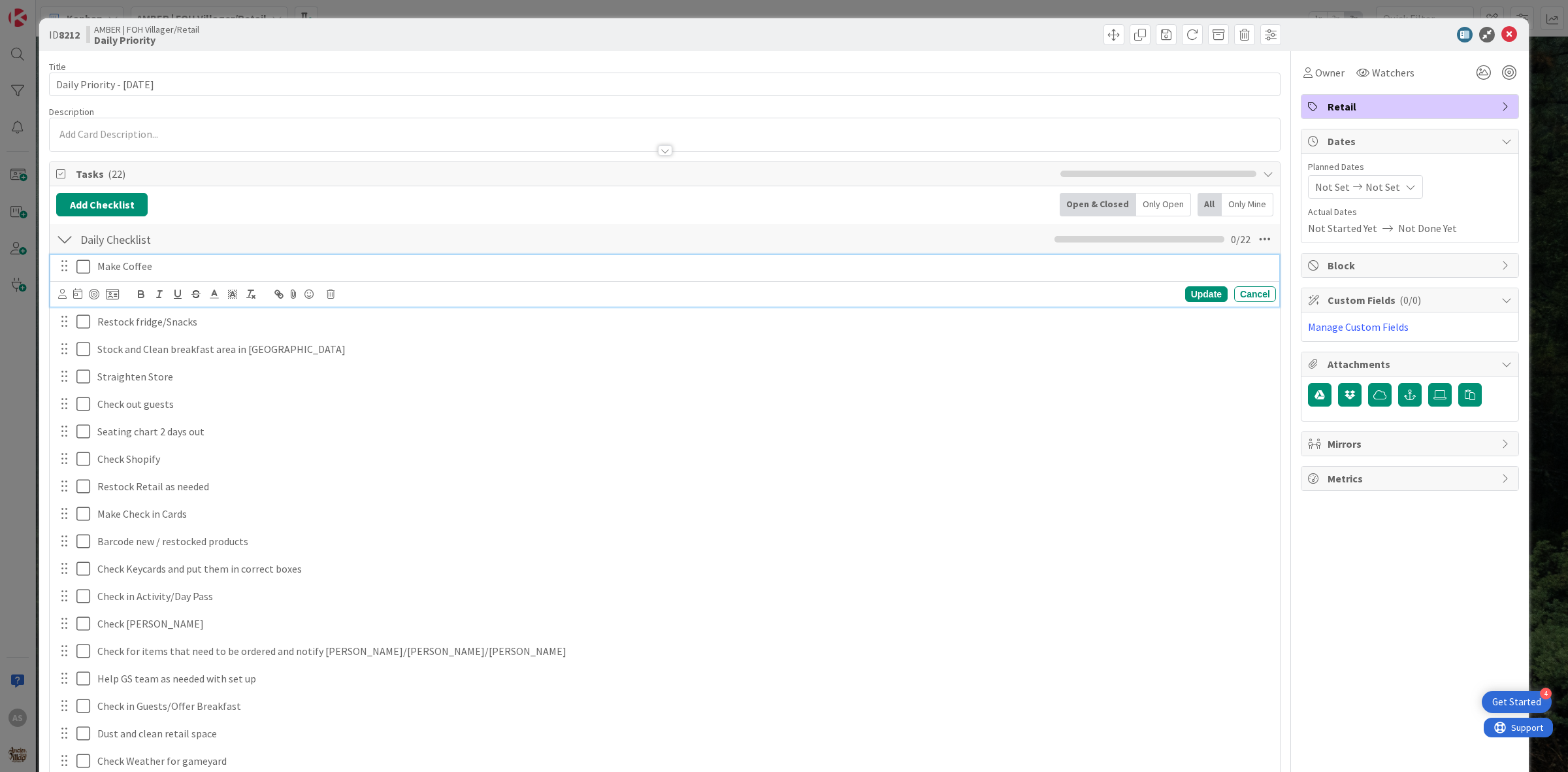
click at [88, 268] on icon at bounding box center [83, 266] width 13 height 15
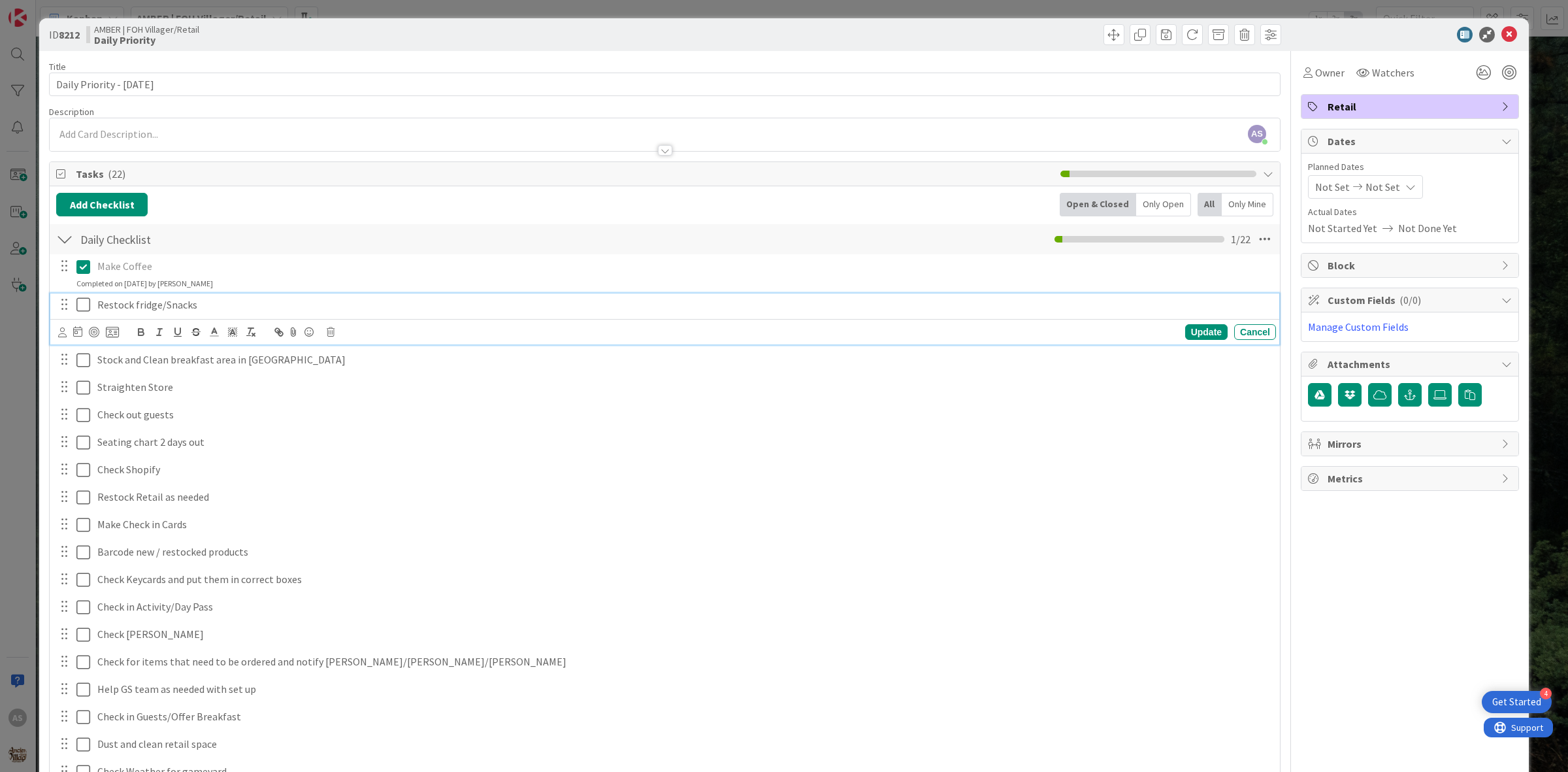
click at [78, 311] on icon at bounding box center [83, 304] width 13 height 15
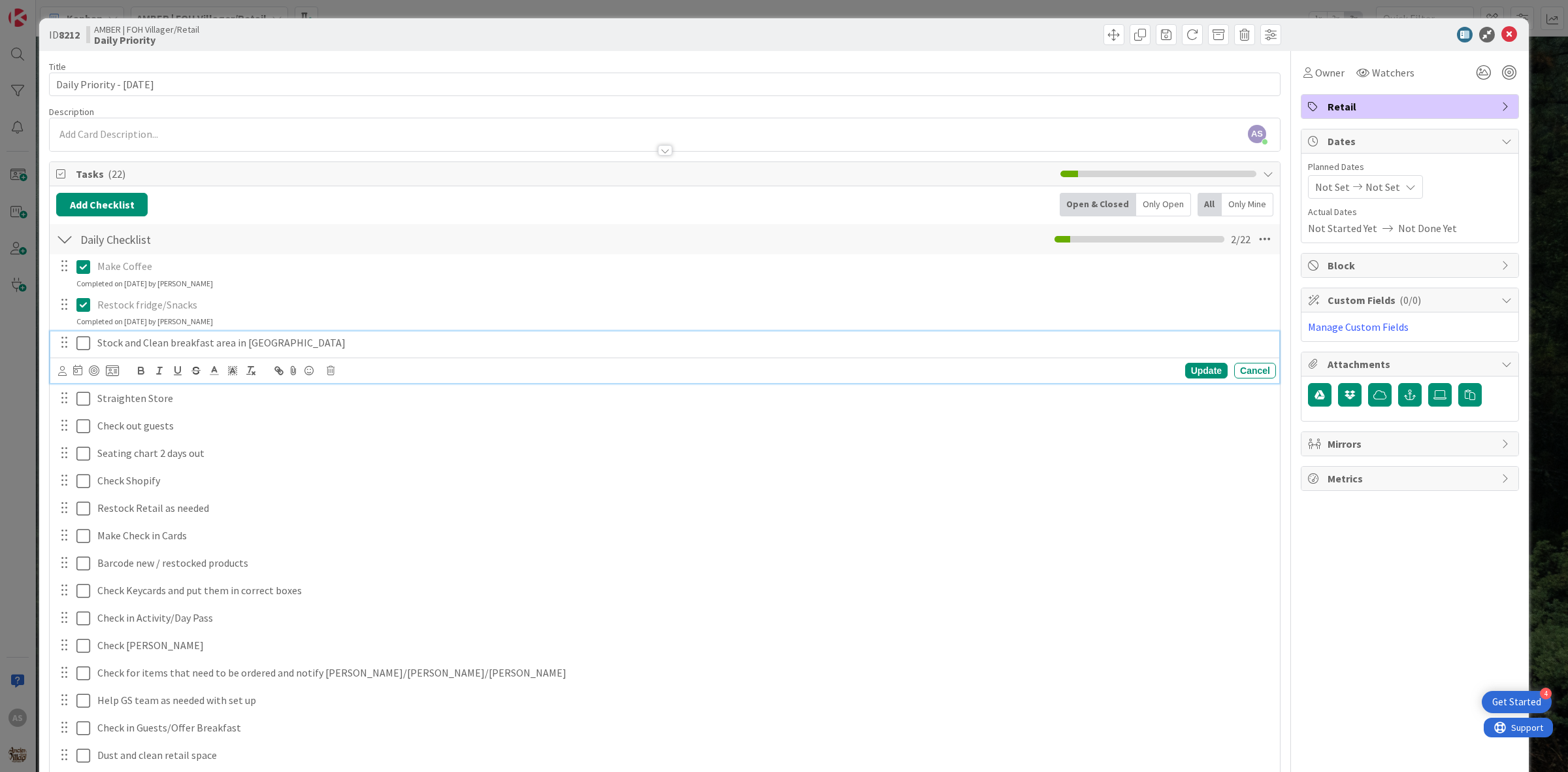
click at [78, 342] on icon at bounding box center [83, 343] width 13 height 15
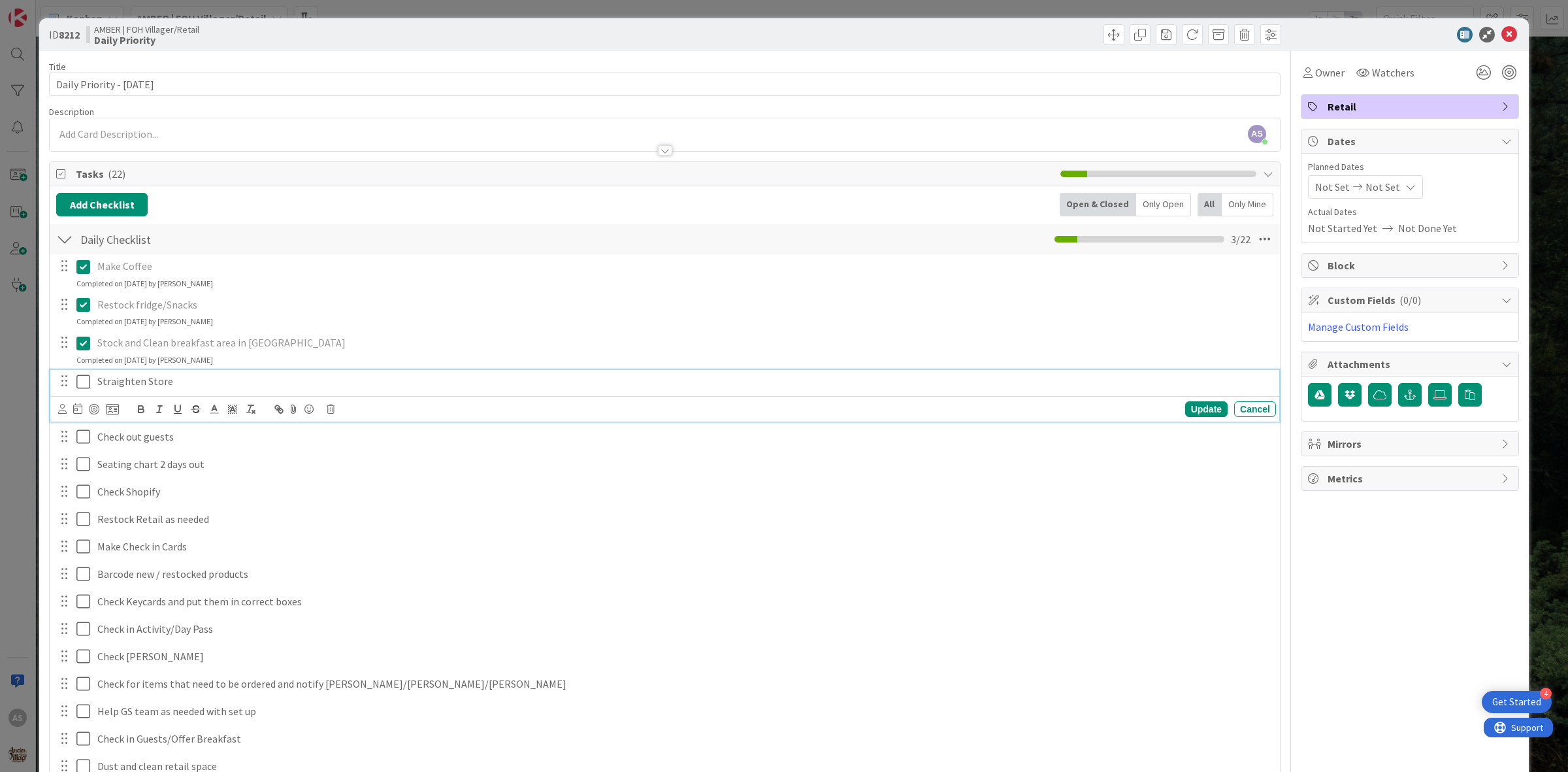
click at [79, 381] on icon at bounding box center [83, 381] width 13 height 15
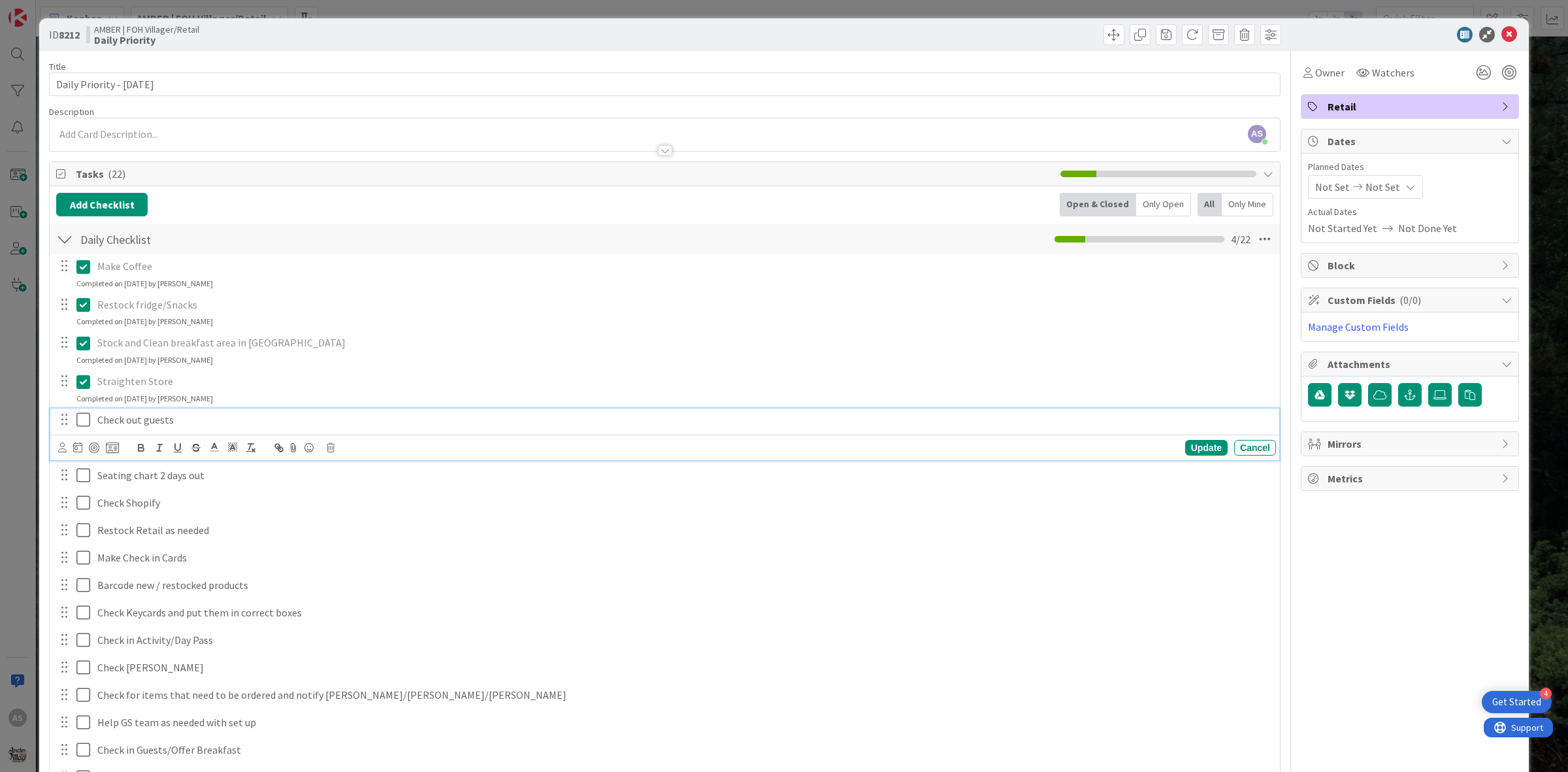
click at [77, 429] on button at bounding box center [84, 420] width 15 height 21
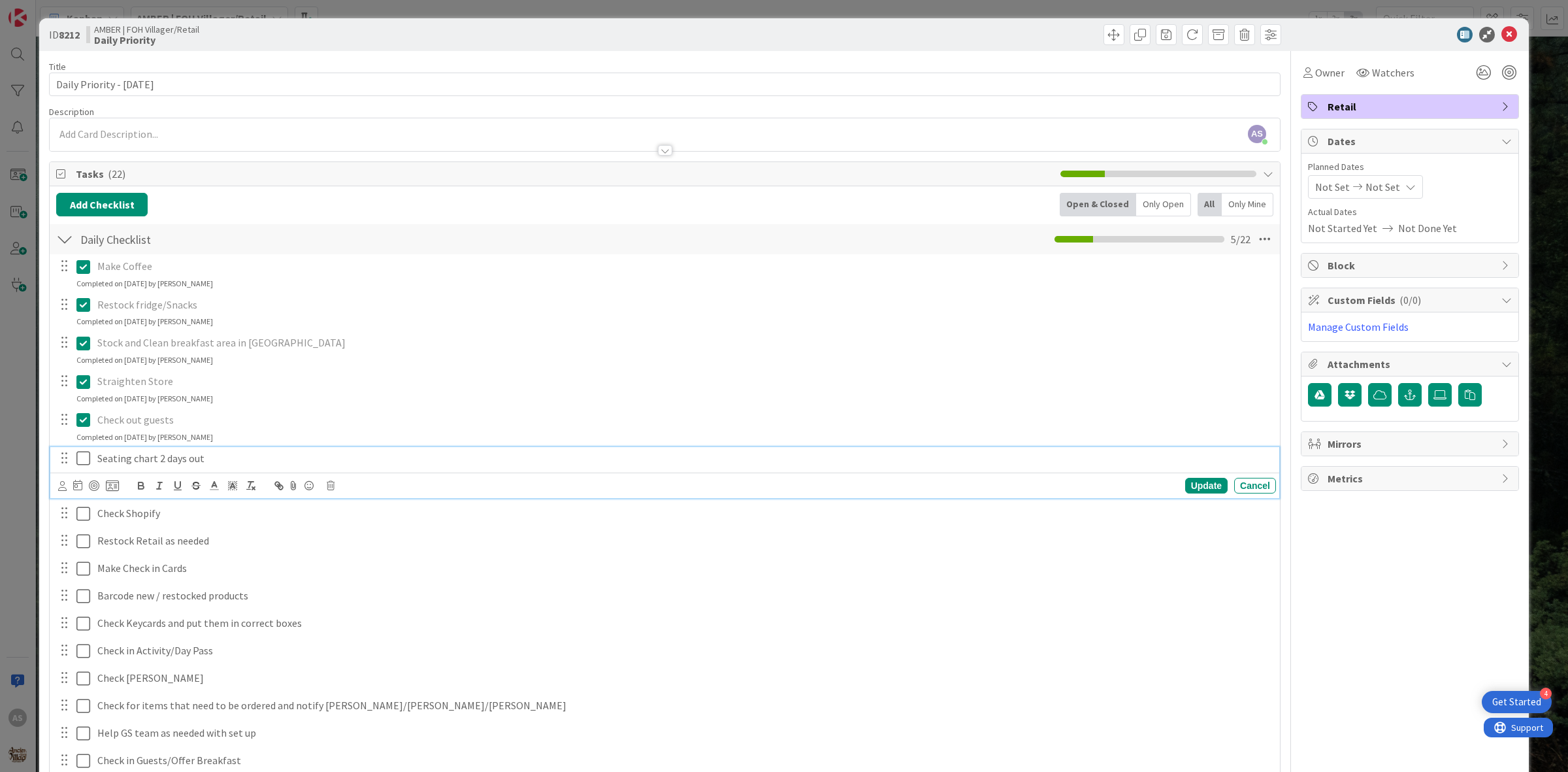
drag, startPoint x: 83, startPoint y: 459, endPoint x: 83, endPoint y: 468, distance: 9.0
click at [83, 461] on icon at bounding box center [83, 458] width 13 height 15
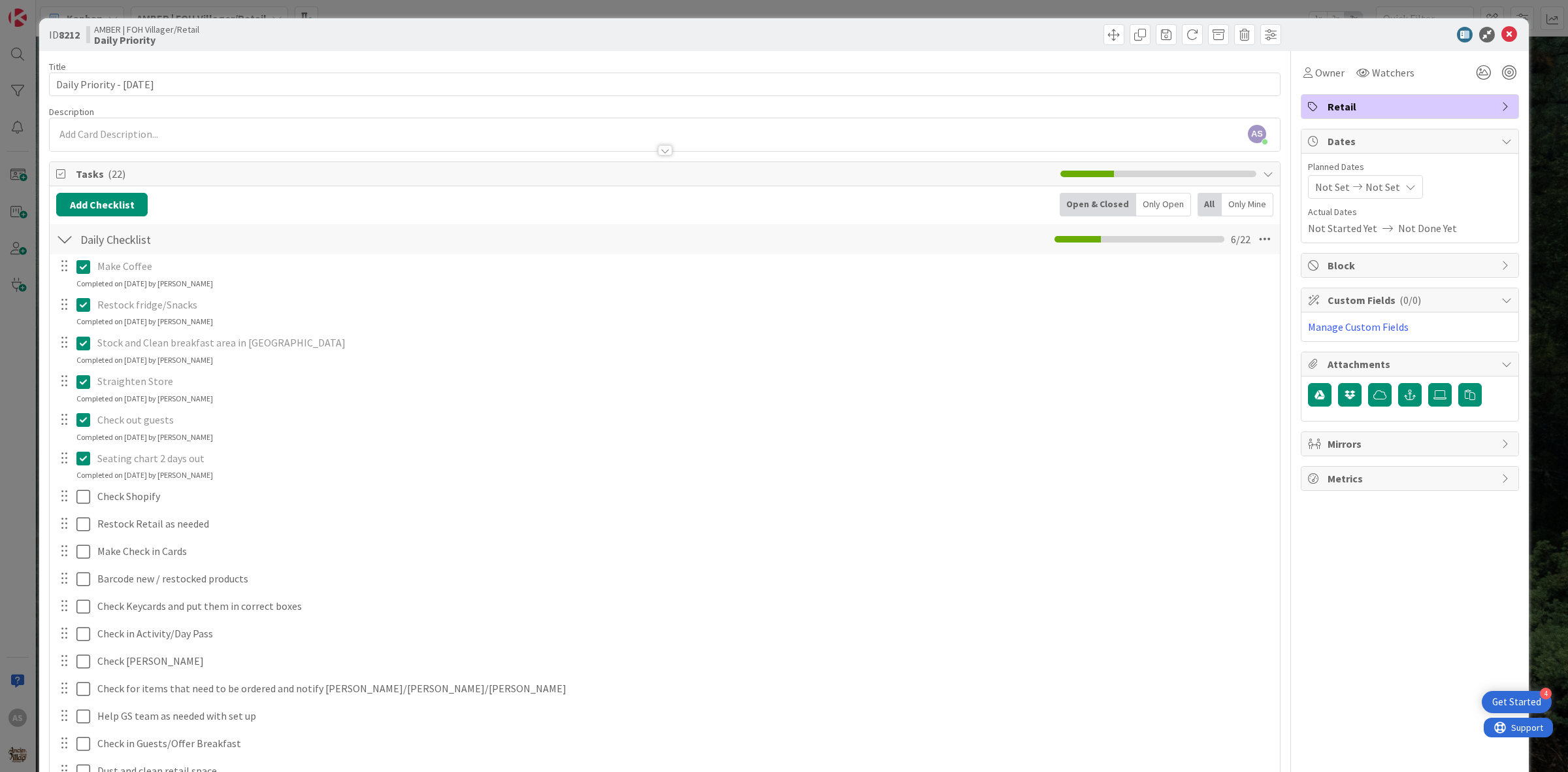
click at [73, 507] on div at bounding box center [73, 496] width 36 height 23
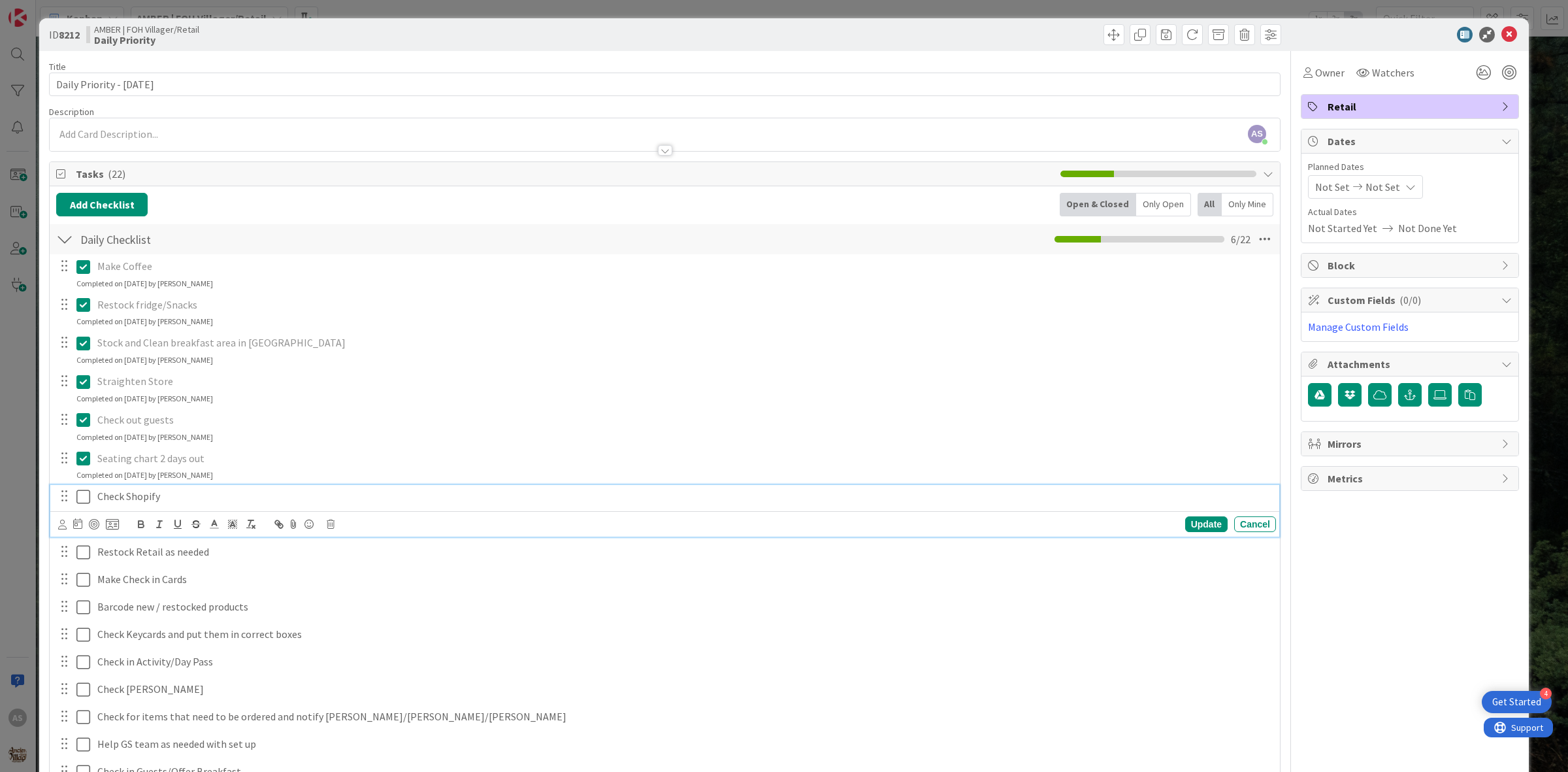
click at [78, 501] on icon at bounding box center [83, 496] width 13 height 15
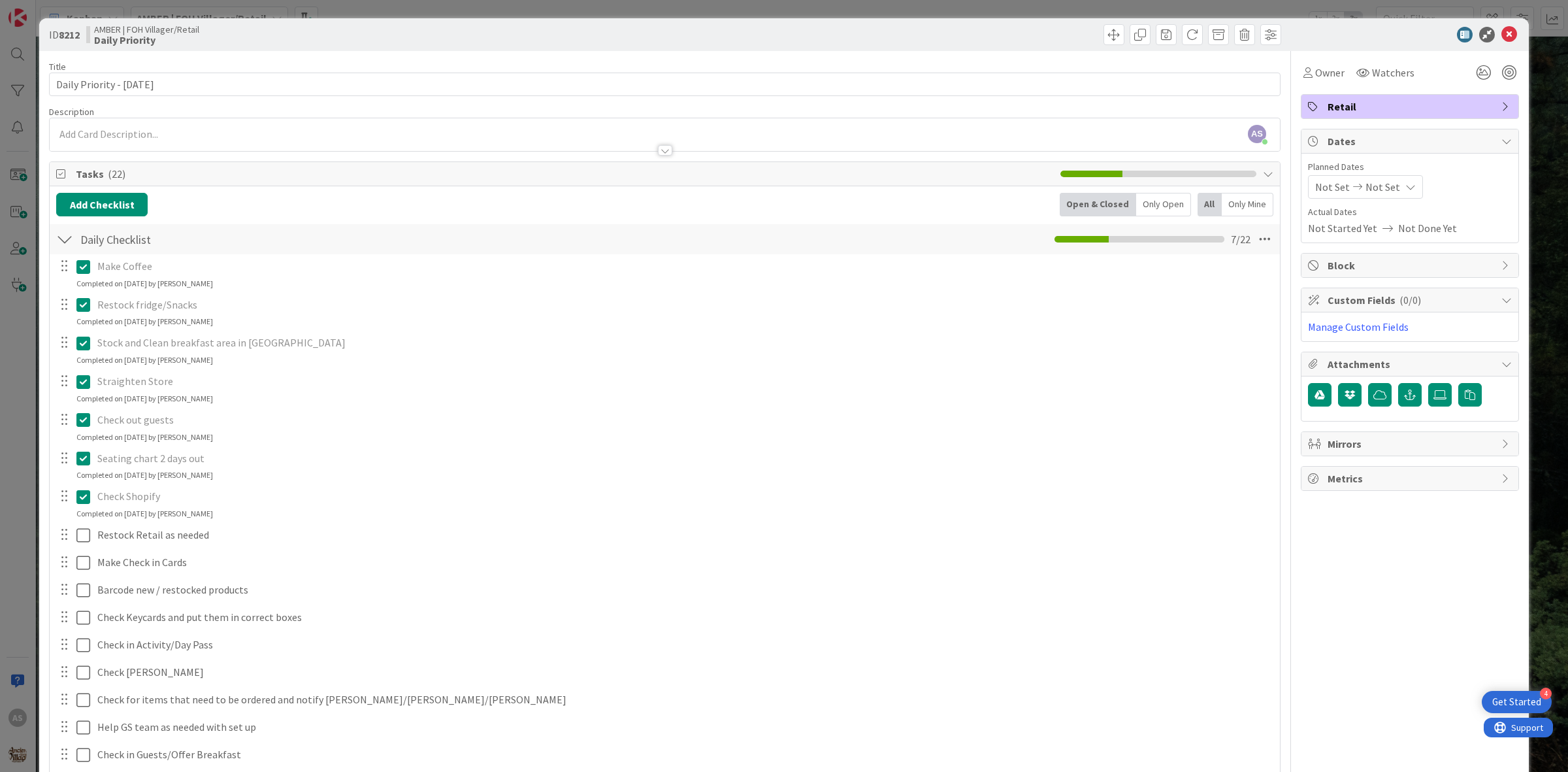
click at [86, 416] on icon at bounding box center [83, 419] width 13 height 15
click at [1501, 40] on icon at bounding box center [1509, 34] width 15 height 15
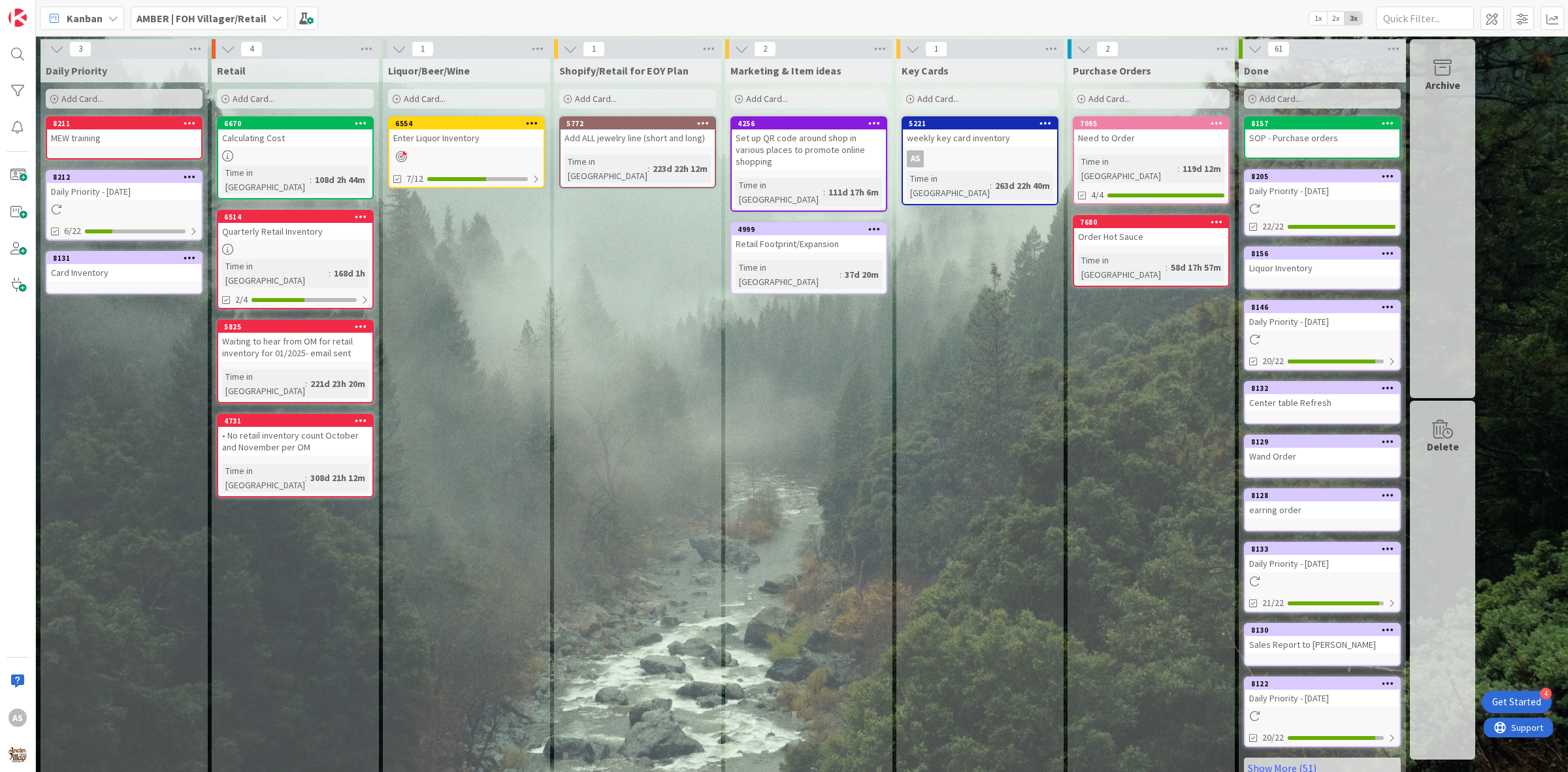
click at [442, 148] on link "6554 Enter Liquor Inventory 7/12" at bounding box center [466, 152] width 157 height 72
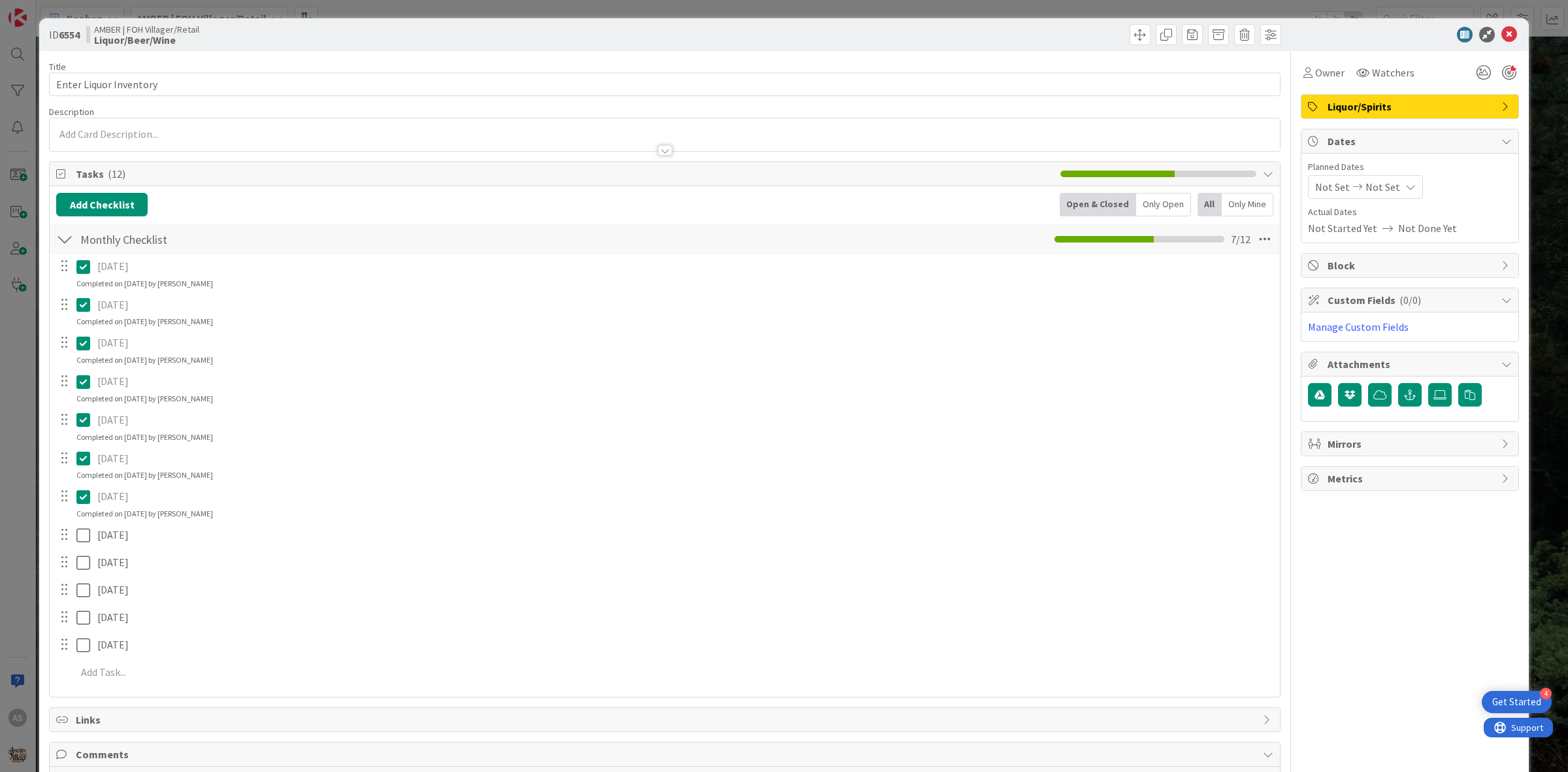
click at [75, 540] on div at bounding box center [73, 535] width 36 height 23
click at [83, 540] on icon at bounding box center [83, 535] width 13 height 15
click at [1501, 34] on icon at bounding box center [1509, 34] width 15 height 15
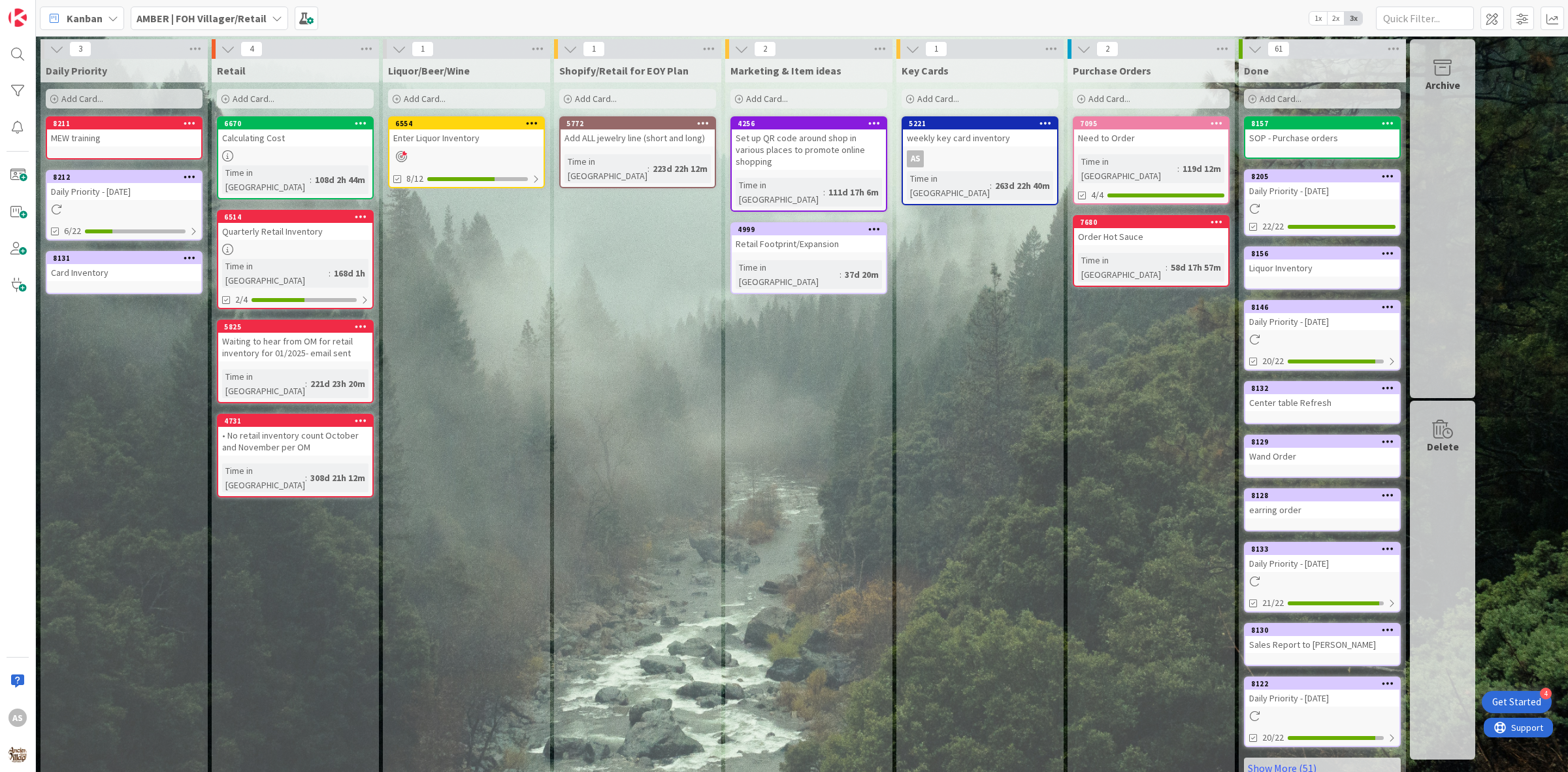
click at [226, 16] on b "AMBER | FOH Villager/Retail" at bounding box center [201, 18] width 130 height 13
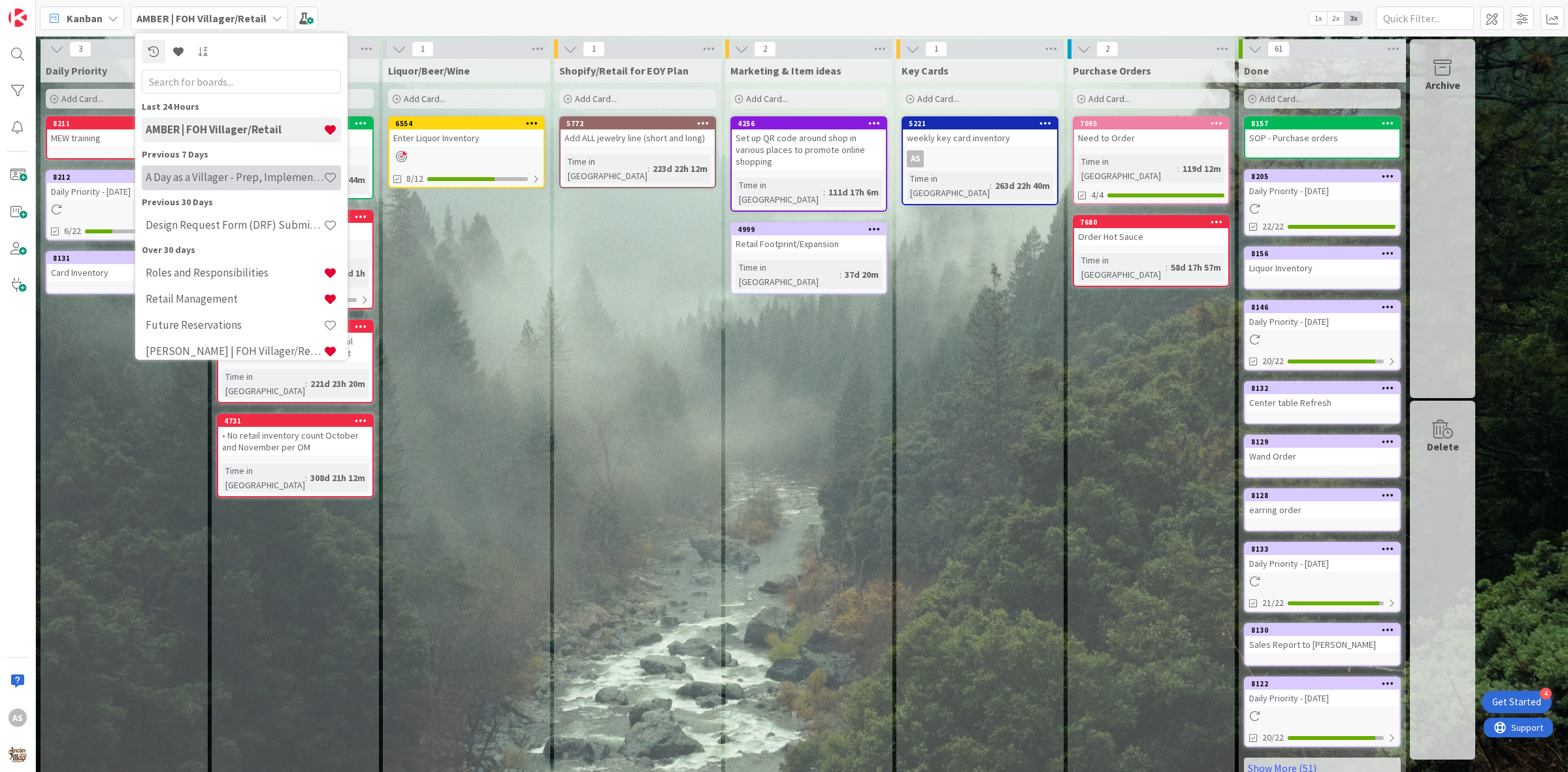
click at [208, 179] on h4 "A Day as a Villager - Prep, Implement and Execute" at bounding box center [234, 176] width 178 height 13
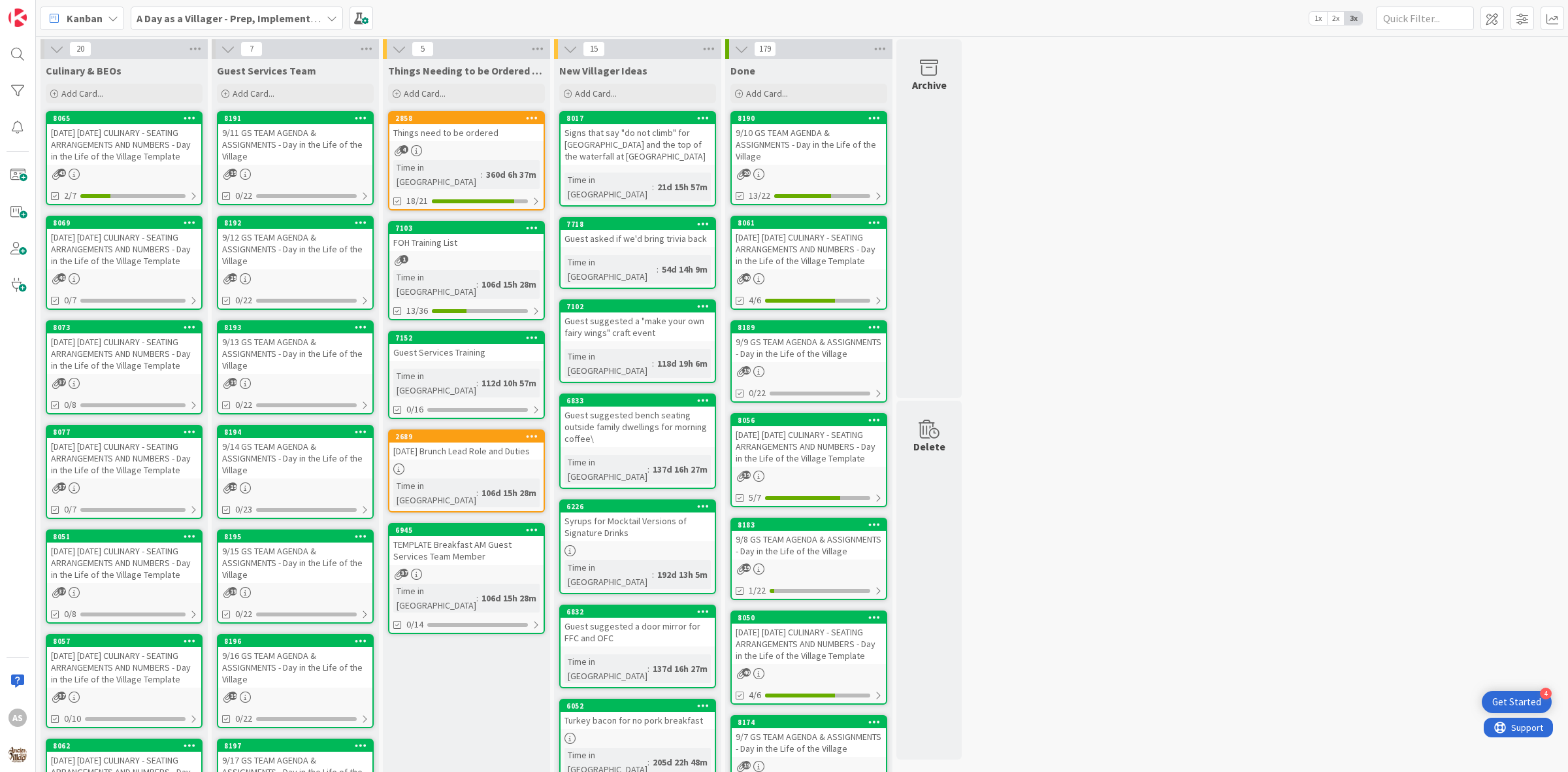
click at [426, 129] on div "Things need to be ordered" at bounding box center [466, 132] width 154 height 17
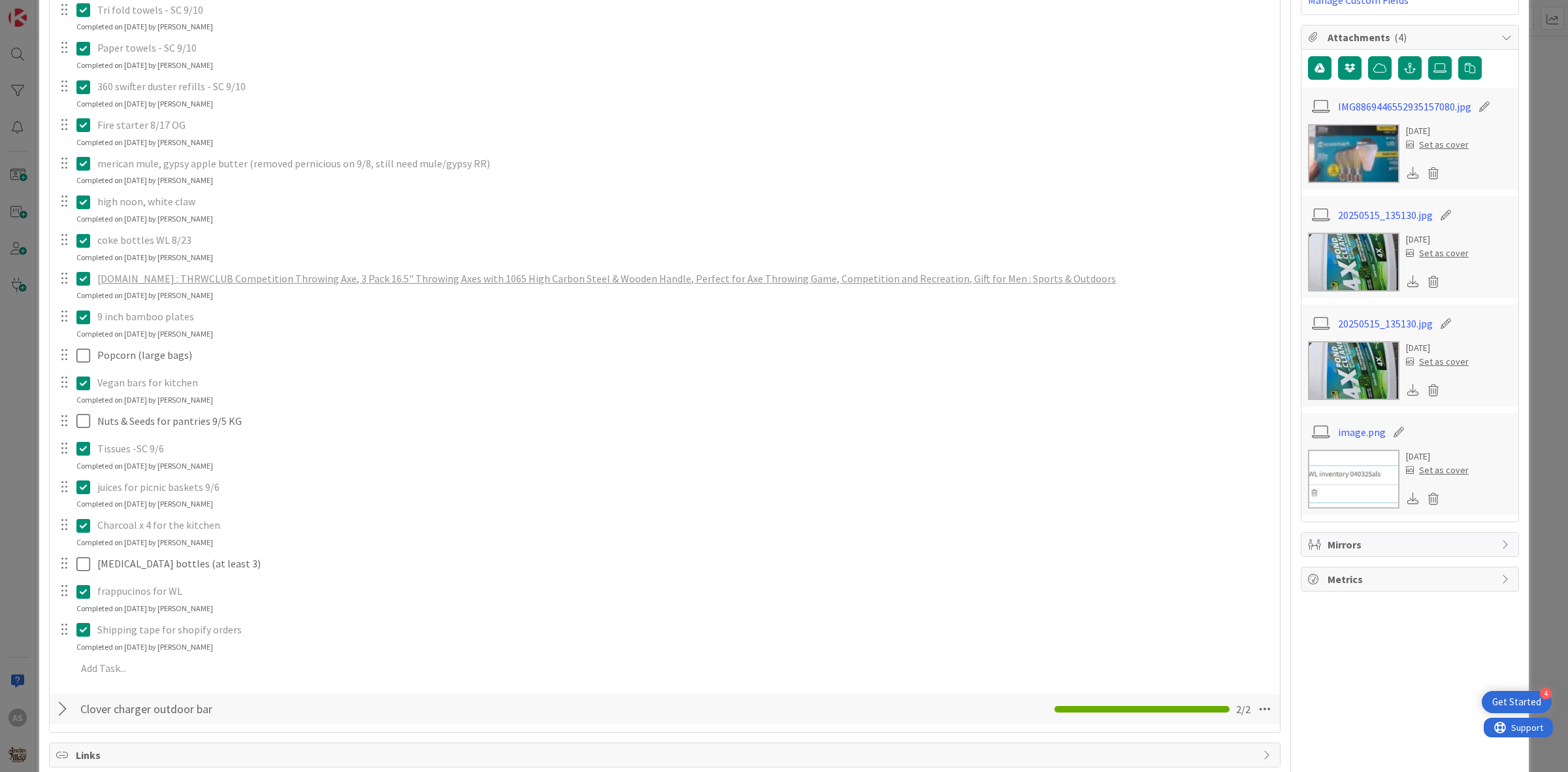
scroll to position [245, 0]
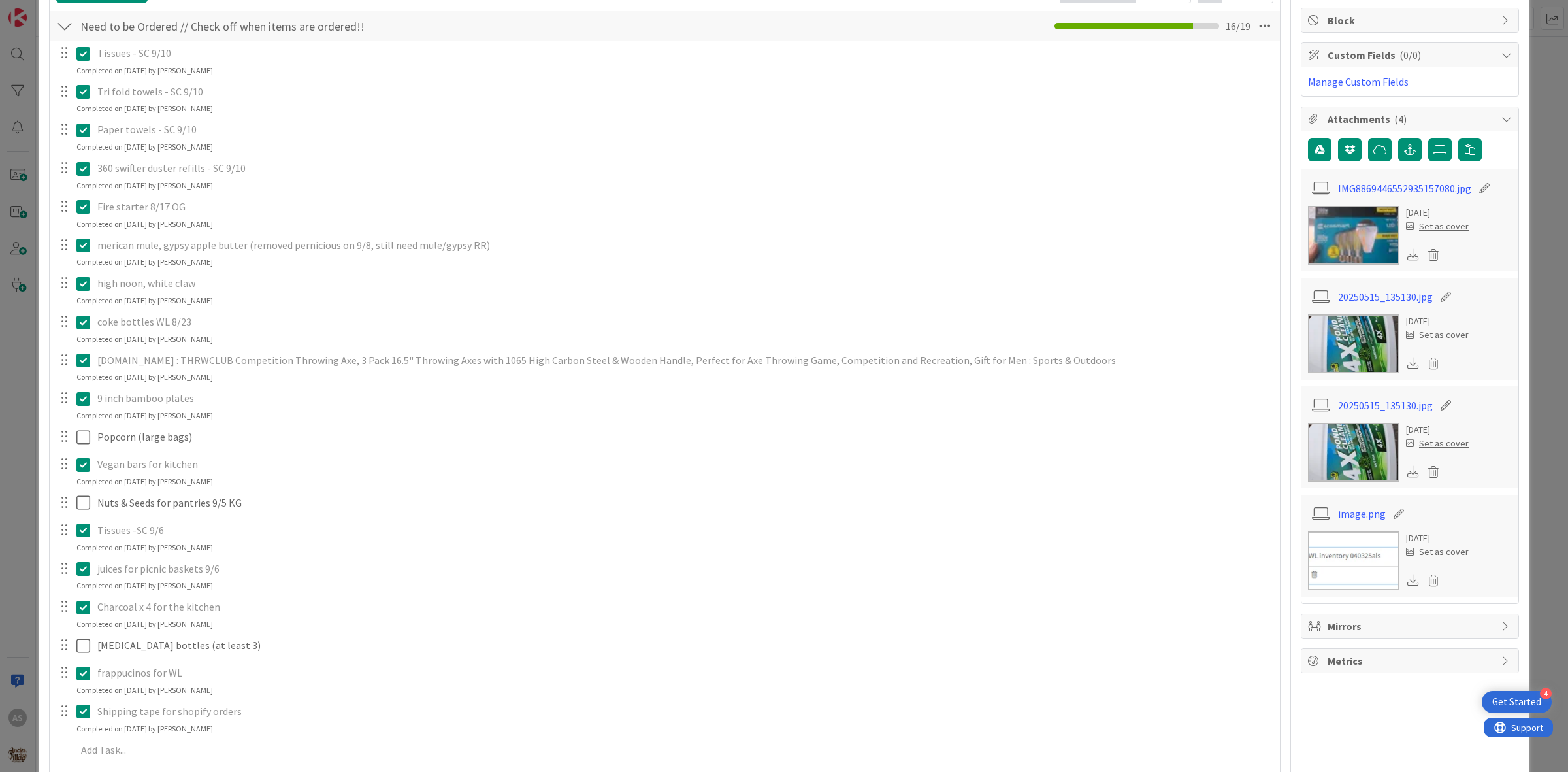
click at [81, 207] on icon at bounding box center [83, 206] width 13 height 15
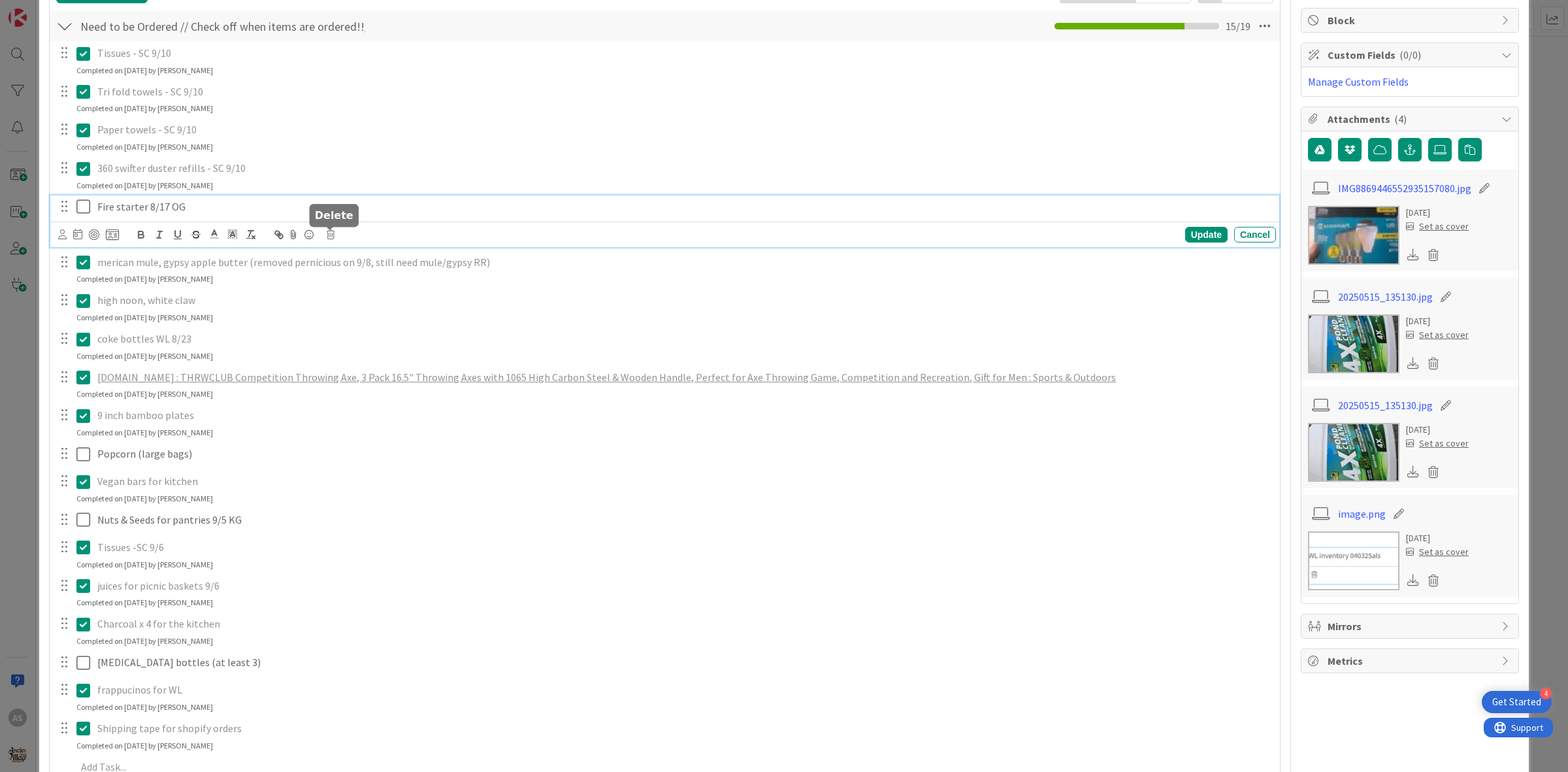
click at [332, 235] on icon at bounding box center [331, 235] width 8 height 9
drag, startPoint x: 362, startPoint y: 309, endPoint x: 366, endPoint y: 294, distance: 15.5
click at [363, 304] on div "Are you sure you want to delete this task? Delete Cancel" at bounding box center [434, 274] width 215 height 68
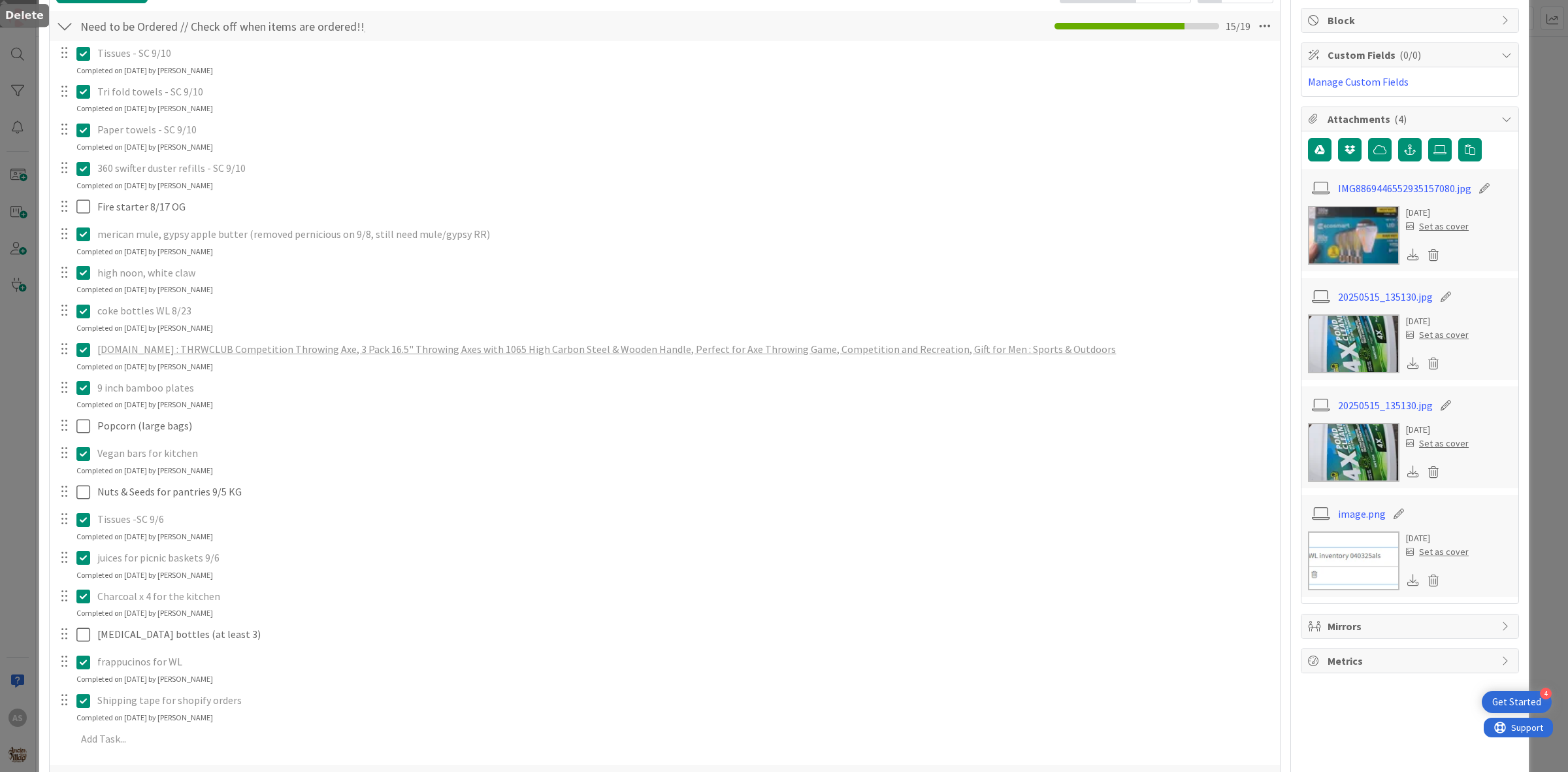
click at [366, 295] on div "Tissues - SC 9/10 Update Cancel Completed on [DATE] by [PERSON_NAME] Tri fold t…" at bounding box center [664, 398] width 1217 height 714
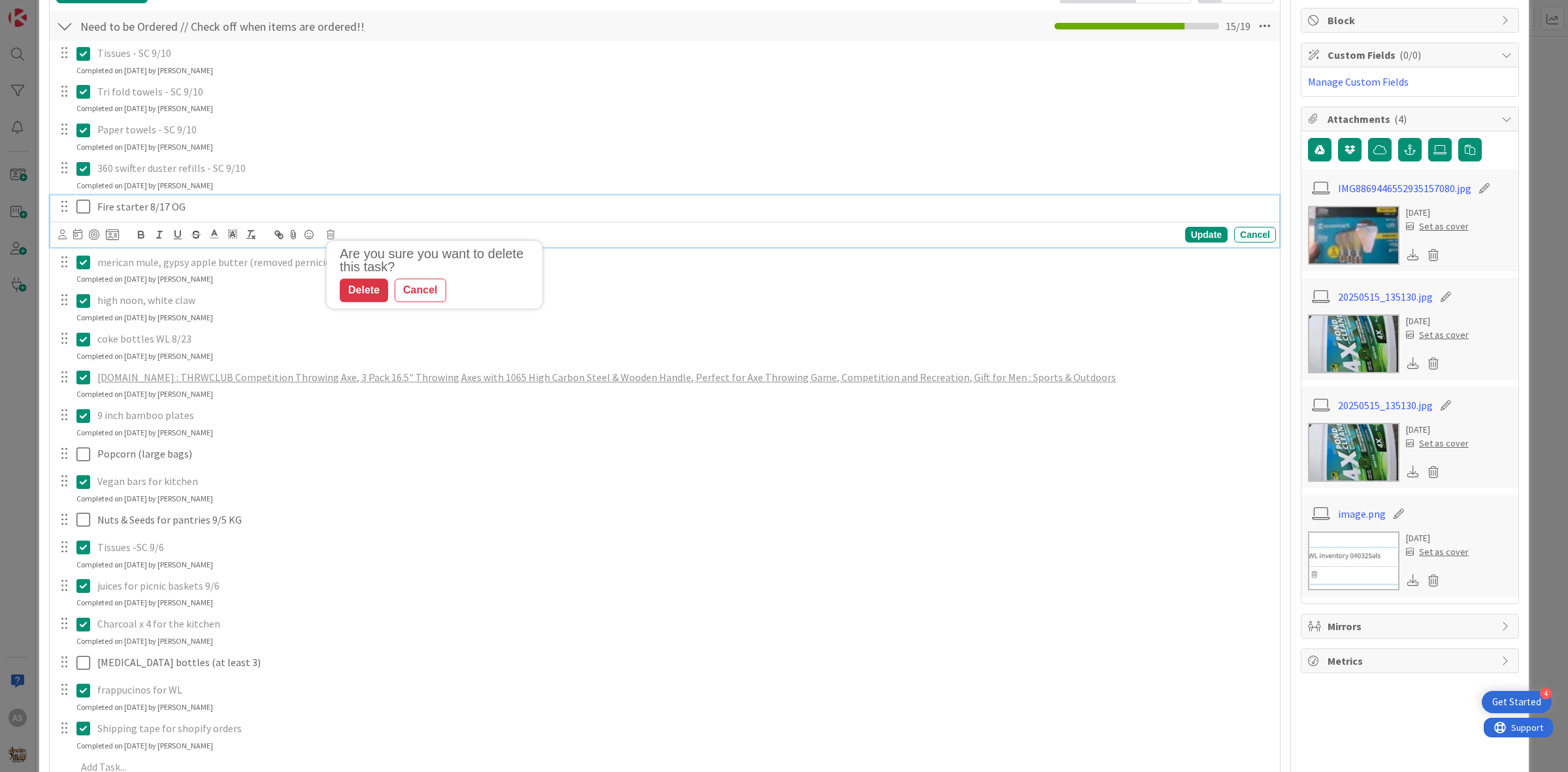
click at [164, 212] on p "Fire starter 8/17 OG" at bounding box center [684, 207] width 1173 height 15
click at [335, 236] on div "Are you sure you want to delete this task? Delete Cancel Update Cancel" at bounding box center [667, 234] width 1218 height 18
click at [331, 235] on icon at bounding box center [331, 235] width 8 height 9
click at [347, 289] on div "Delete" at bounding box center [364, 290] width 48 height 24
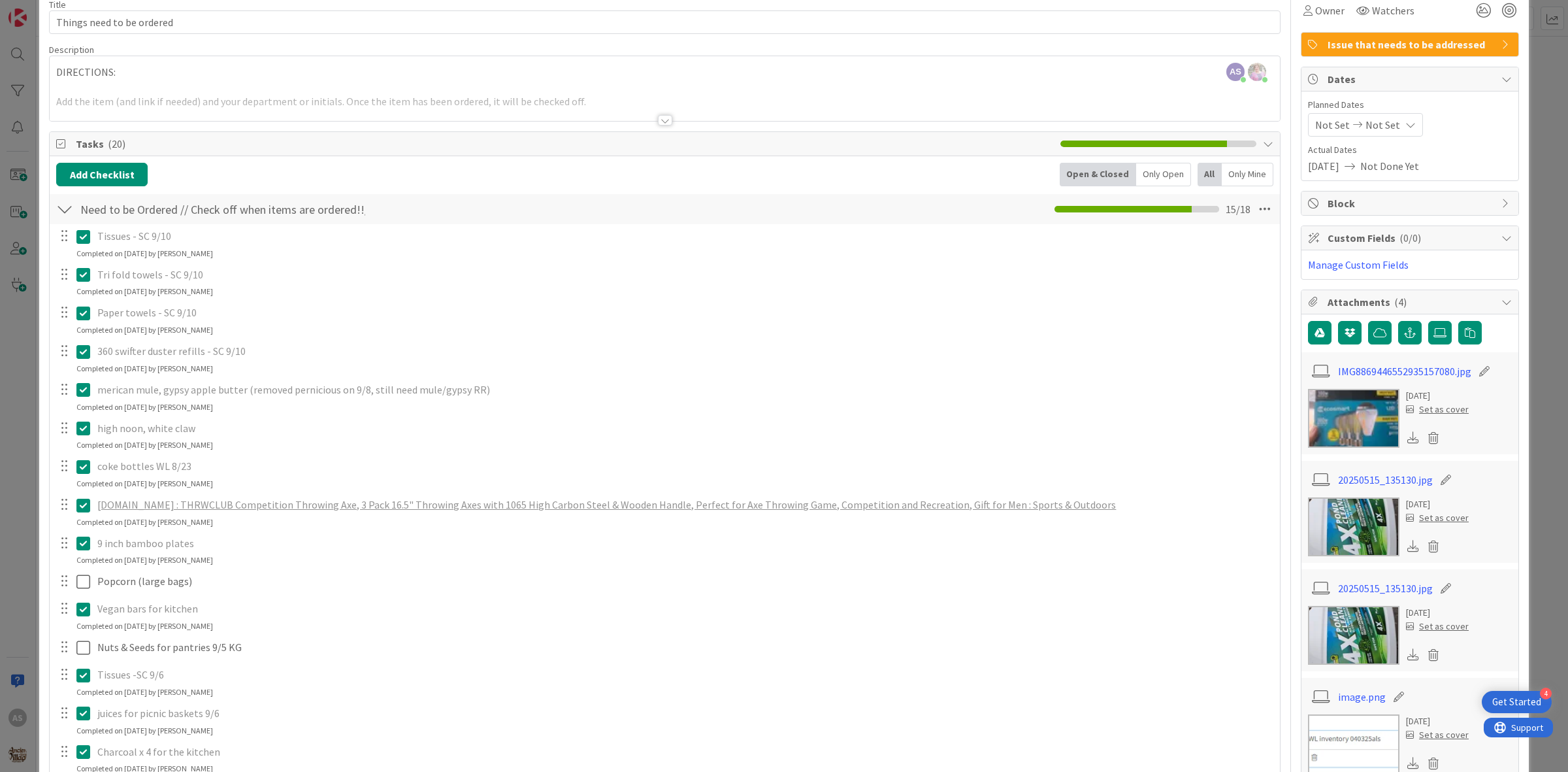
scroll to position [0, 0]
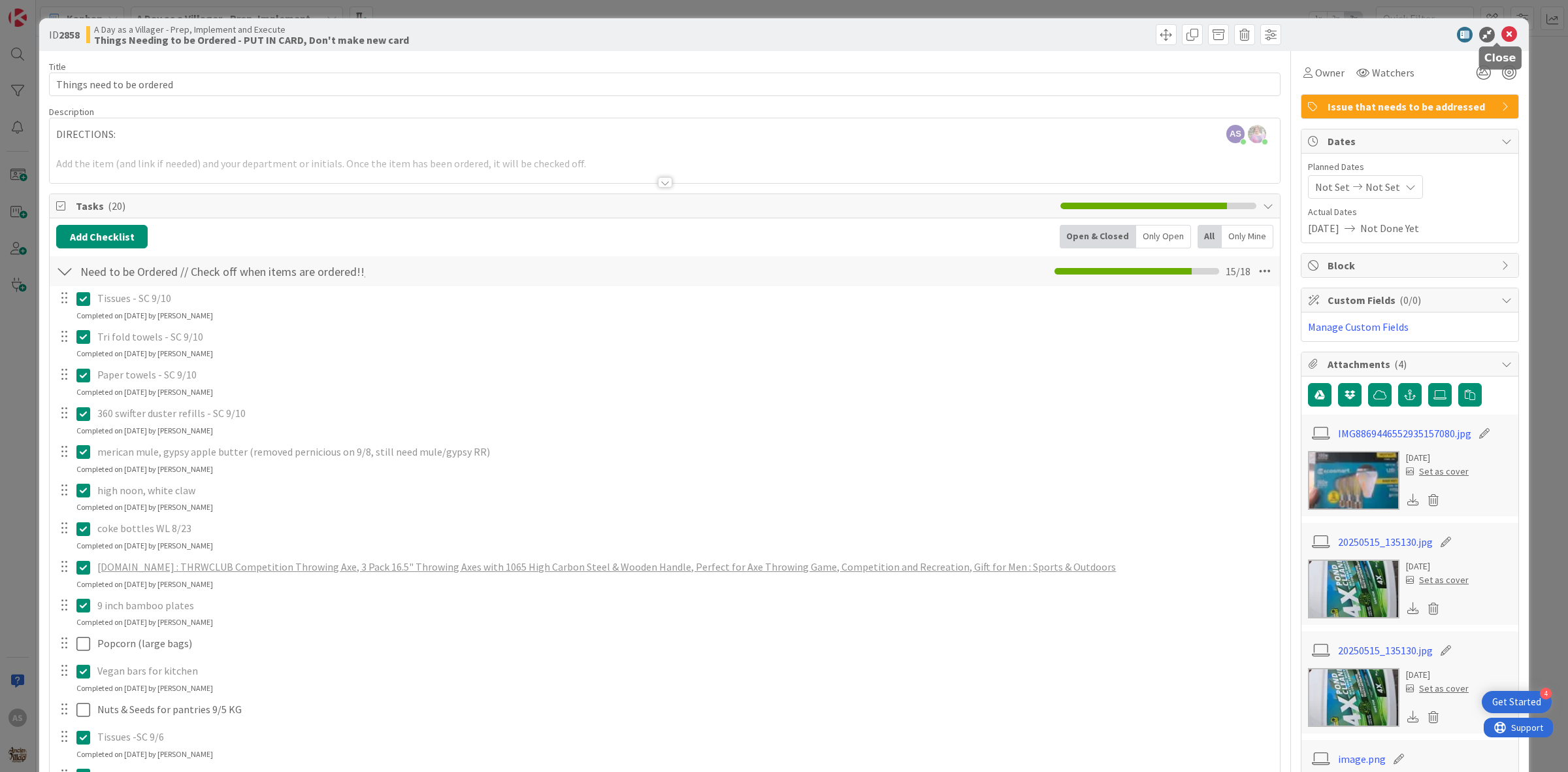
click at [1501, 30] on icon at bounding box center [1509, 34] width 15 height 15
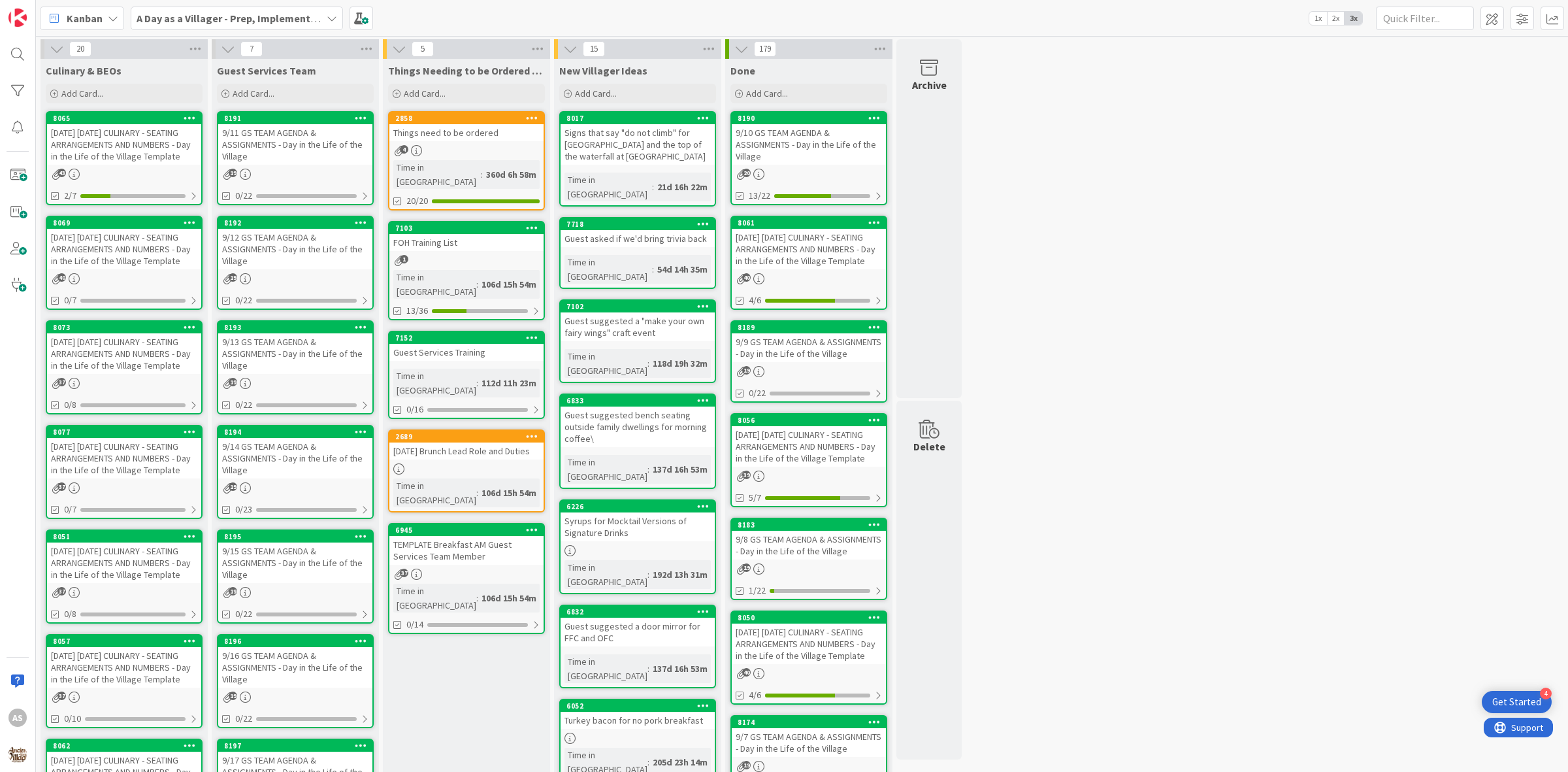
click at [428, 135] on div "Things need to be ordered" at bounding box center [466, 132] width 154 height 17
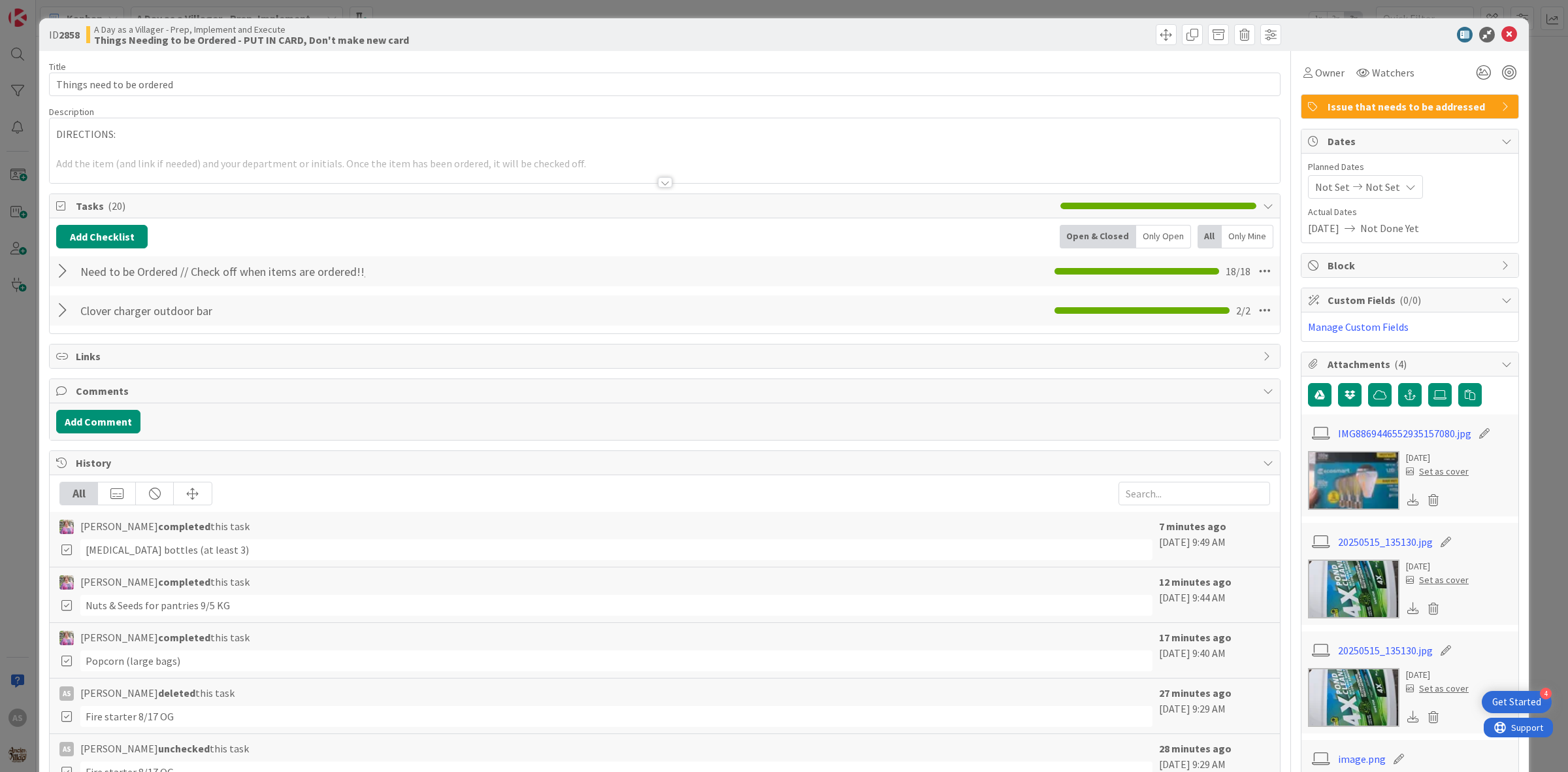
click at [53, 269] on div "Need to be Ordered // Check off when items are ordered!!/Delete off when it arr…" at bounding box center [664, 271] width 1230 height 30
click at [65, 276] on div at bounding box center [64, 271] width 17 height 24
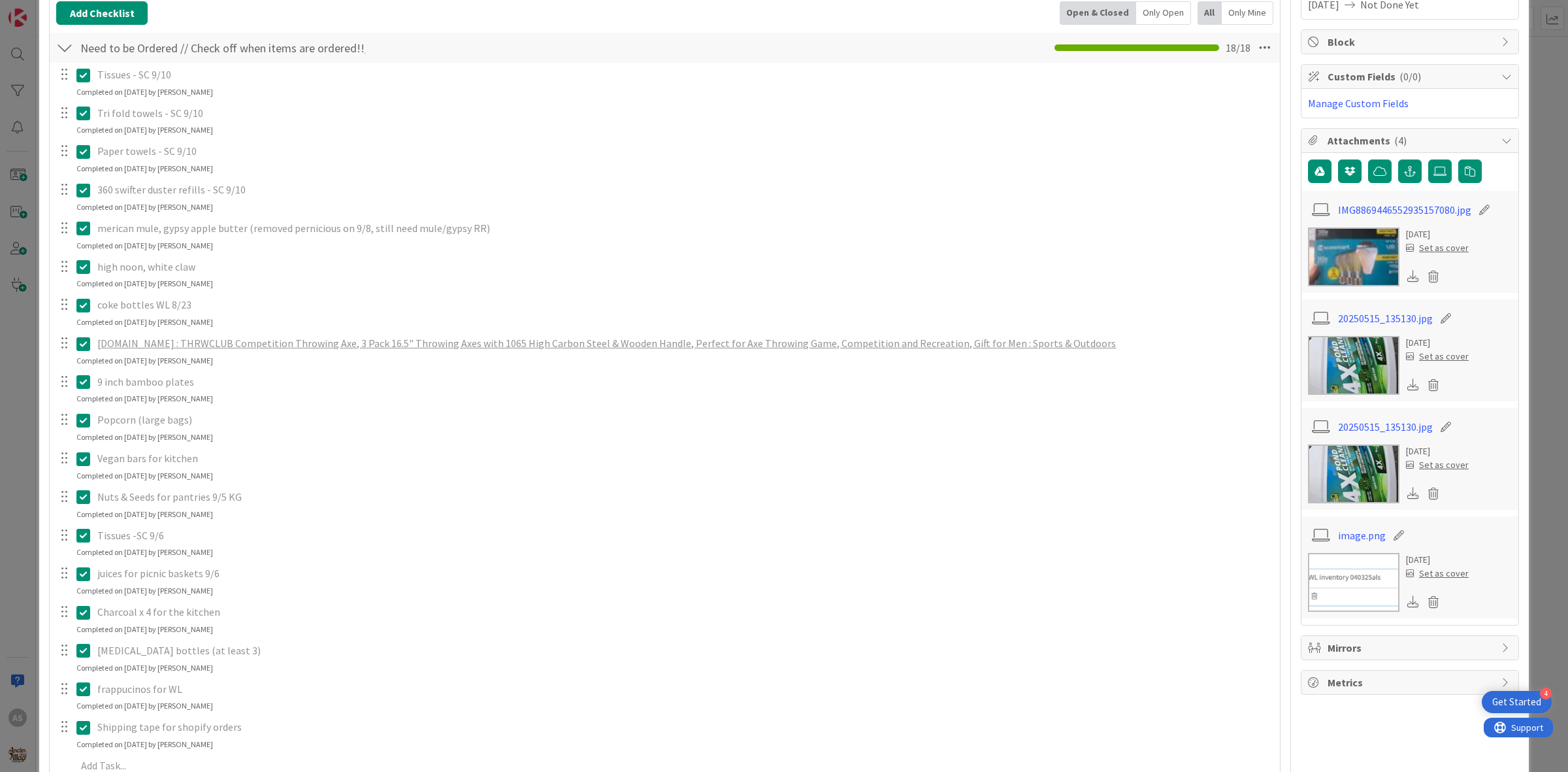
scroll to position [245, 0]
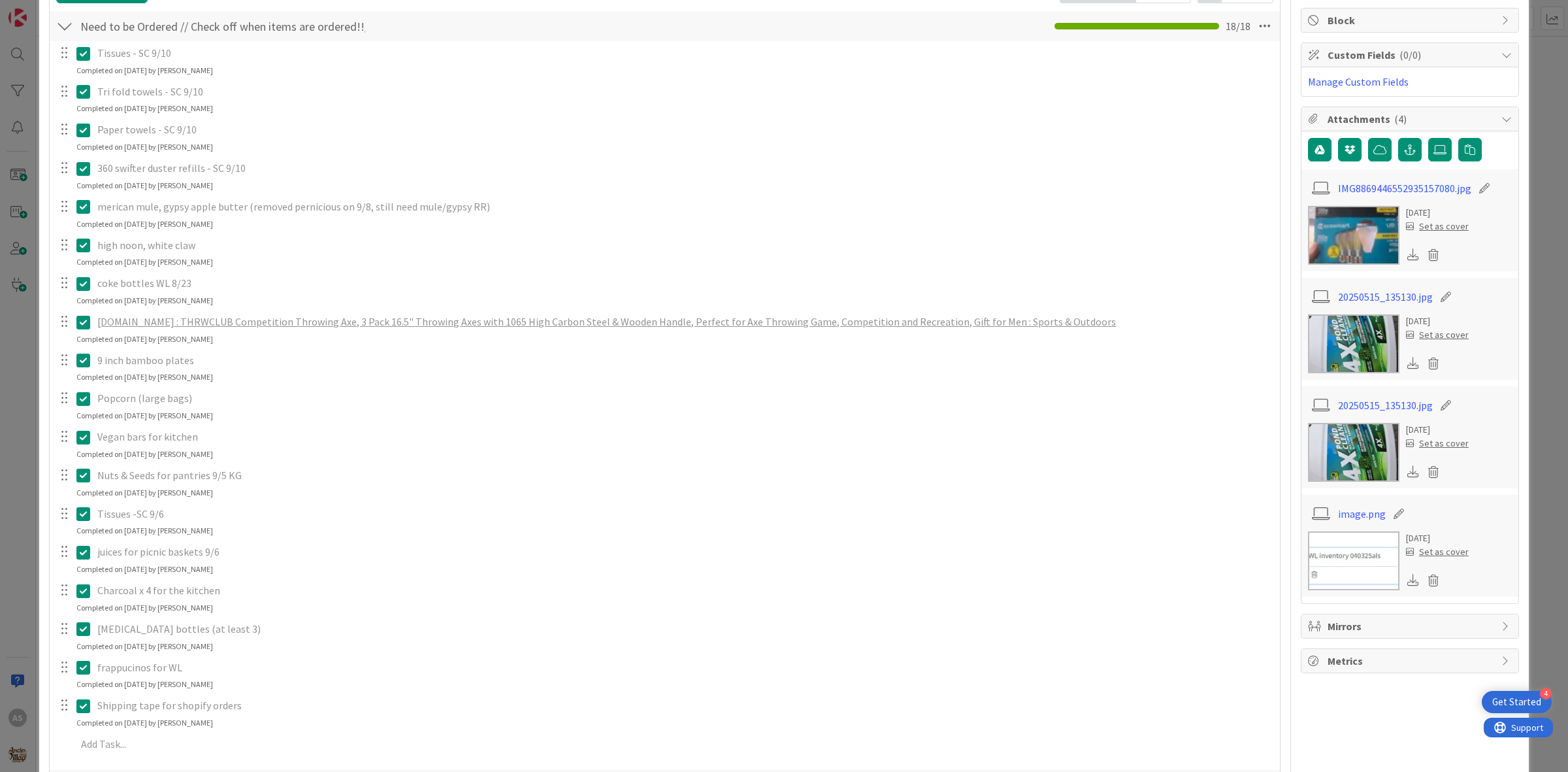
click at [79, 327] on icon at bounding box center [83, 322] width 13 height 15
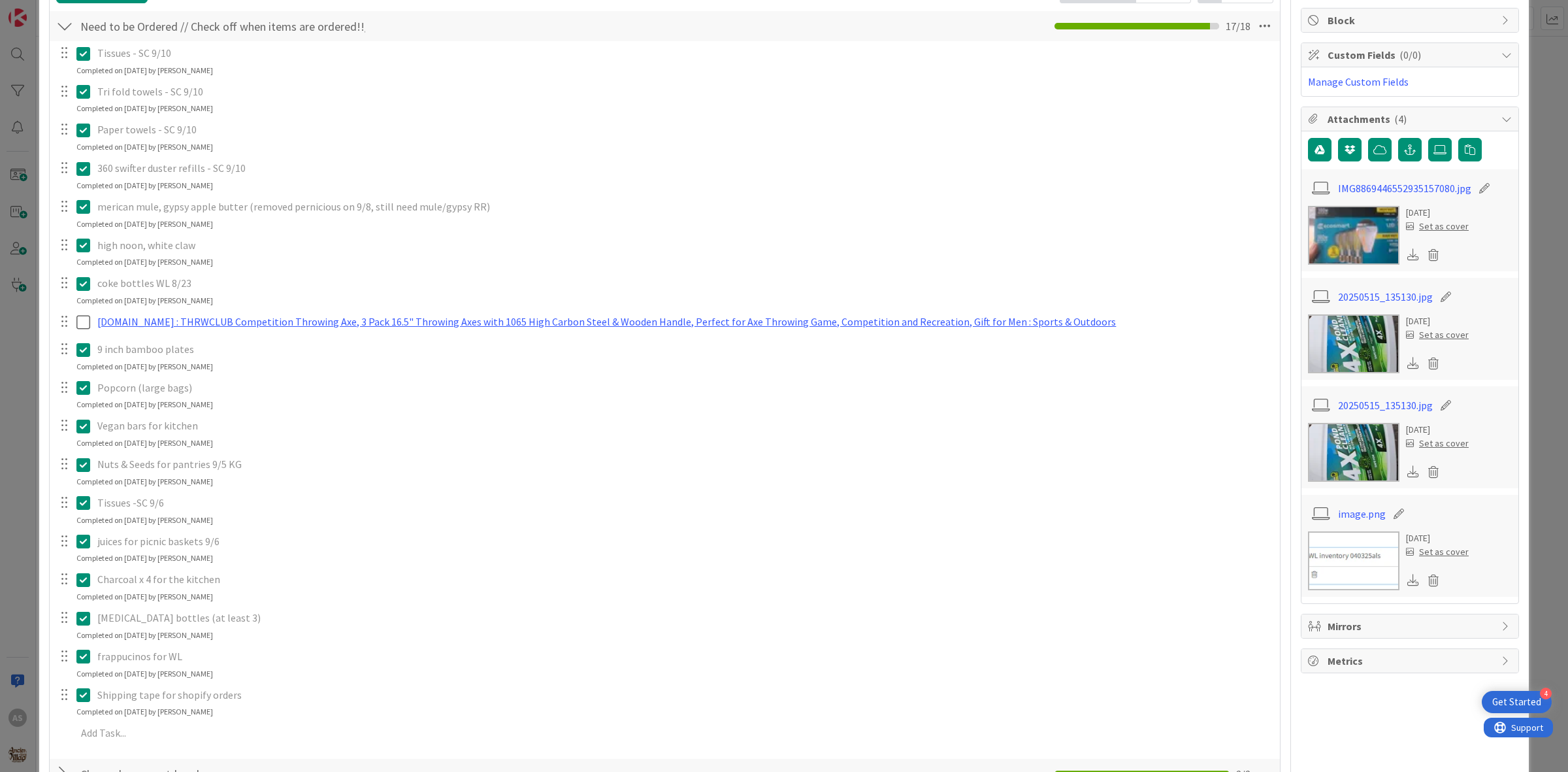
click at [1109, 337] on div "Tissues - SC 9/10 Update Cancel Completed on [DATE] by [PERSON_NAME] Tri fold t…" at bounding box center [664, 395] width 1217 height 709
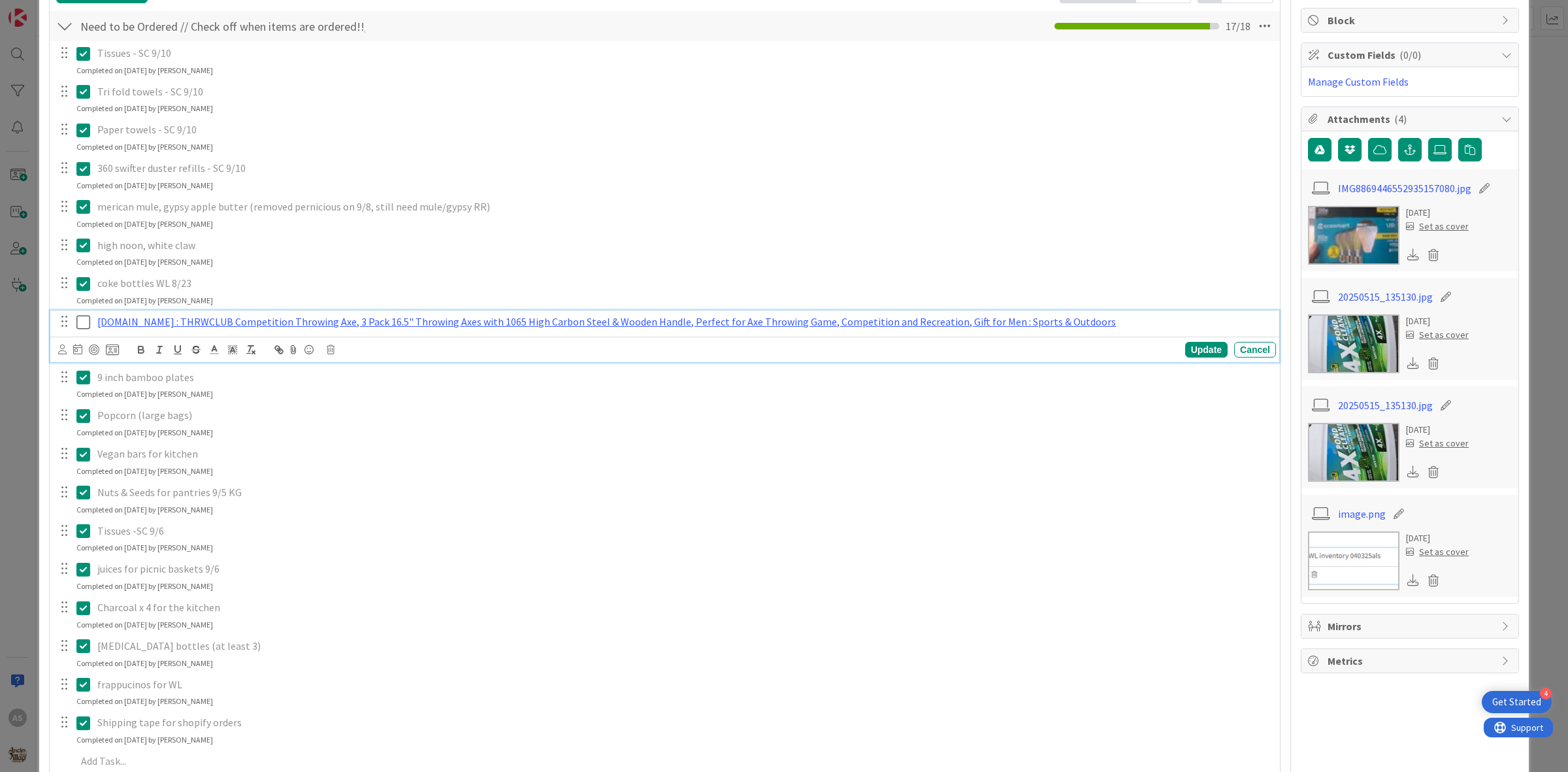
click at [89, 321] on icon at bounding box center [83, 322] width 13 height 15
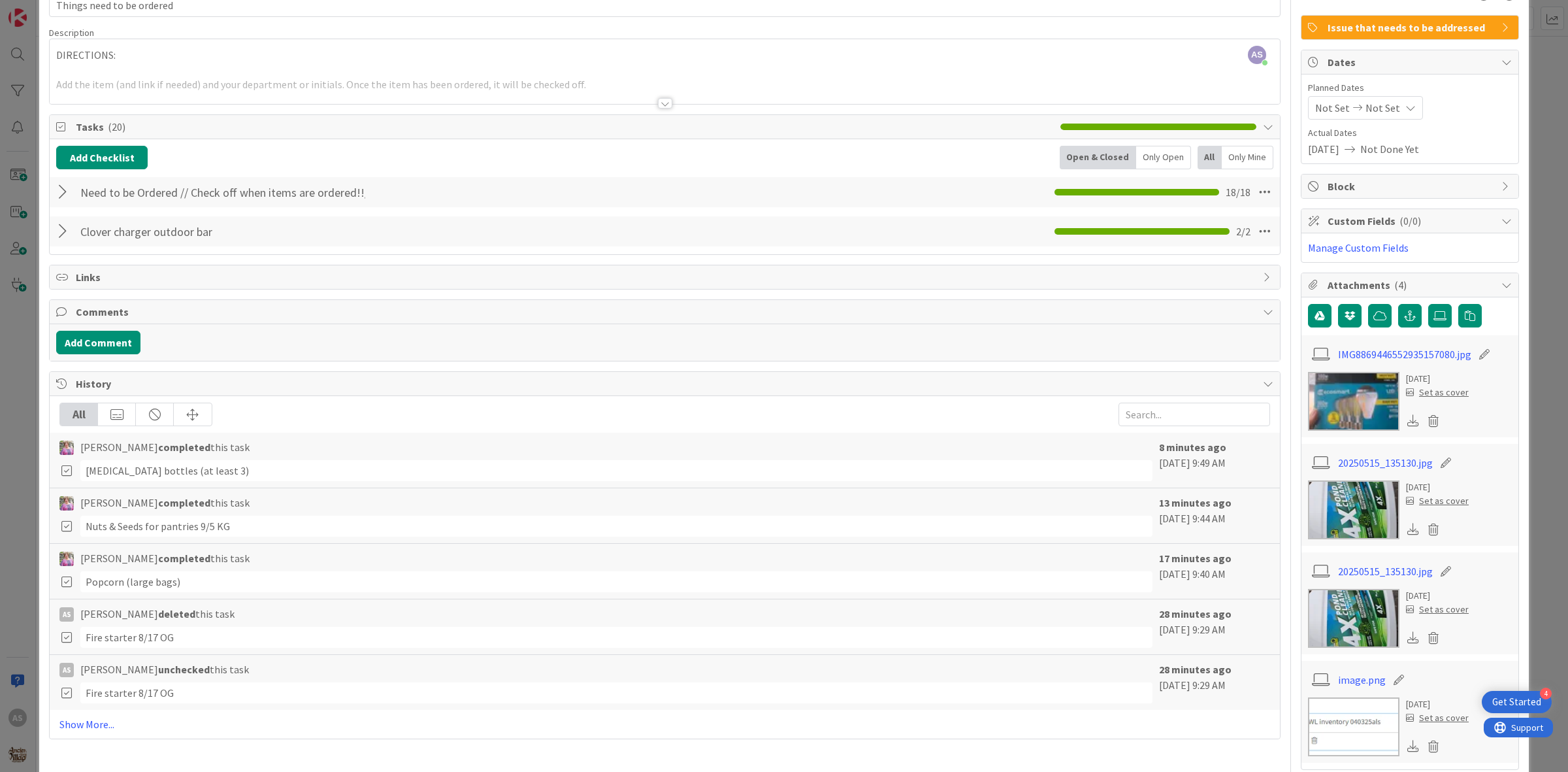
scroll to position [0, 0]
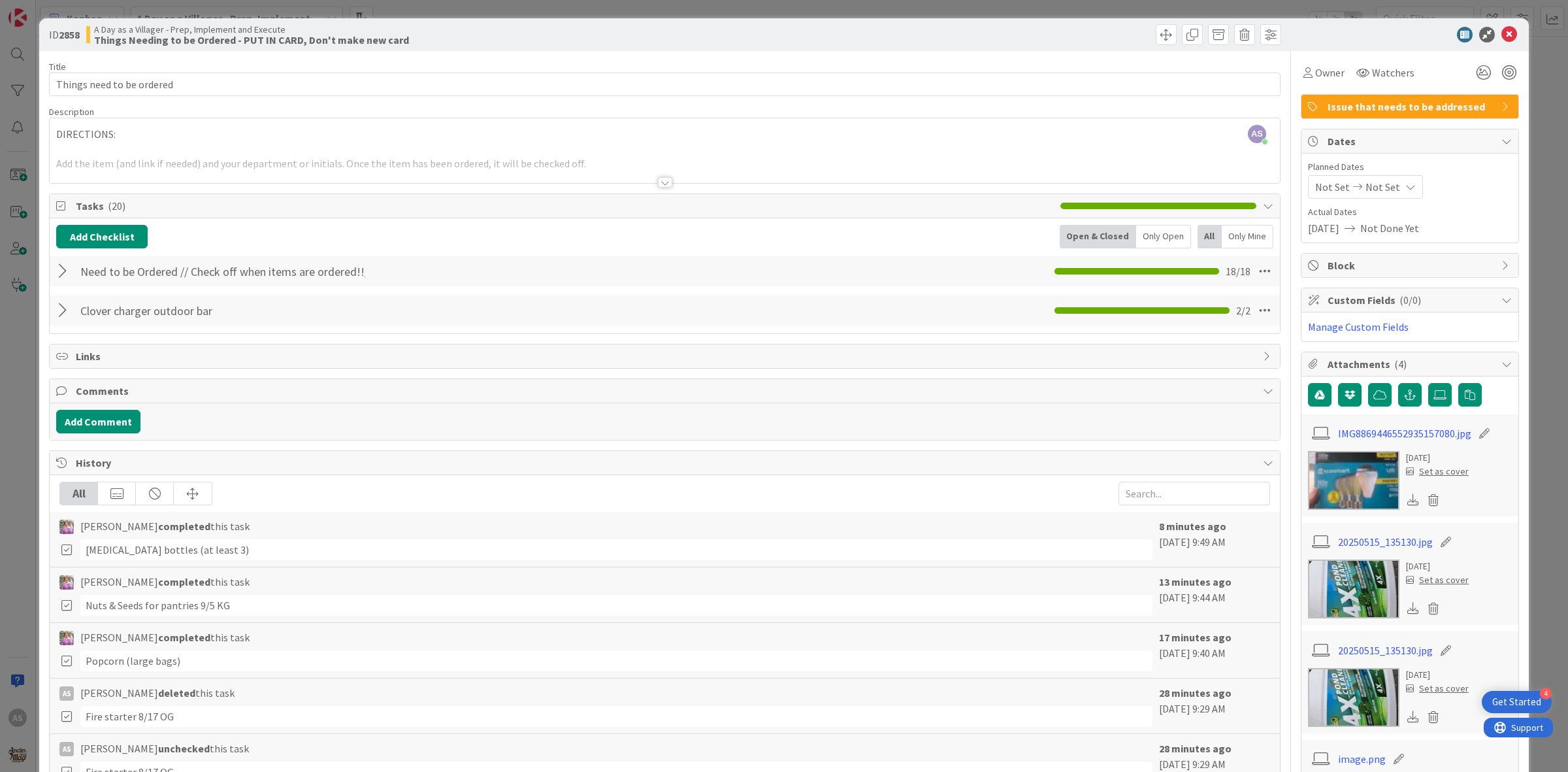
click at [59, 285] on div "Need to be Ordered // Check off when items are ordered!!/Delete off when it arr…" at bounding box center [664, 271] width 1230 height 30
click at [63, 275] on div at bounding box center [64, 271] width 17 height 24
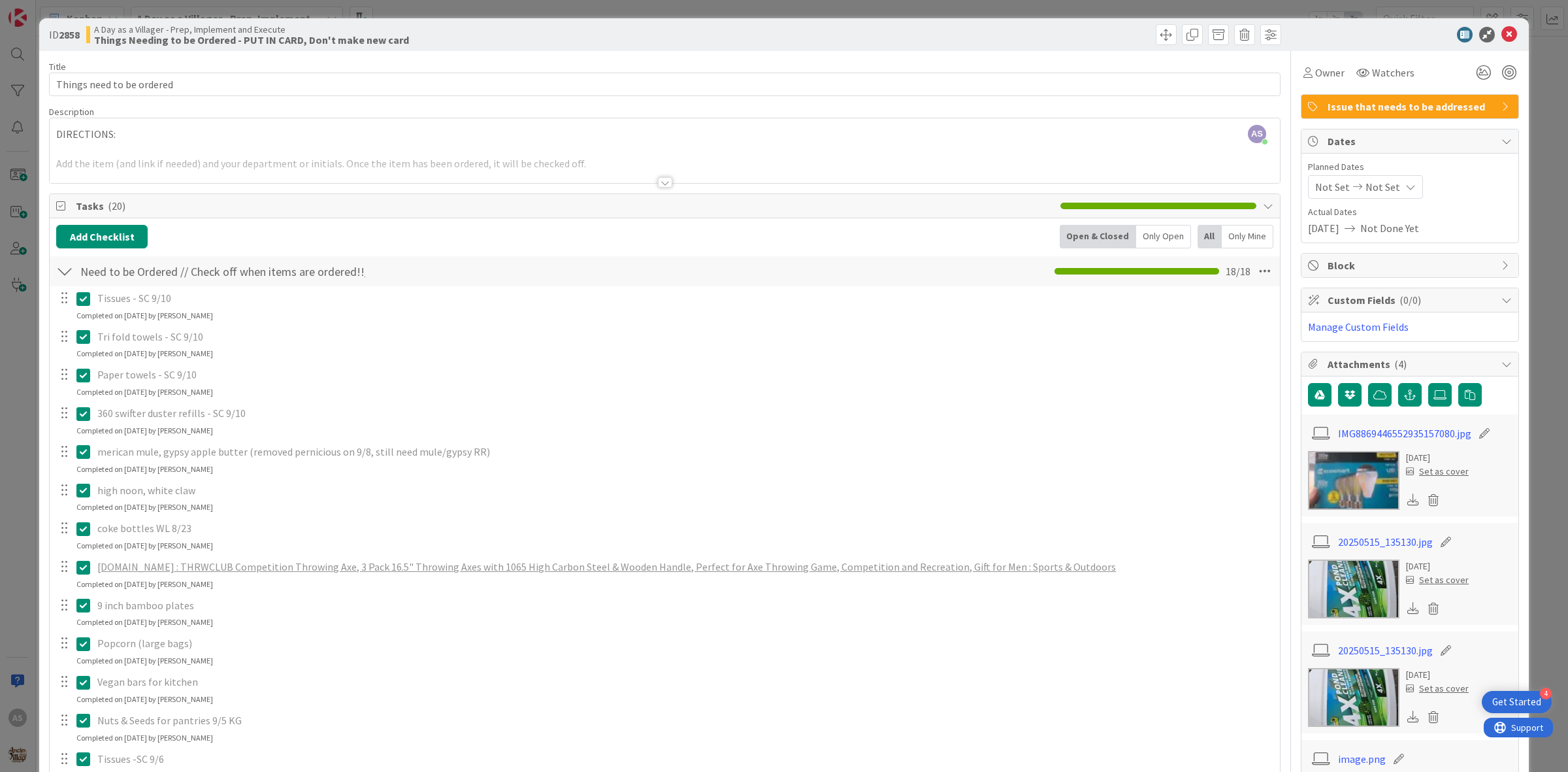
click at [81, 572] on icon at bounding box center [83, 567] width 13 height 15
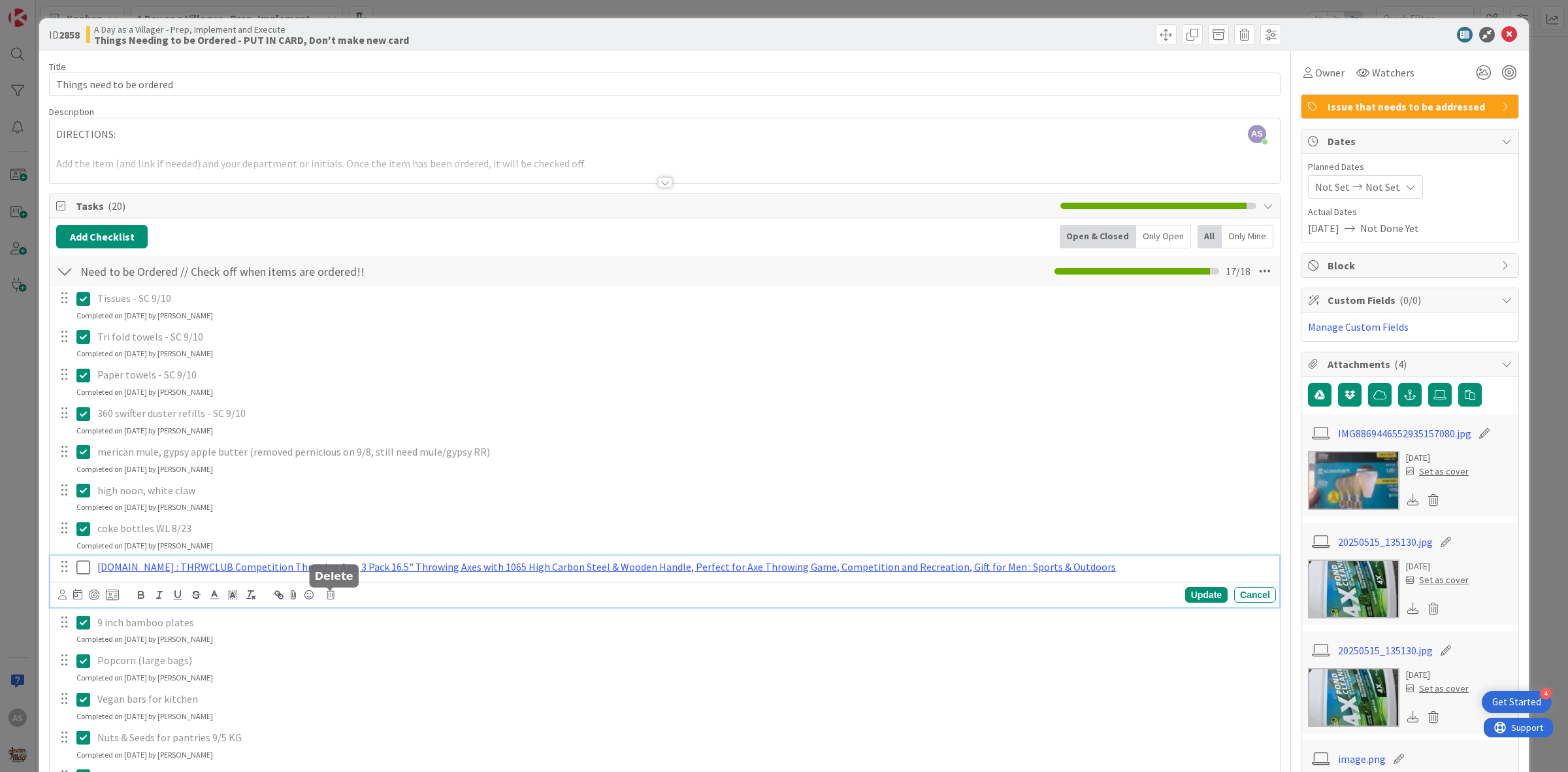
click at [330, 595] on icon at bounding box center [331, 595] width 8 height 9
click at [366, 658] on div "Tissues - SC 9/10 Update Cancel Completed on [DATE] by [PERSON_NAME] Tri fold t…" at bounding box center [664, 641] width 1217 height 709
click at [1102, 562] on p "[DOMAIN_NAME] : THRWCLUB Competition Throwing Axe, 3 Pack 16.5" Throwing Axes w…" at bounding box center [684, 567] width 1173 height 15
click at [331, 600] on icon at bounding box center [331, 595] width 8 height 9
click at [366, 662] on div "Are you sure you want to delete this task? Delete Cancel" at bounding box center [434, 635] width 215 height 68
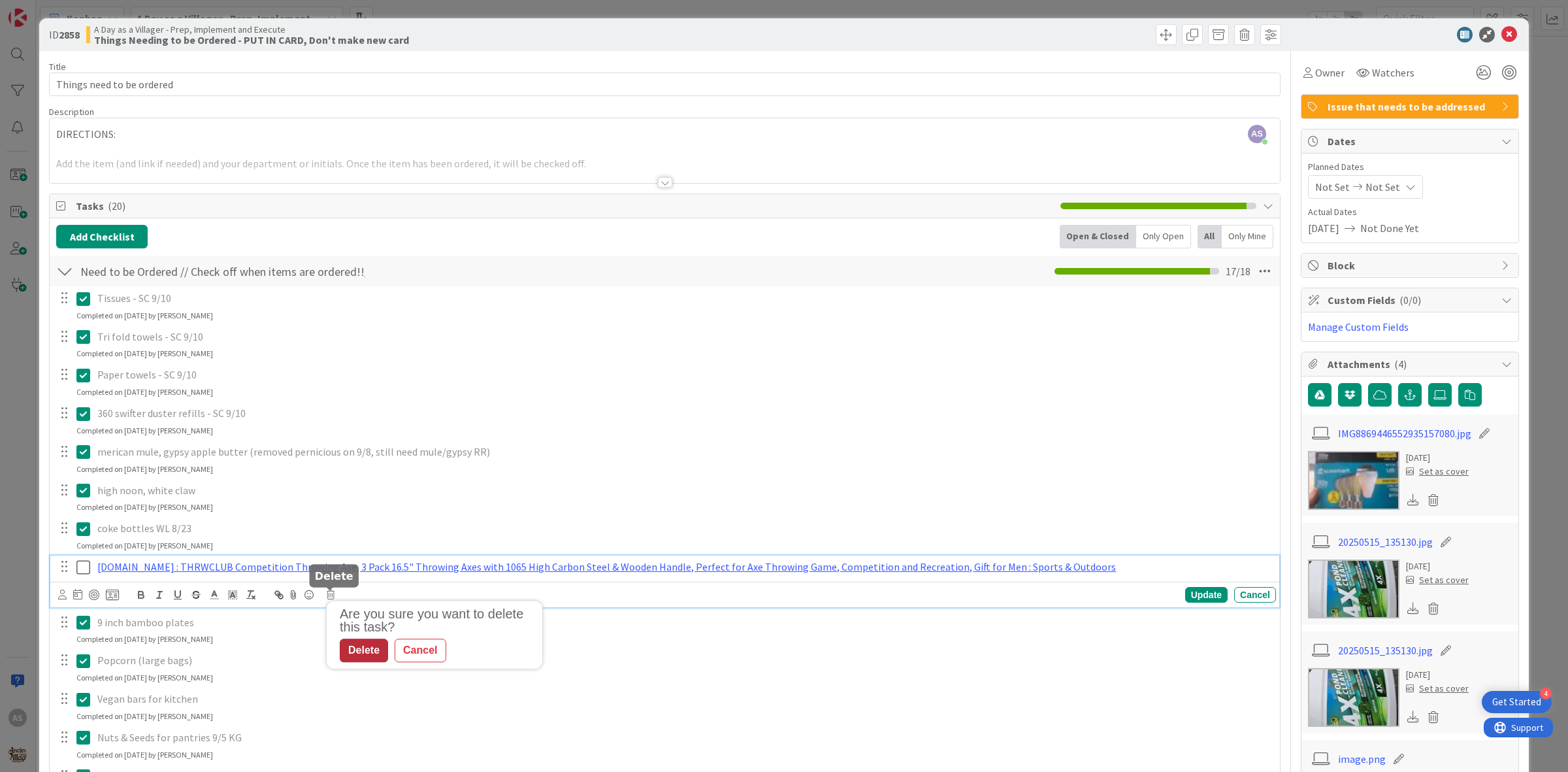
click at [364, 648] on div "Delete" at bounding box center [364, 650] width 48 height 24
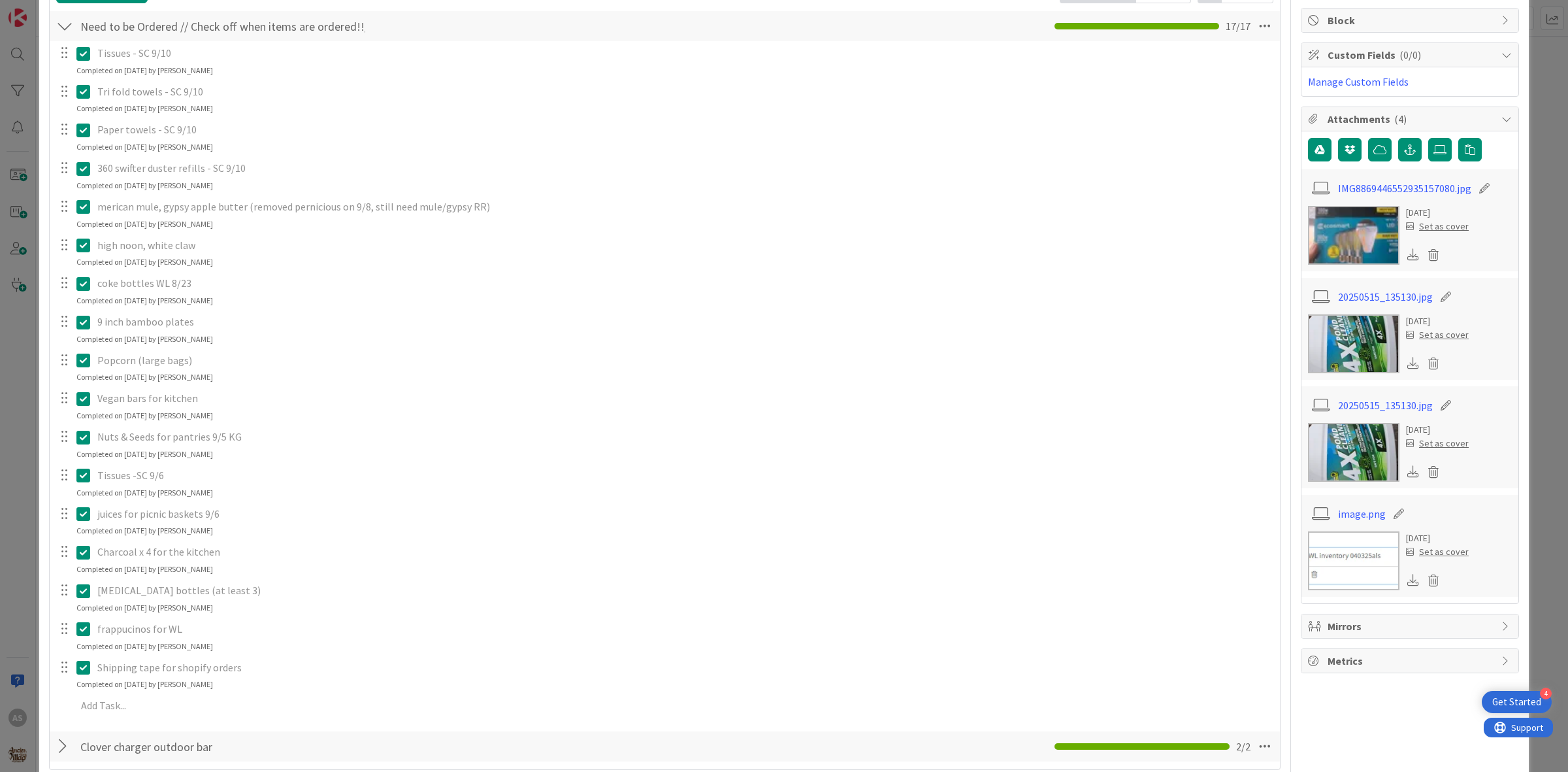
scroll to position [164, 0]
